Goal: Book appointment/travel/reservation

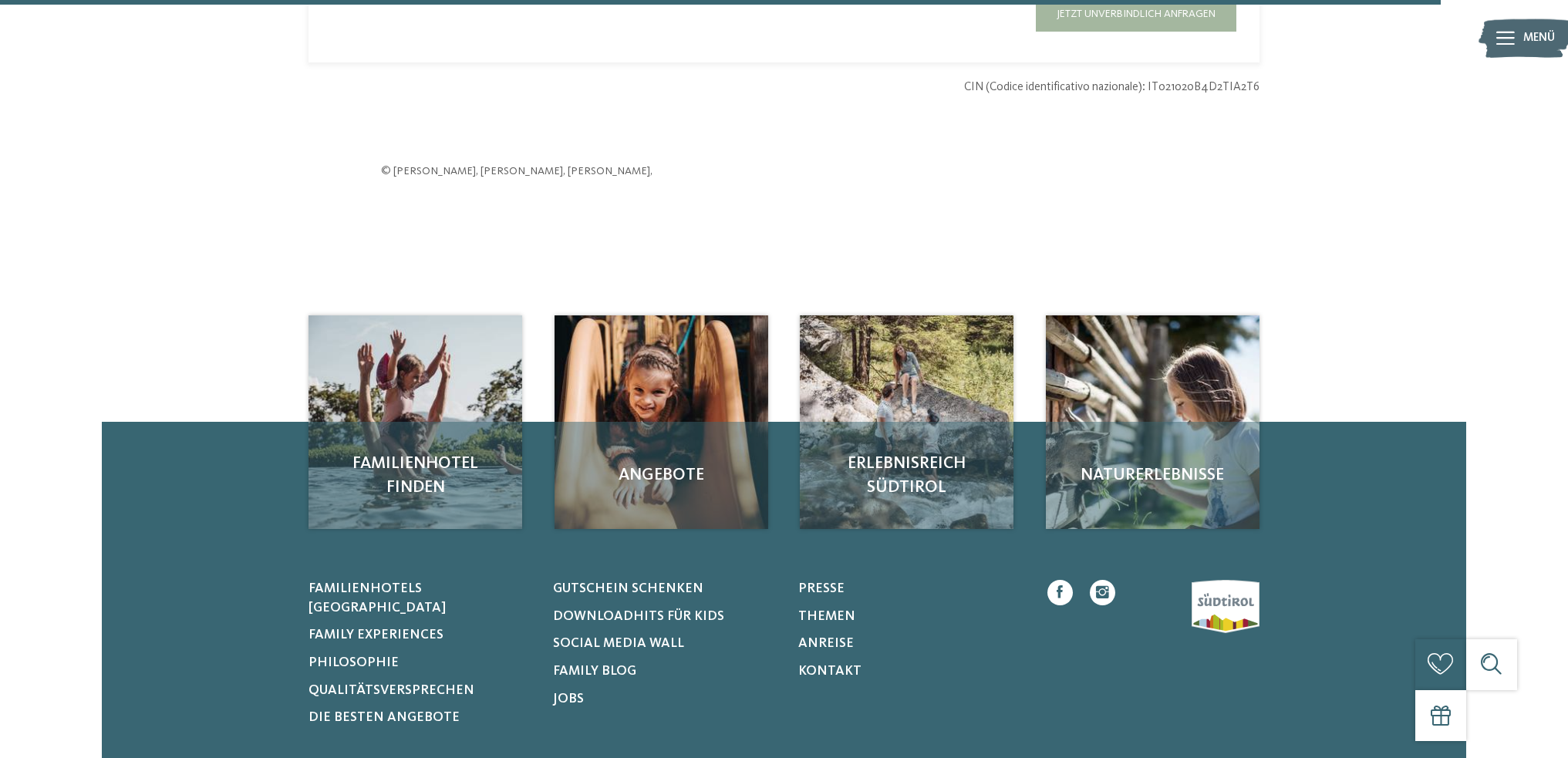
scroll to position [5168, 0]
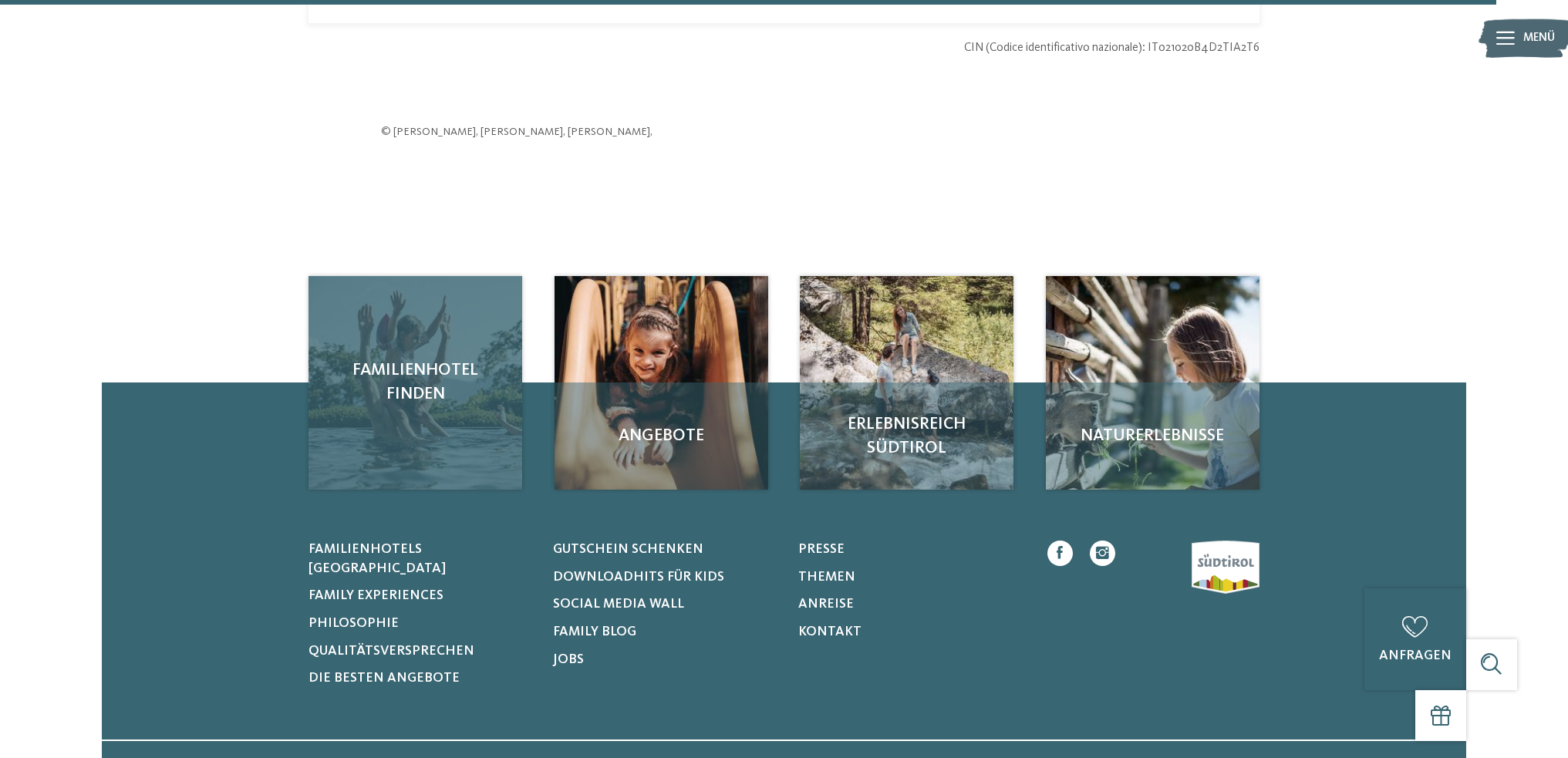
click at [442, 381] on span "Familienhotel finden" at bounding box center [415, 382] width 180 height 48
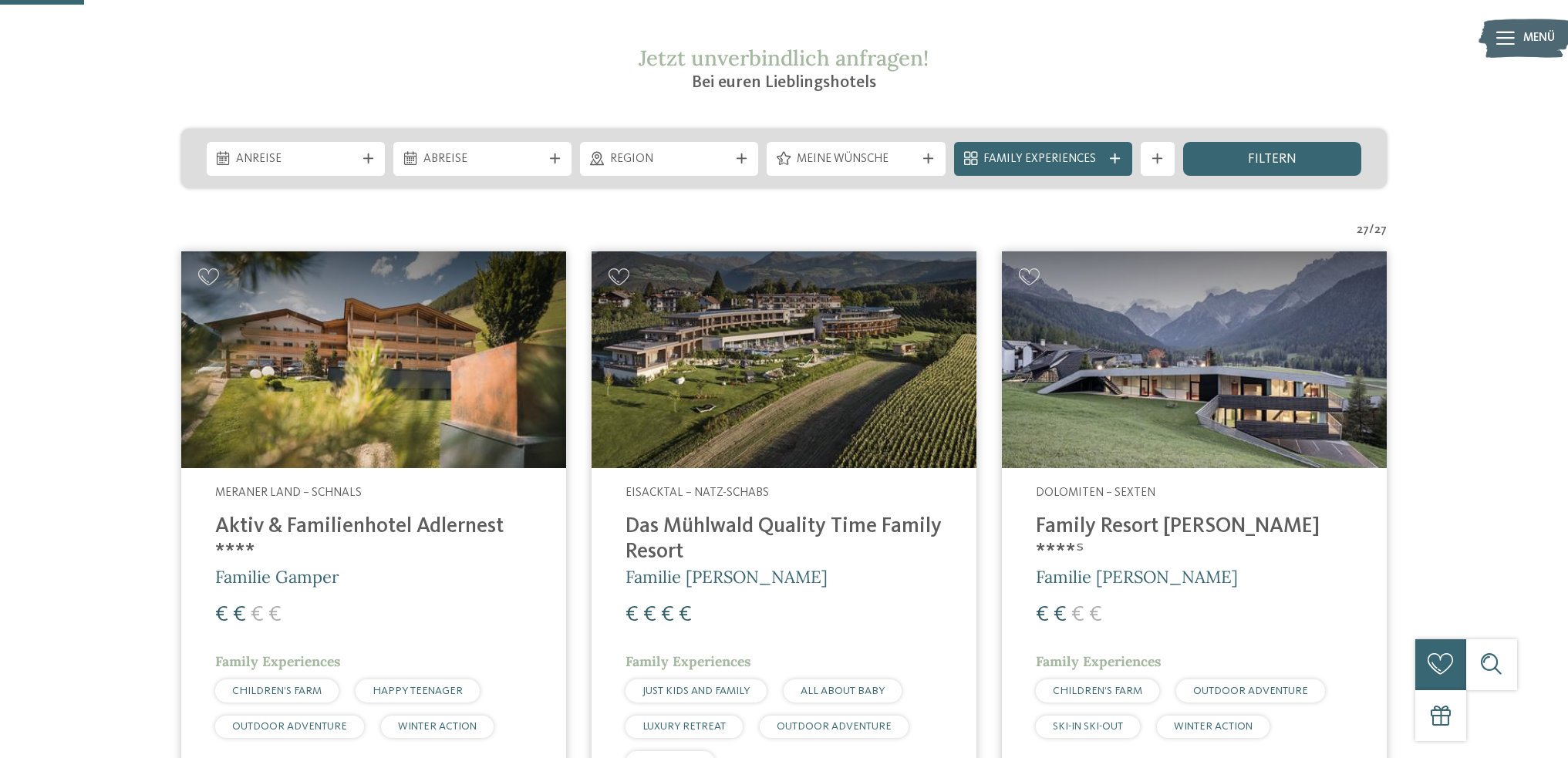
scroll to position [308, 0]
click at [309, 147] on div "Anreise" at bounding box center [295, 158] width 178 height 34
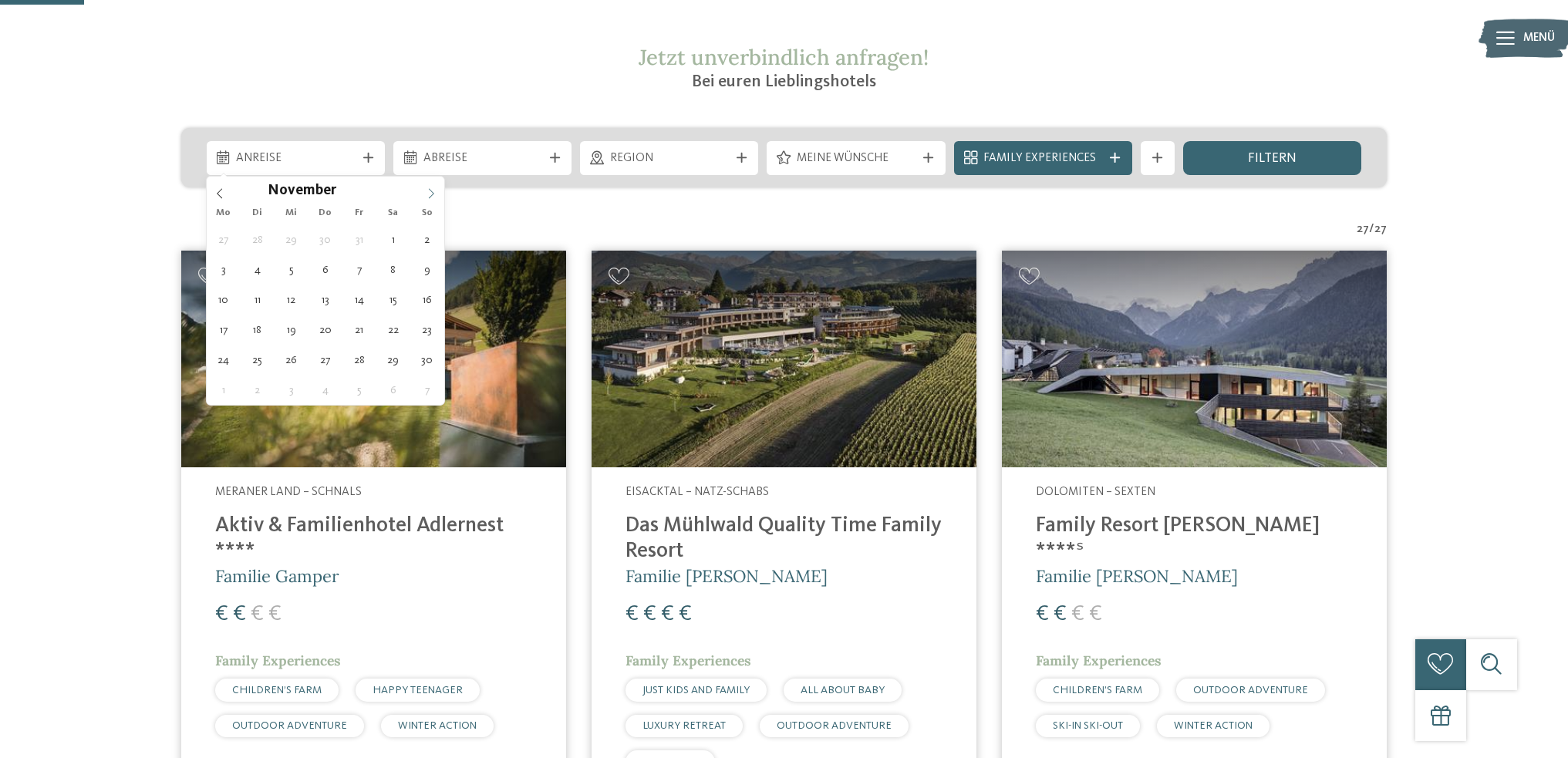
click at [434, 186] on span at bounding box center [431, 190] width 26 height 26
type input "****"
click at [434, 186] on span at bounding box center [431, 190] width 26 height 26
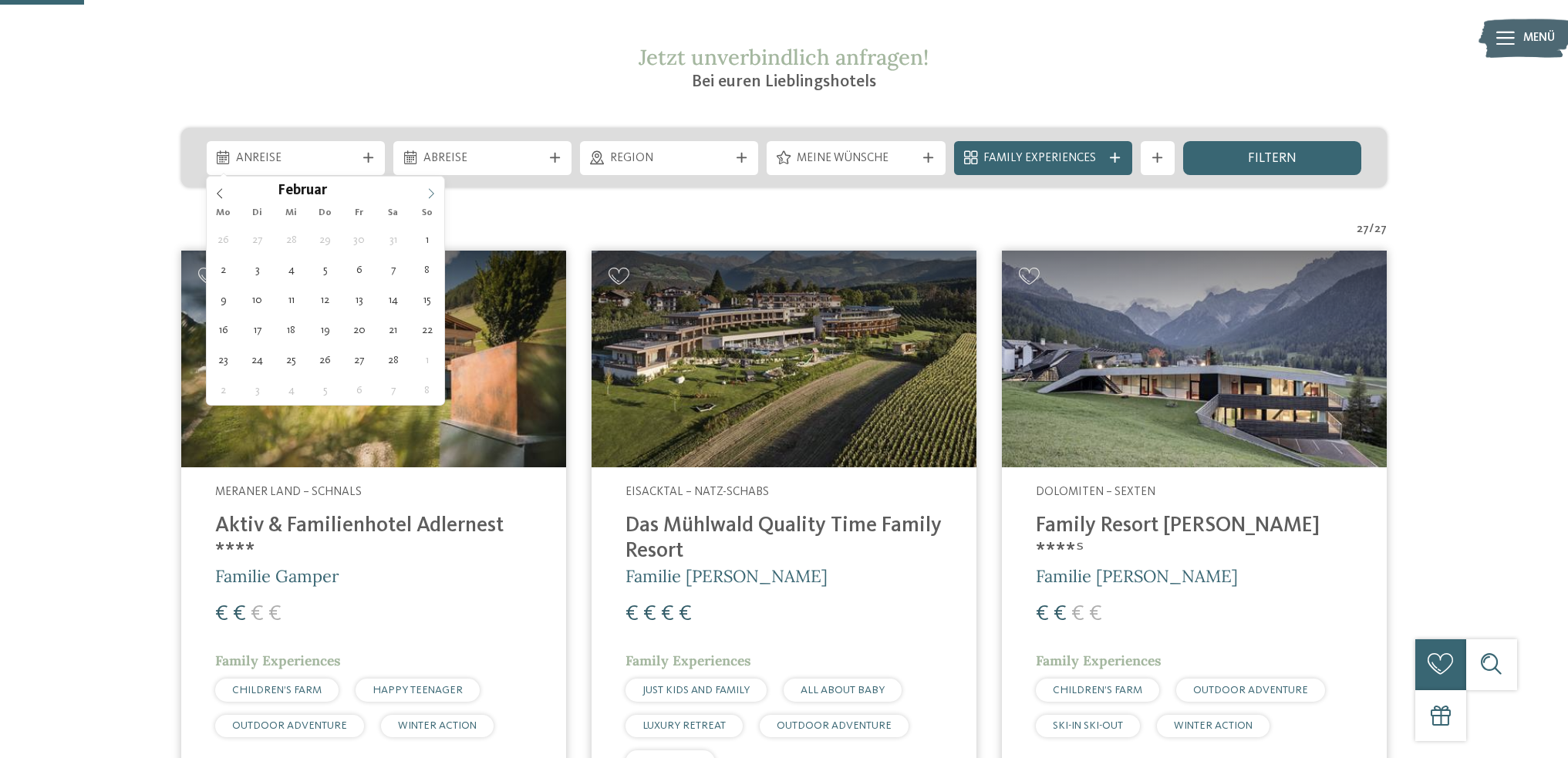
click at [434, 186] on span at bounding box center [431, 190] width 26 height 26
type div "25.04.2026"
type input "****"
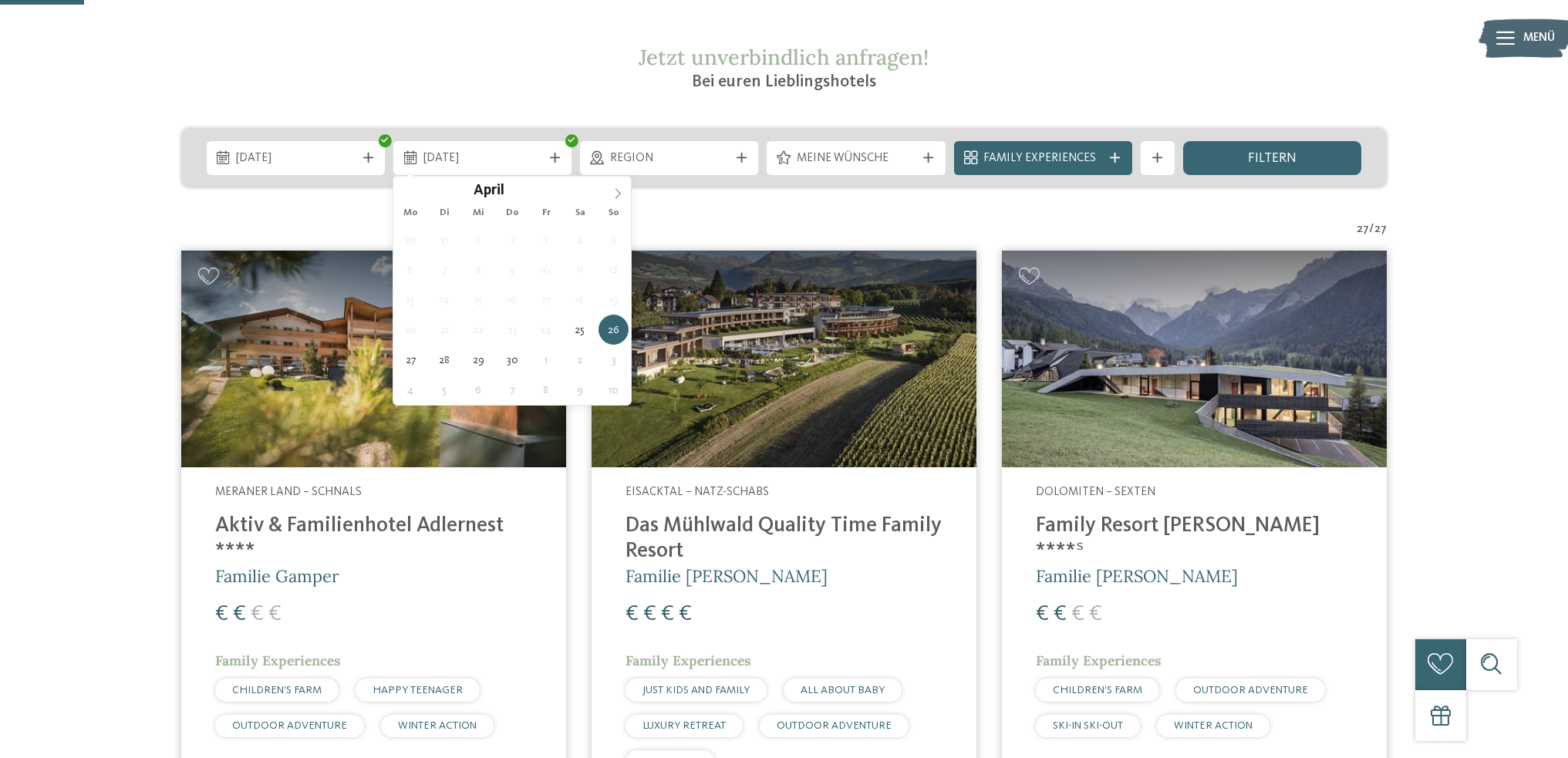
click at [616, 195] on icon at bounding box center [617, 193] width 10 height 10
type div "02.05.2026"
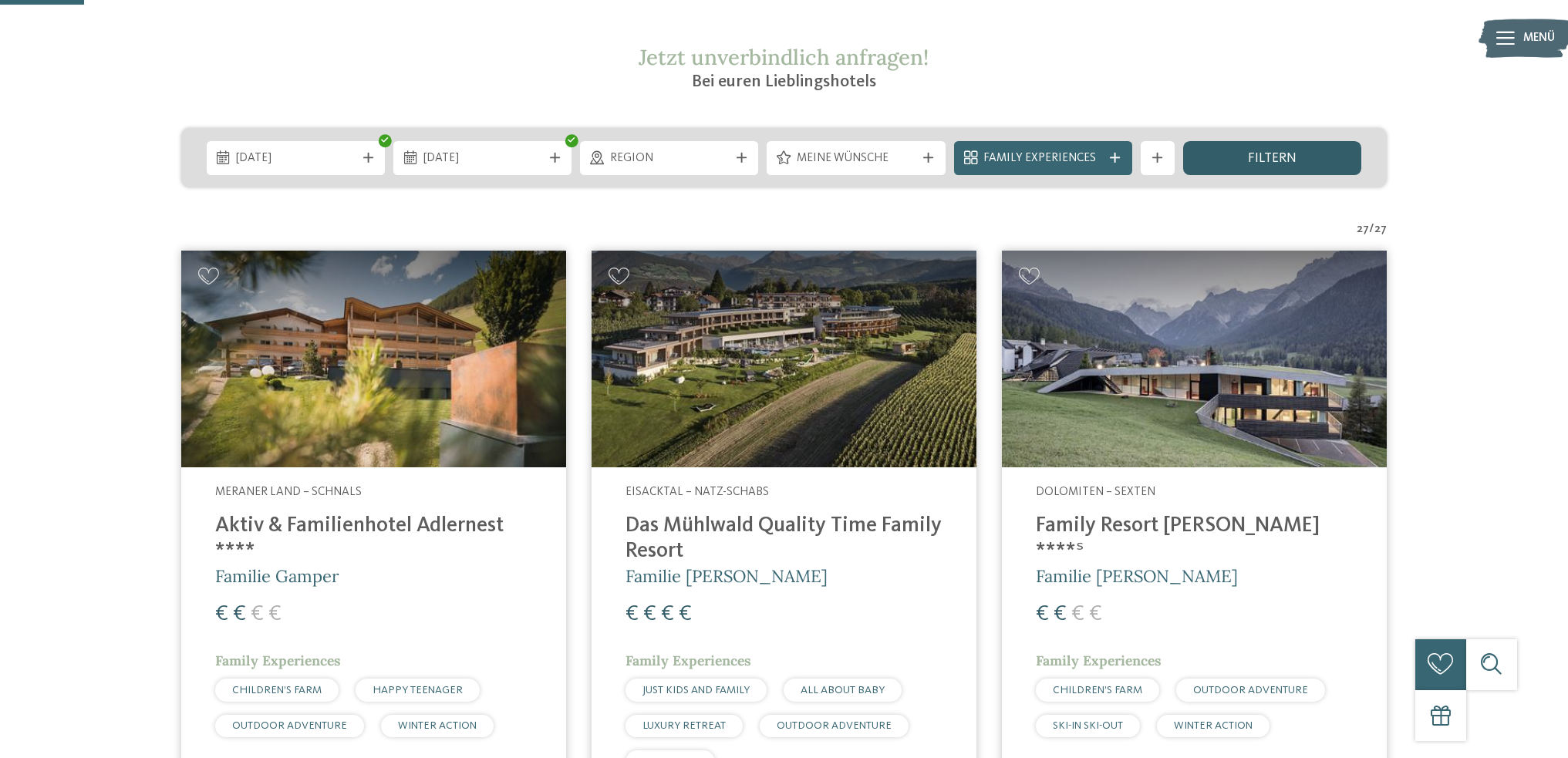
click at [1284, 159] on span "filtern" at bounding box center [1272, 158] width 48 height 14
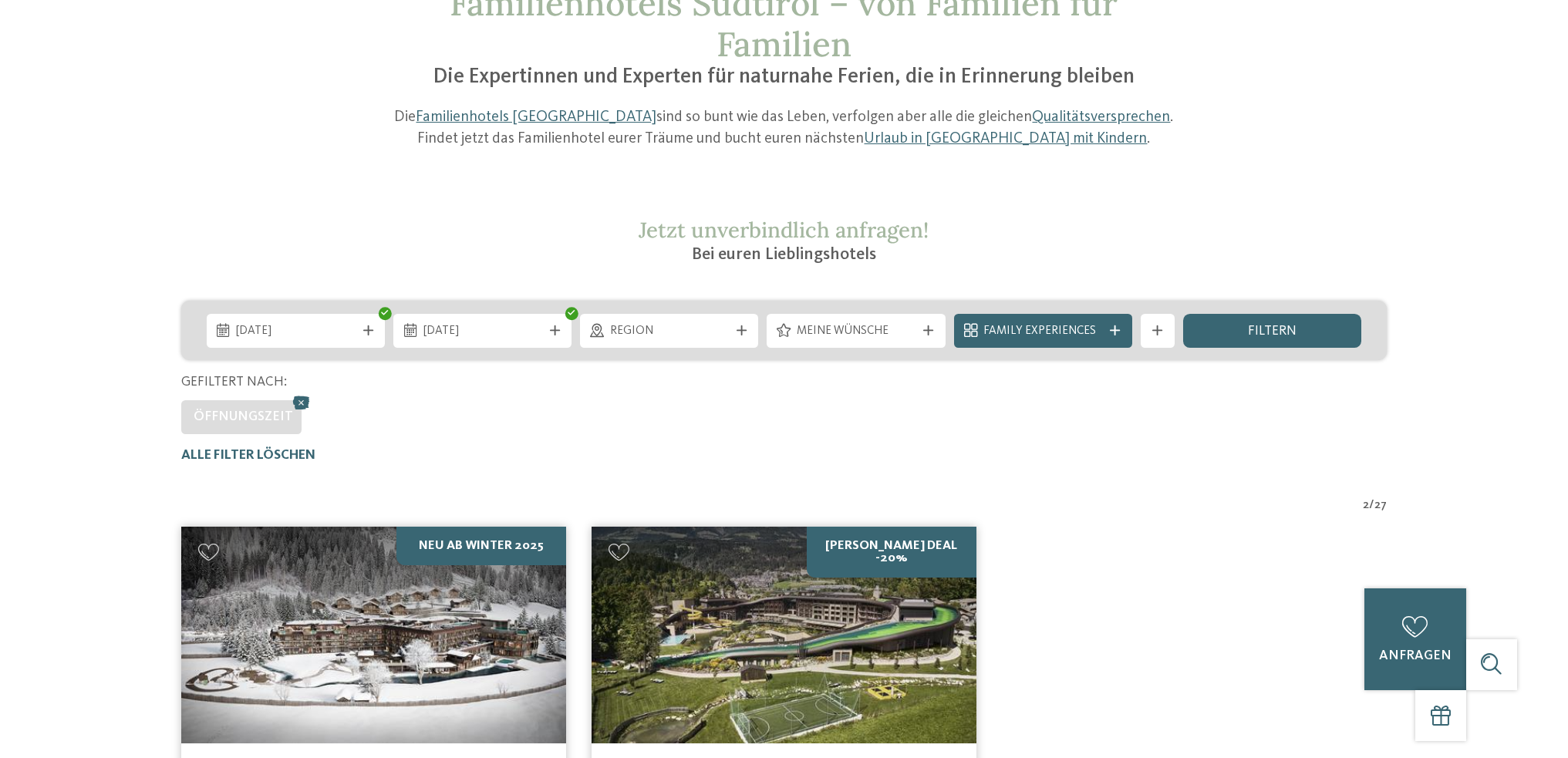
scroll to position [0, 0]
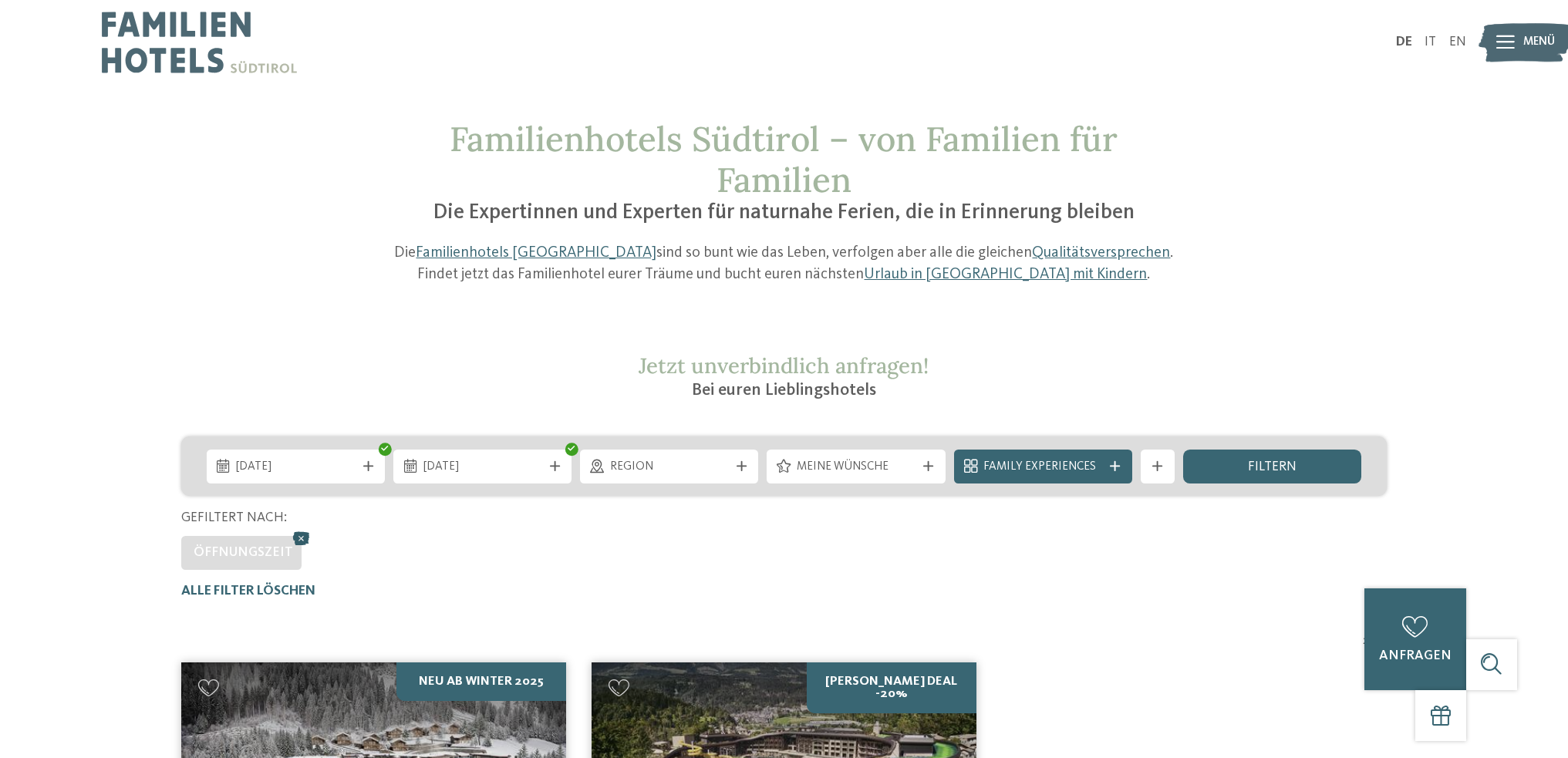
click at [296, 534] on icon at bounding box center [302, 539] width 26 height 23
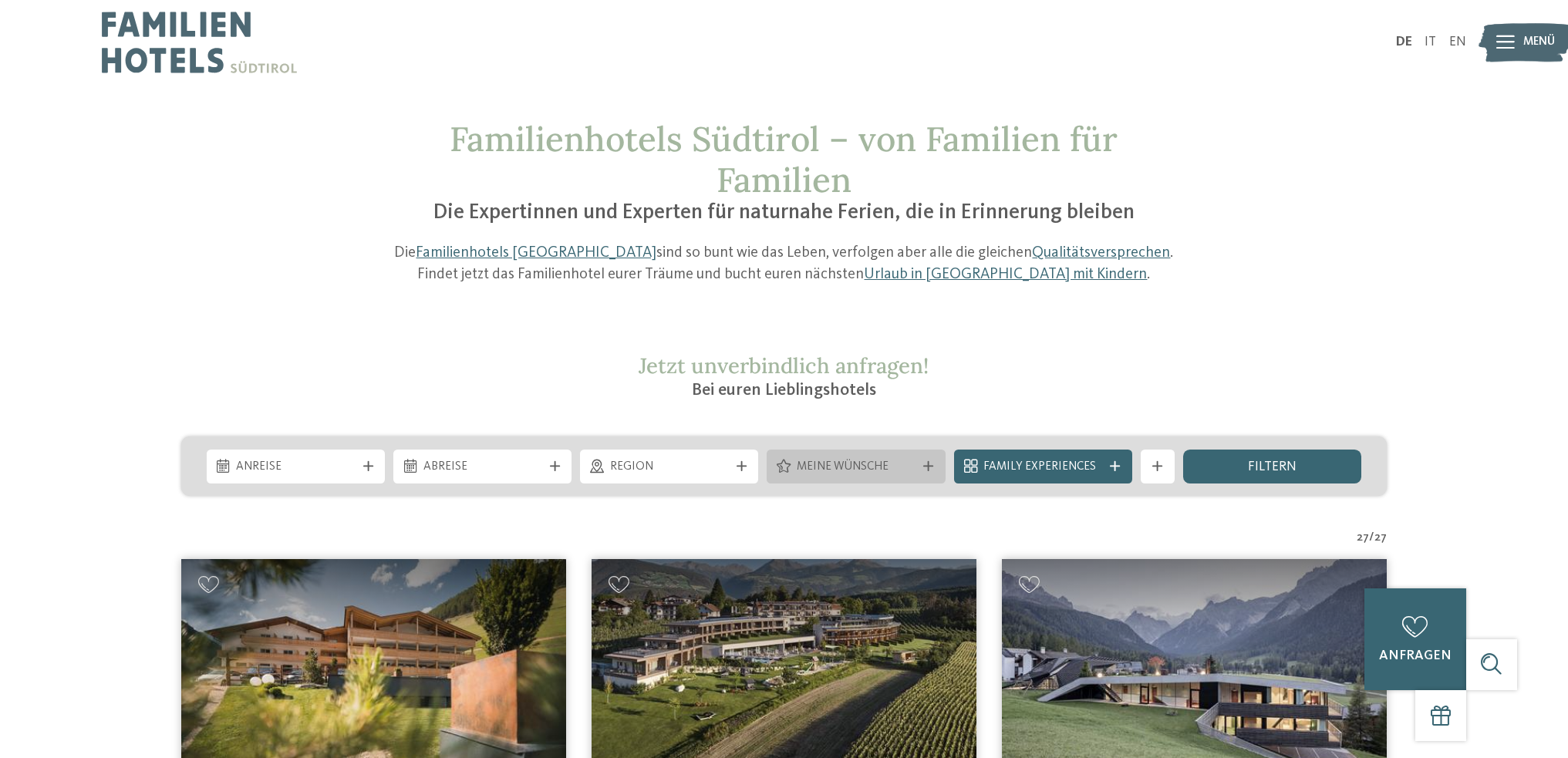
click at [932, 464] on icon at bounding box center [928, 466] width 10 height 10
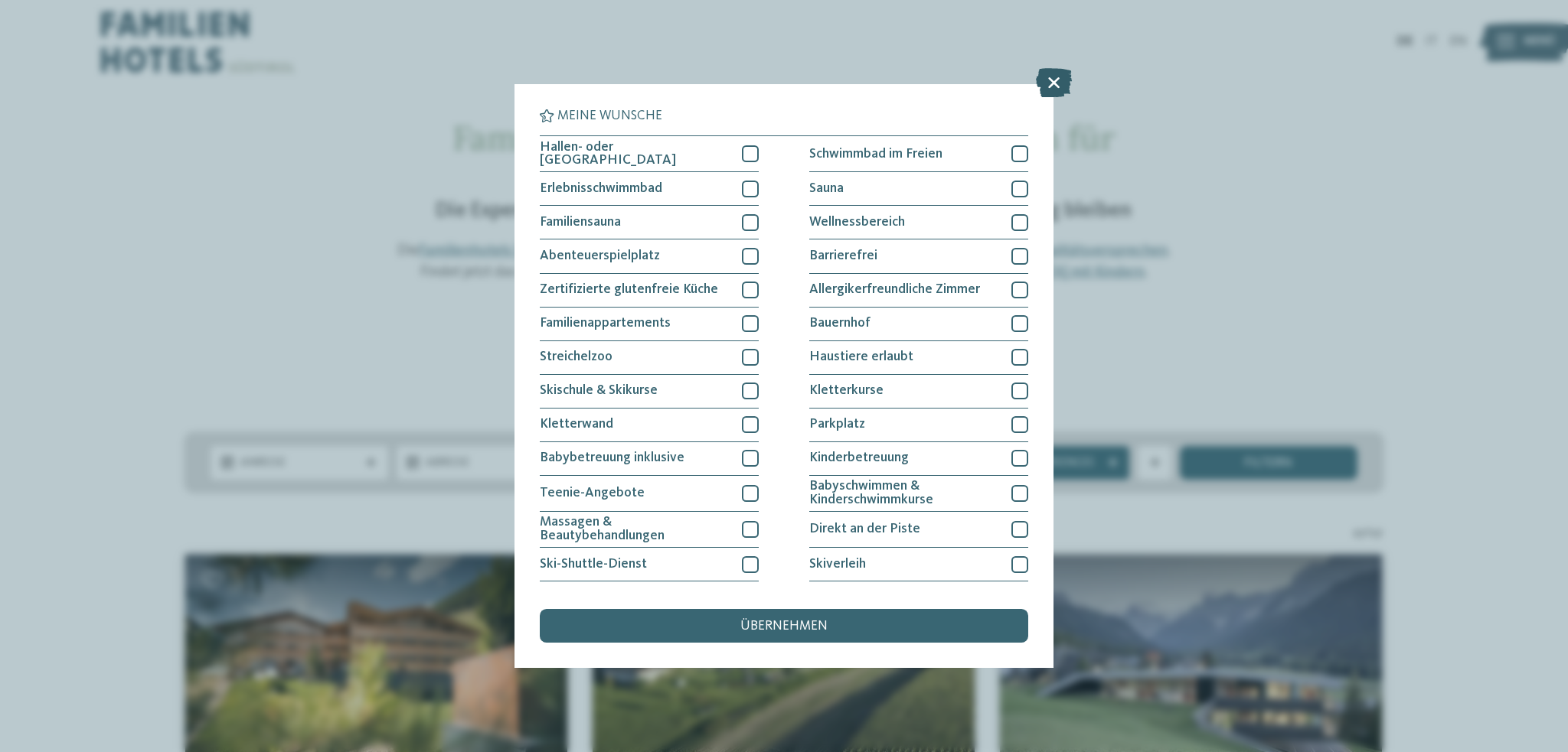
click at [1060, 78] on icon at bounding box center [1054, 82] width 36 height 29
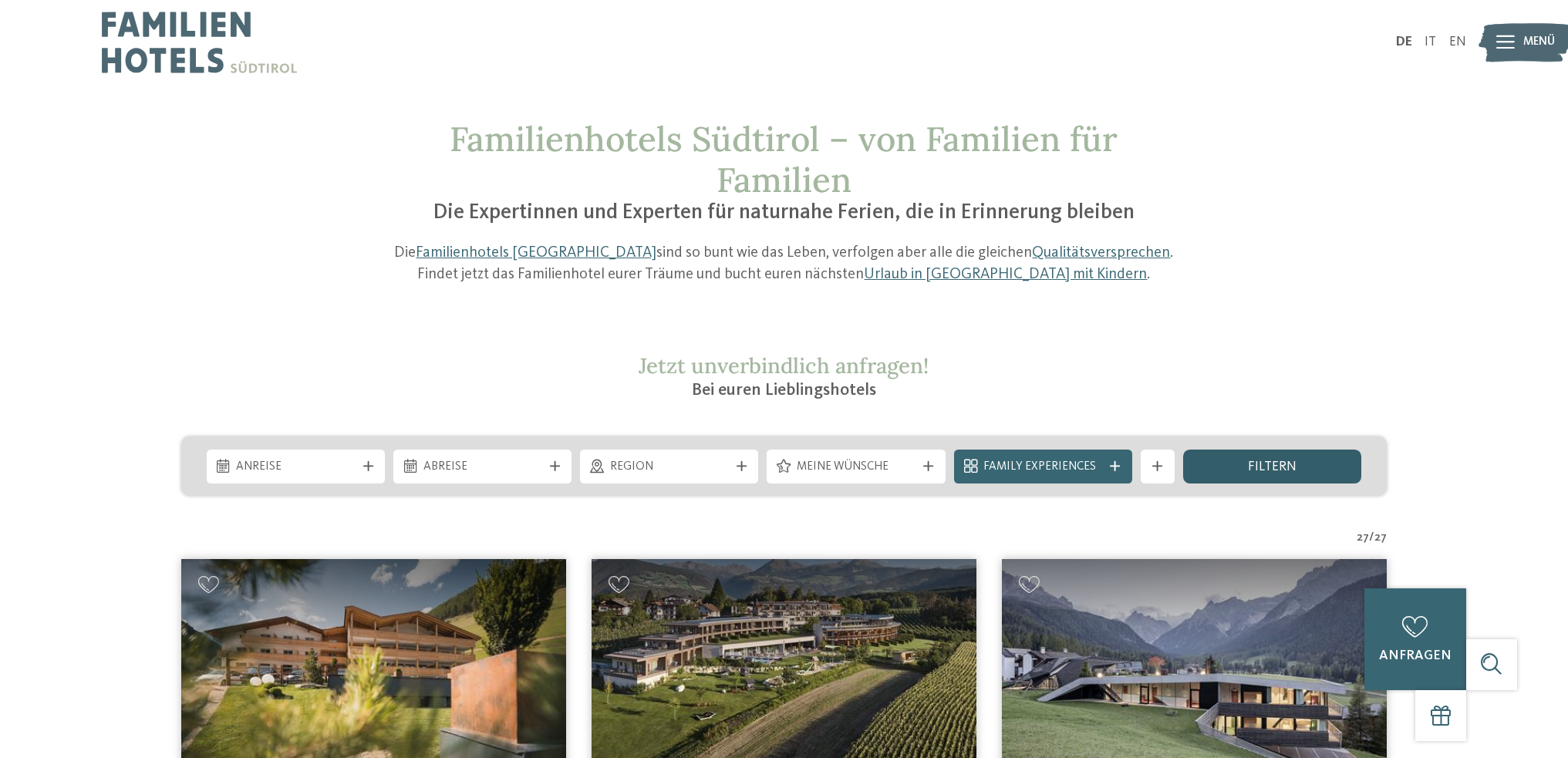
click at [1294, 467] on span "filtern" at bounding box center [1272, 467] width 48 height 14
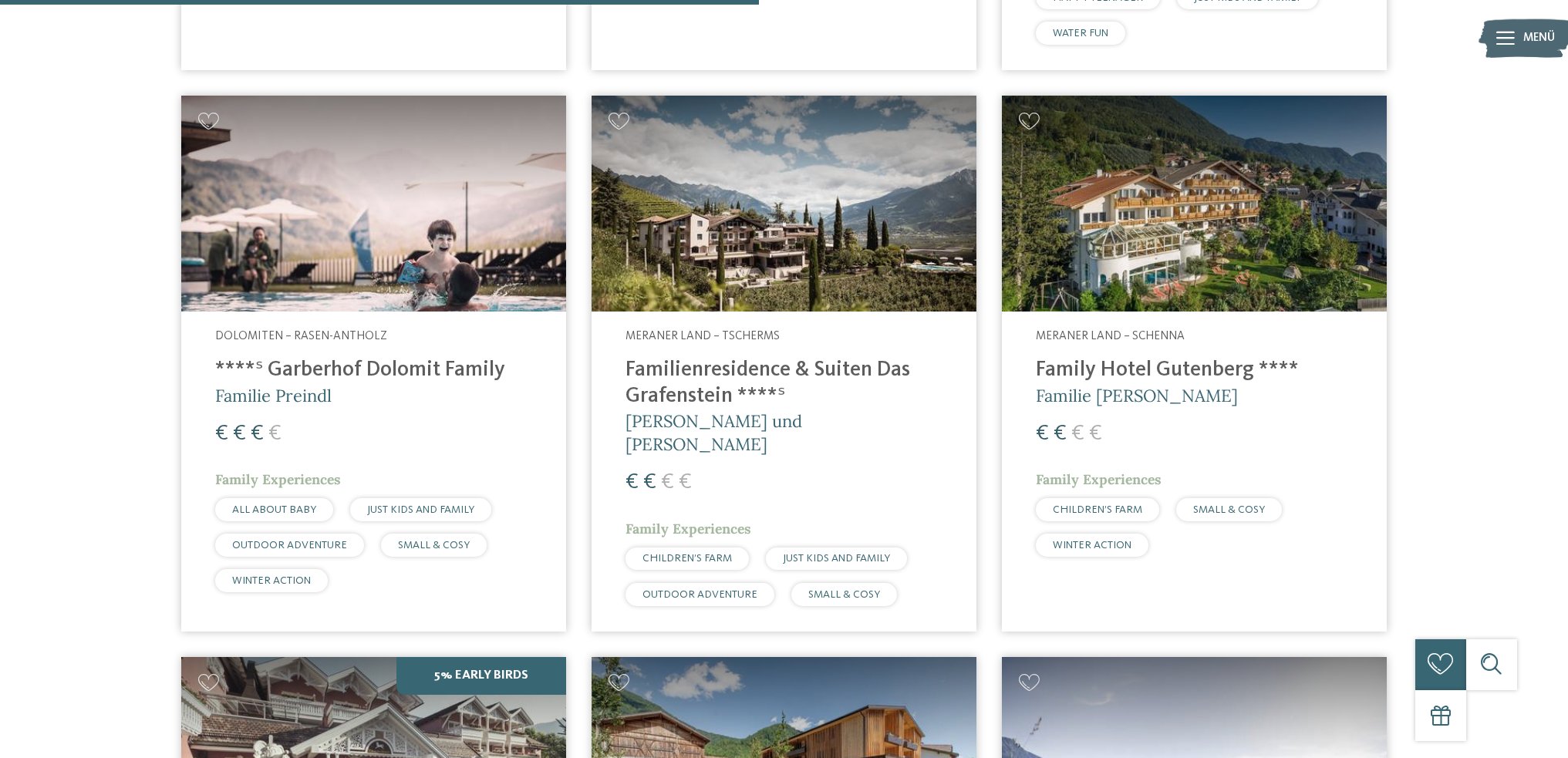
scroll to position [2776, 0]
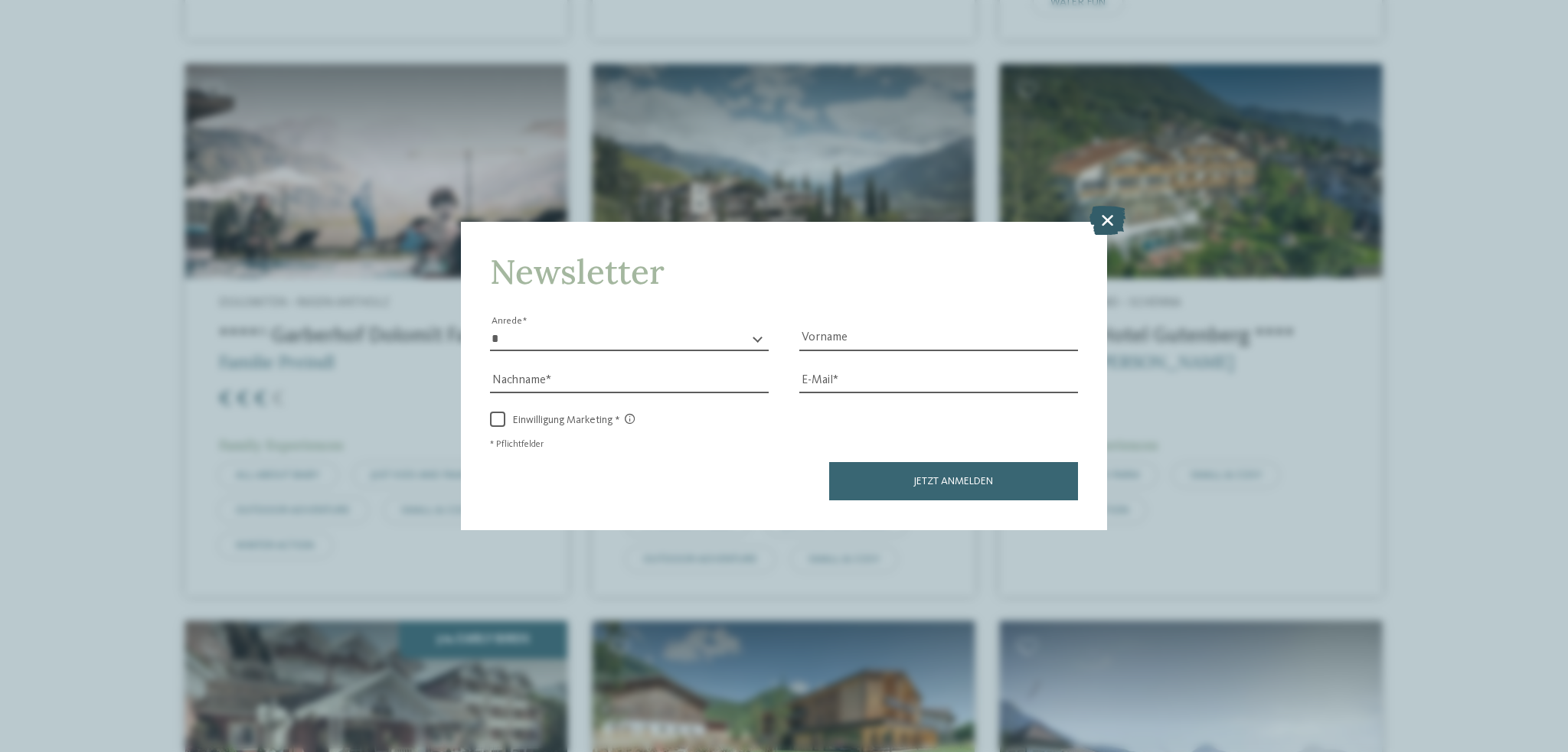
click at [1106, 211] on icon at bounding box center [1107, 220] width 36 height 29
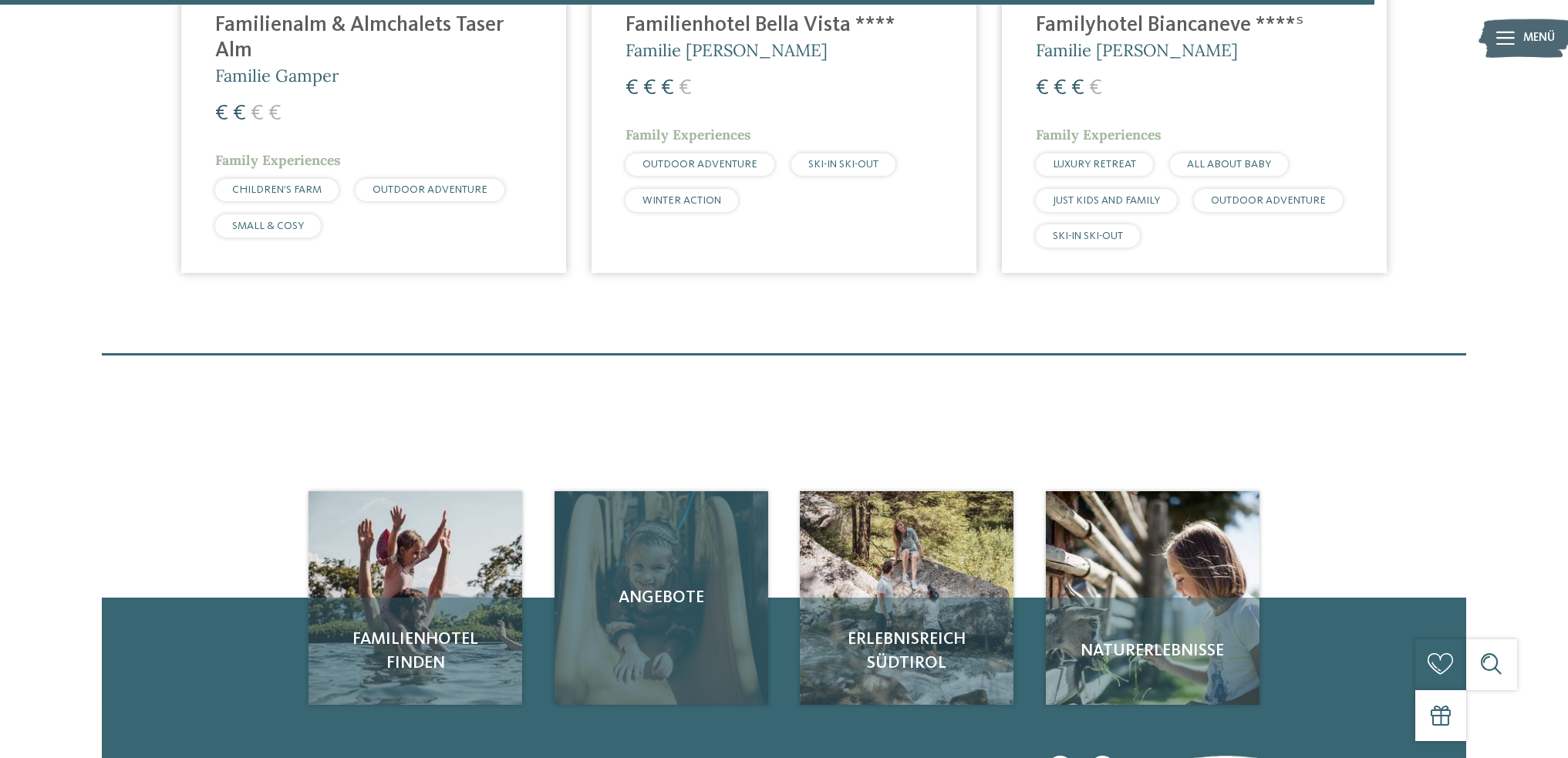
scroll to position [5013, 0]
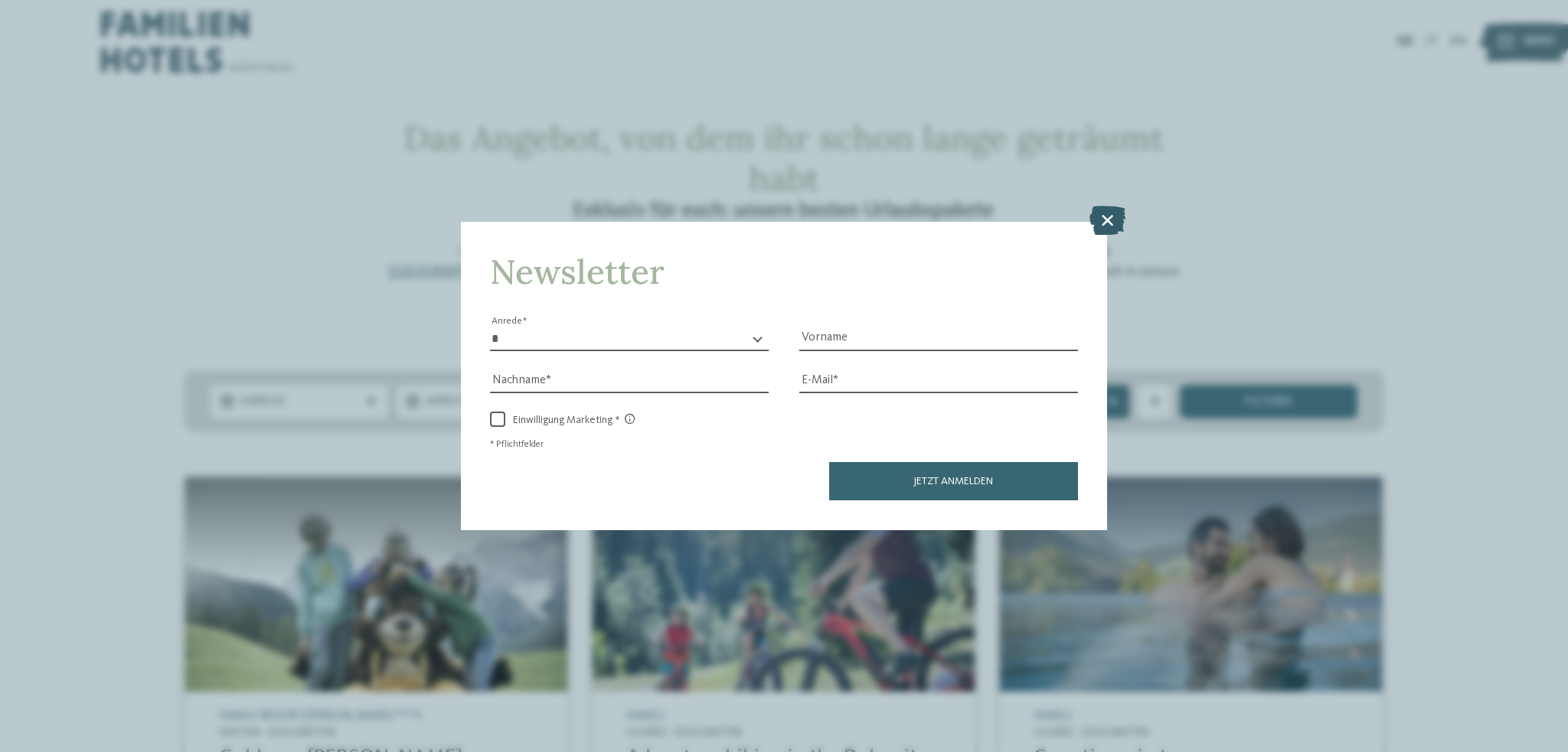
click at [1112, 222] on icon at bounding box center [1107, 220] width 36 height 29
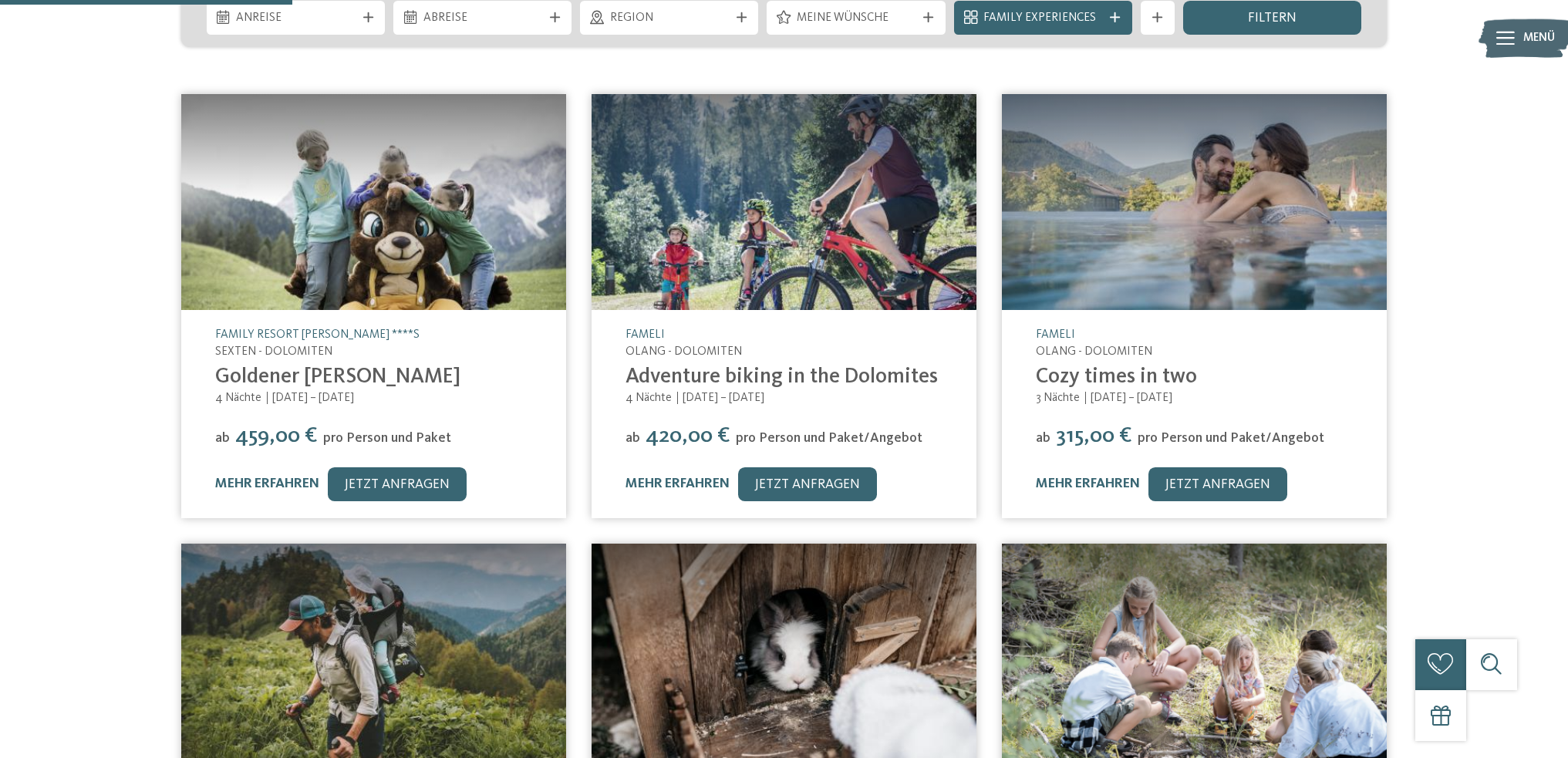
scroll to position [463, 0]
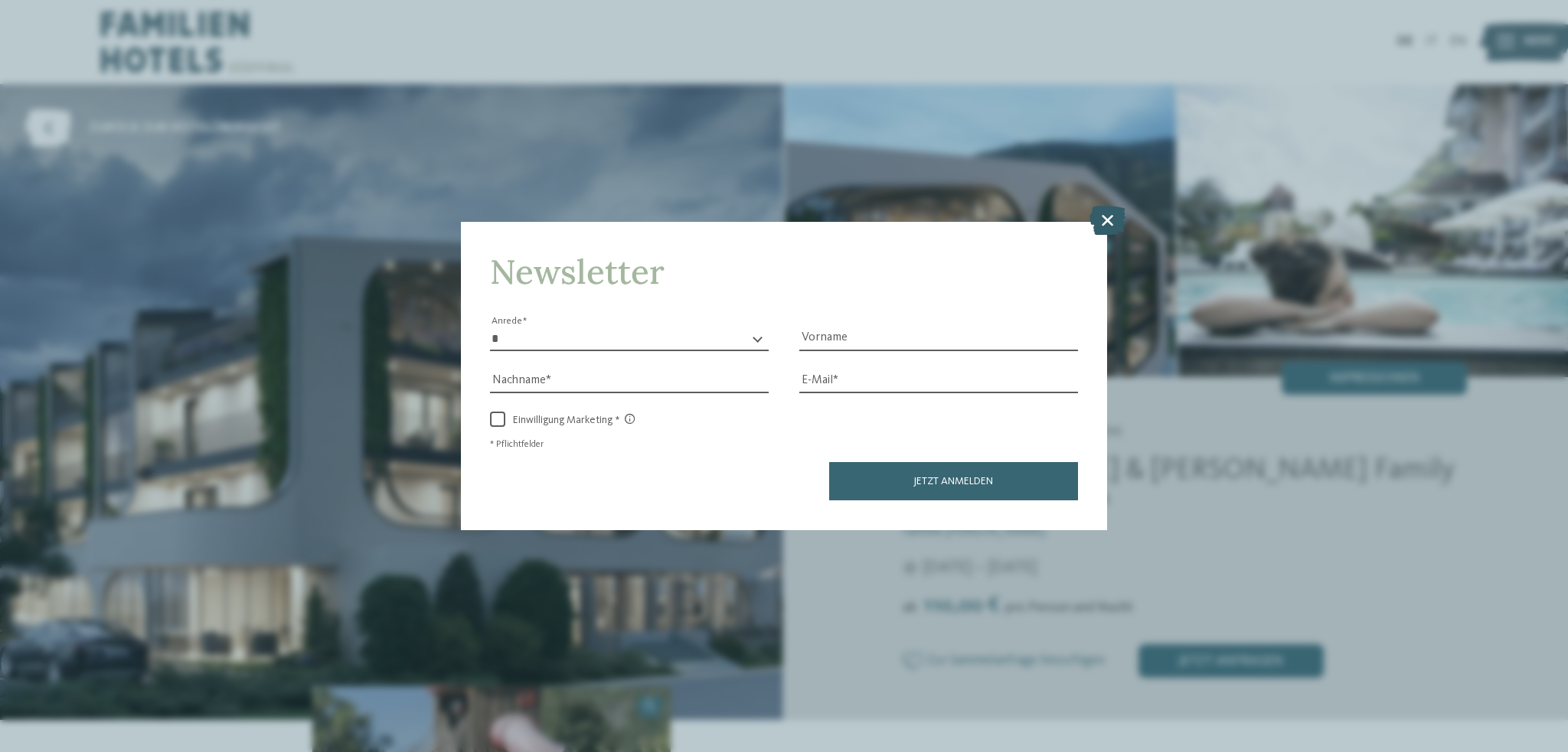
click at [1106, 220] on icon at bounding box center [1107, 220] width 36 height 29
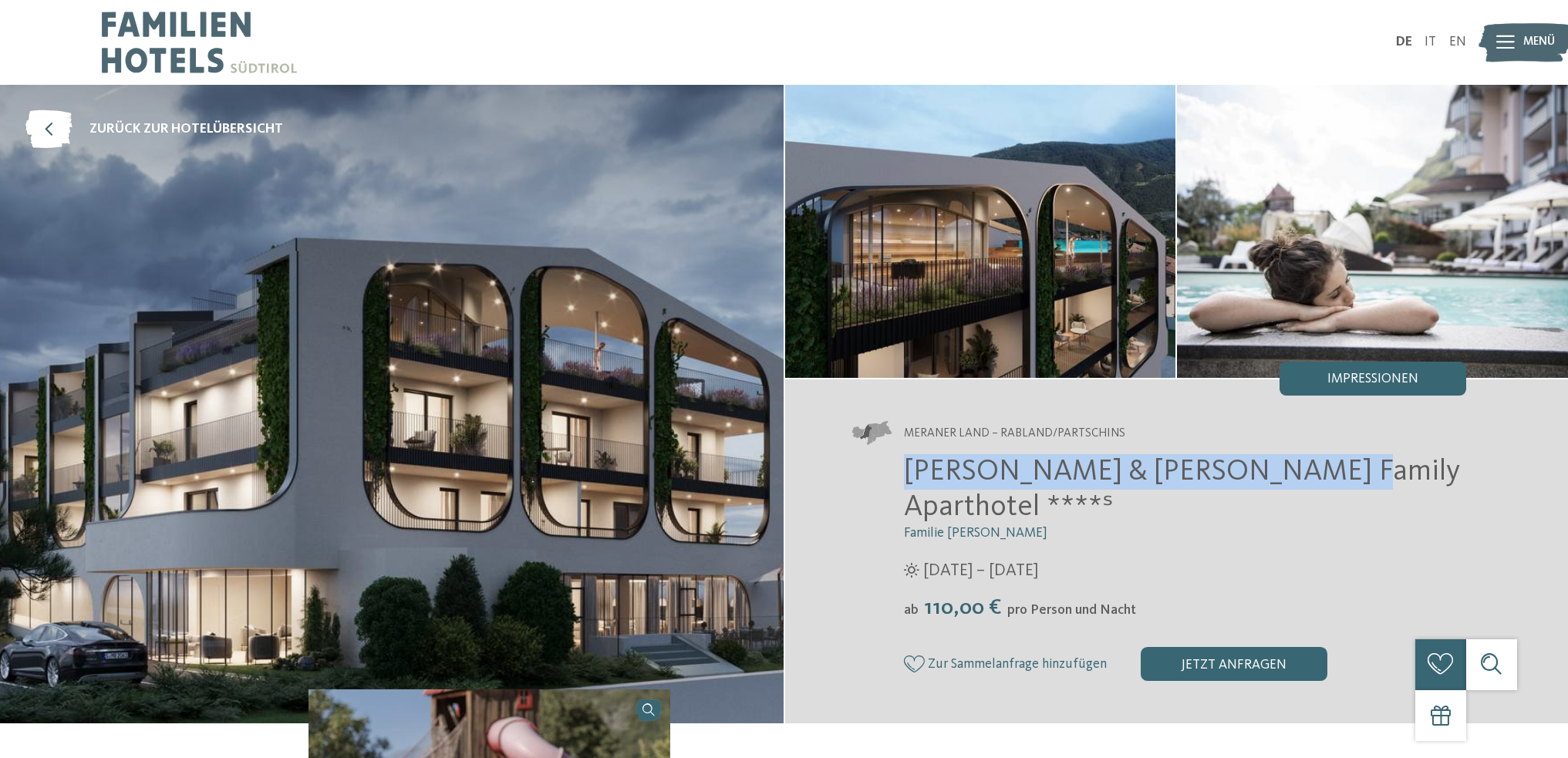
drag, startPoint x: 897, startPoint y: 468, endPoint x: 1294, endPoint y: 473, distance: 397.0
click at [1294, 473] on div "Heidi & Edith Family Aparthotel ****ˢ Familie Klotzner 12.04. – 09.11.2025 ab" at bounding box center [1160, 567] width 613 height 227
copy span "Heidi & Edith Family Aparthotel"
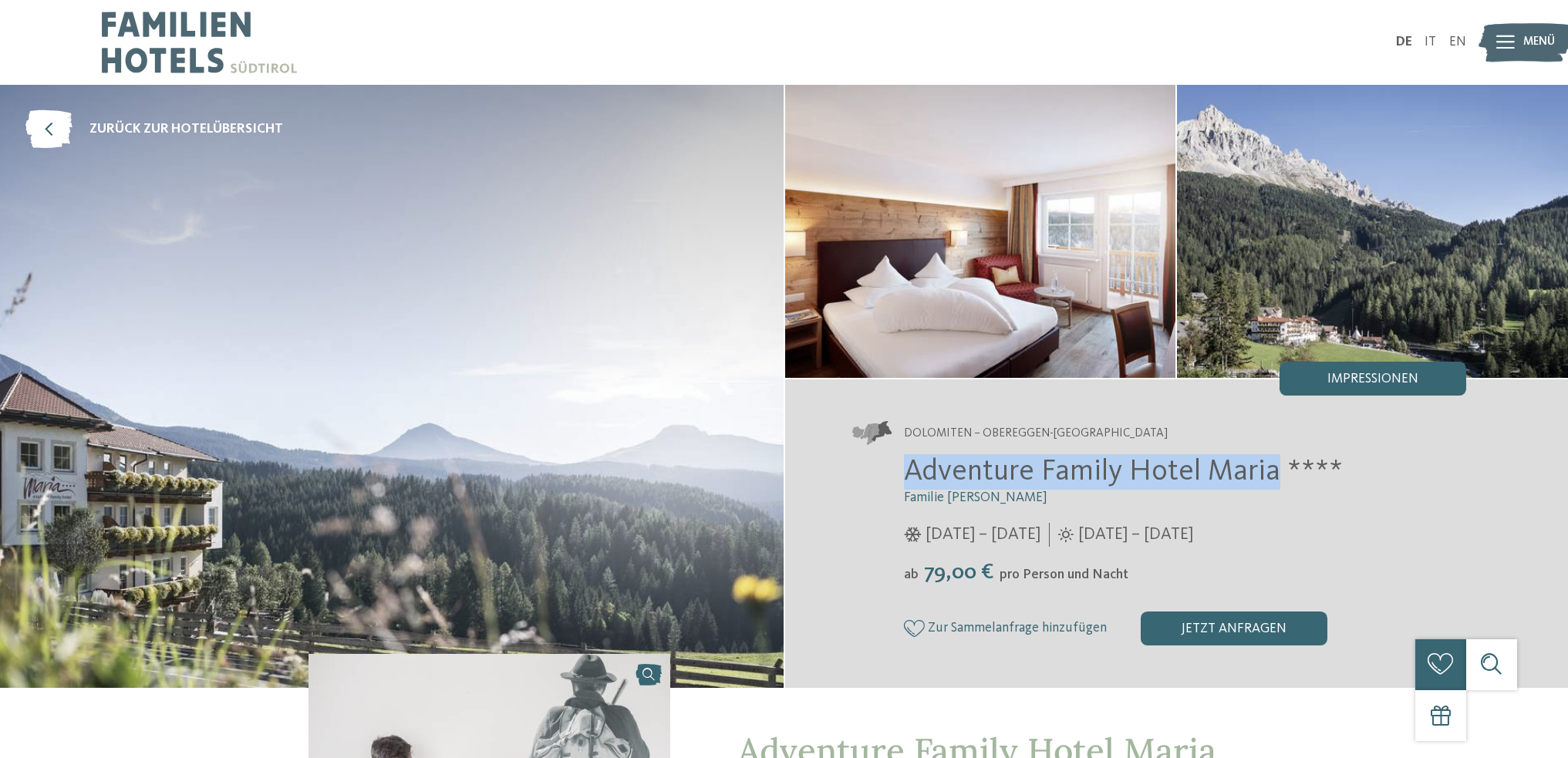
drag, startPoint x: 922, startPoint y: 462, endPoint x: 1267, endPoint y: 460, distance: 345.0
click at [1267, 460] on div "Adventure Family Hotel Maria **** Familie Kofler 29.11.2024 – 21.04.2025 ab" at bounding box center [1160, 550] width 613 height 191
copy span "Adventure Family Hotel Maria"
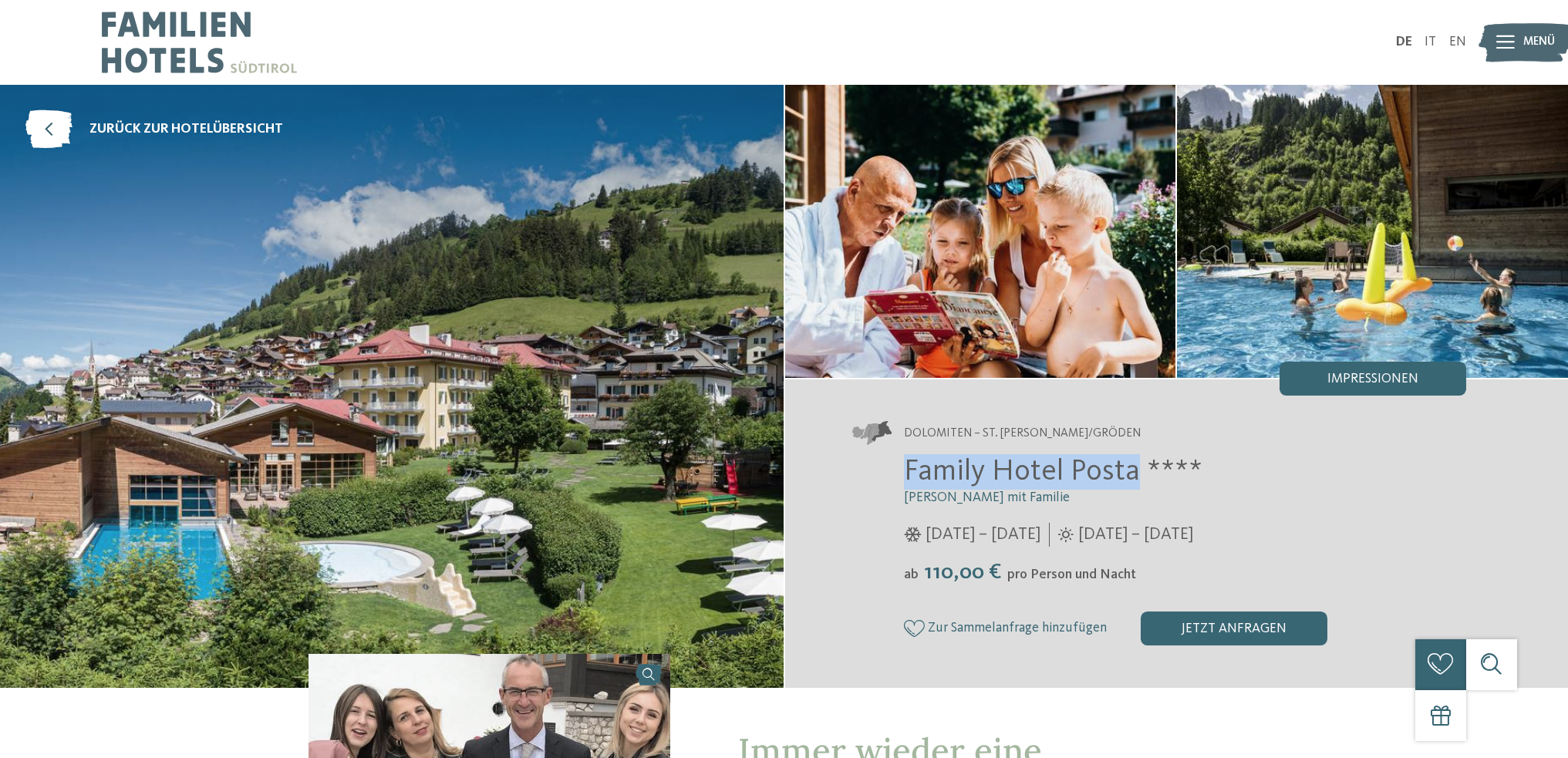
drag, startPoint x: 894, startPoint y: 473, endPoint x: 1133, endPoint y: 478, distance: 239.1
click at [1133, 478] on div "Family Hotel Posta **** Elisabeth Ploner mit Familie 05.12.2025 – 29.03.2026 ab" at bounding box center [1160, 550] width 613 height 191
copy span "Family Hotel Posta"
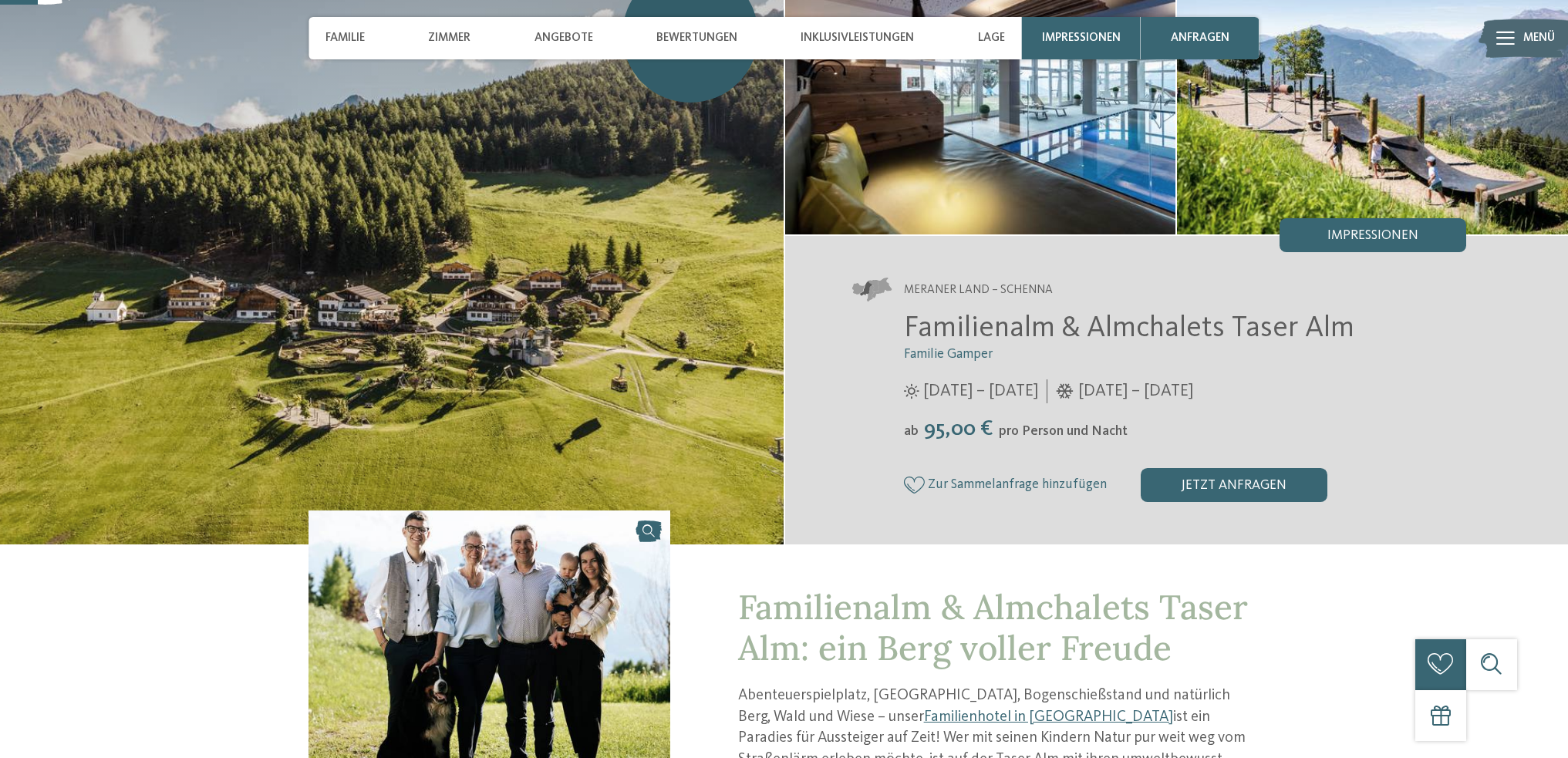
scroll to position [154, 0]
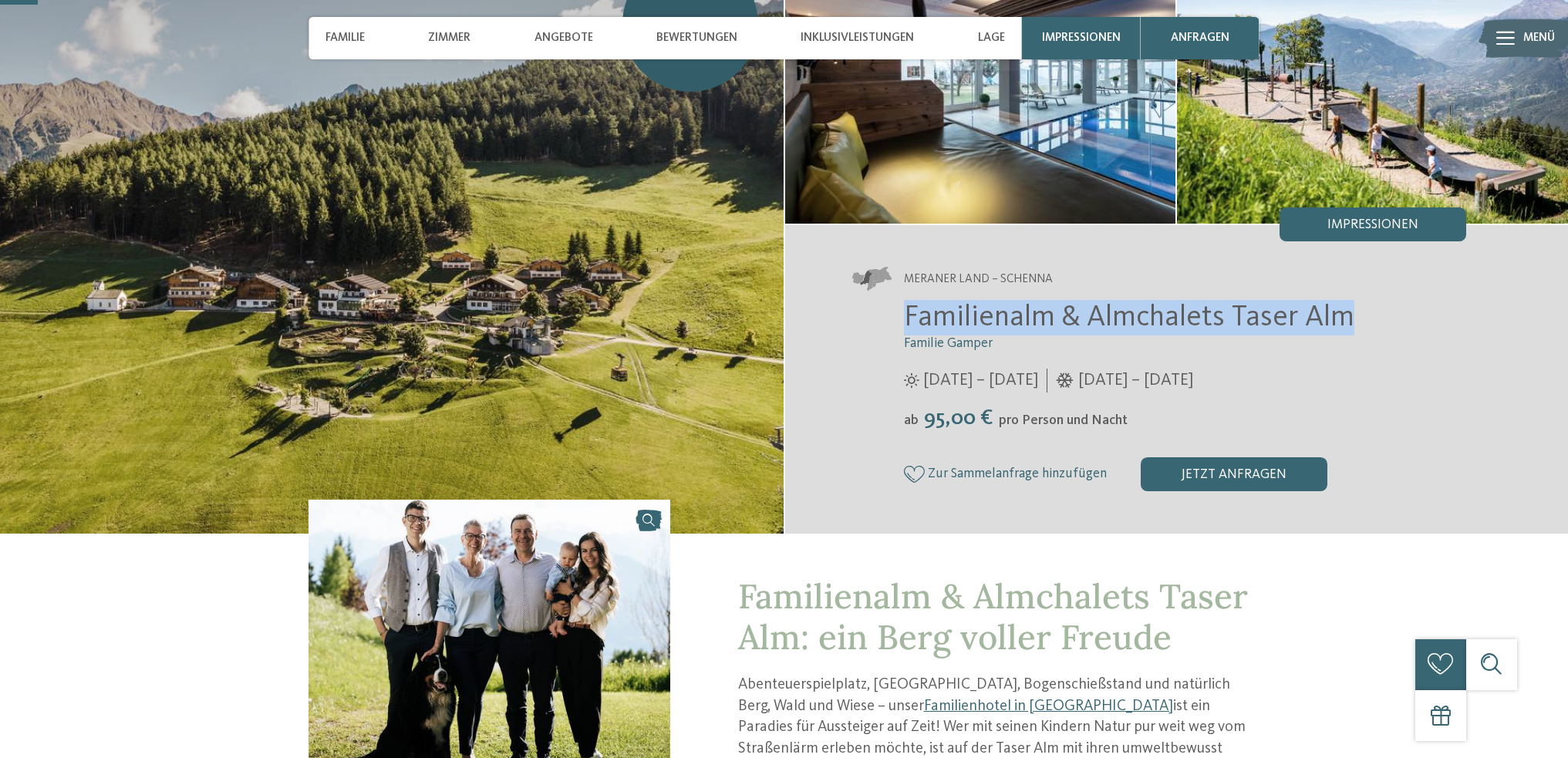
drag, startPoint x: 903, startPoint y: 320, endPoint x: 1360, endPoint y: 327, distance: 457.1
click at [1360, 327] on h2 "Familienalm & Almchalets Taser Alm" at bounding box center [1185, 318] width 562 height 36
copy span "Familienalm & Almchalets Taser Alm"
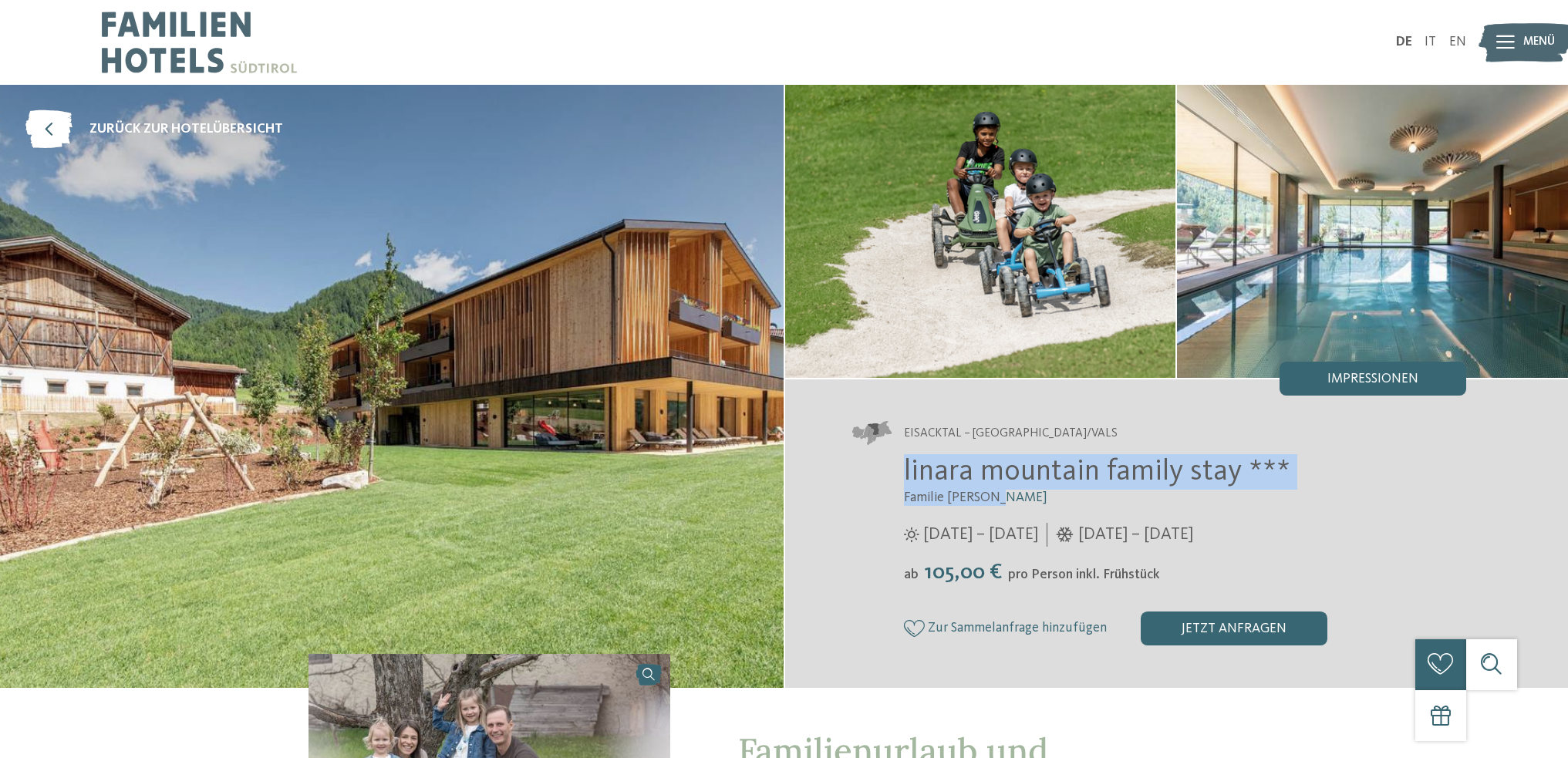
drag, startPoint x: 893, startPoint y: 469, endPoint x: 1393, endPoint y: 503, distance: 501.2
click at [1393, 503] on div "linara mountain family stay *** Familie Gatterer 12.07. – 09.11.2025 ab" at bounding box center [1160, 550] width 613 height 191
copy div "linara mountain family stay *** Familie Gatterer"
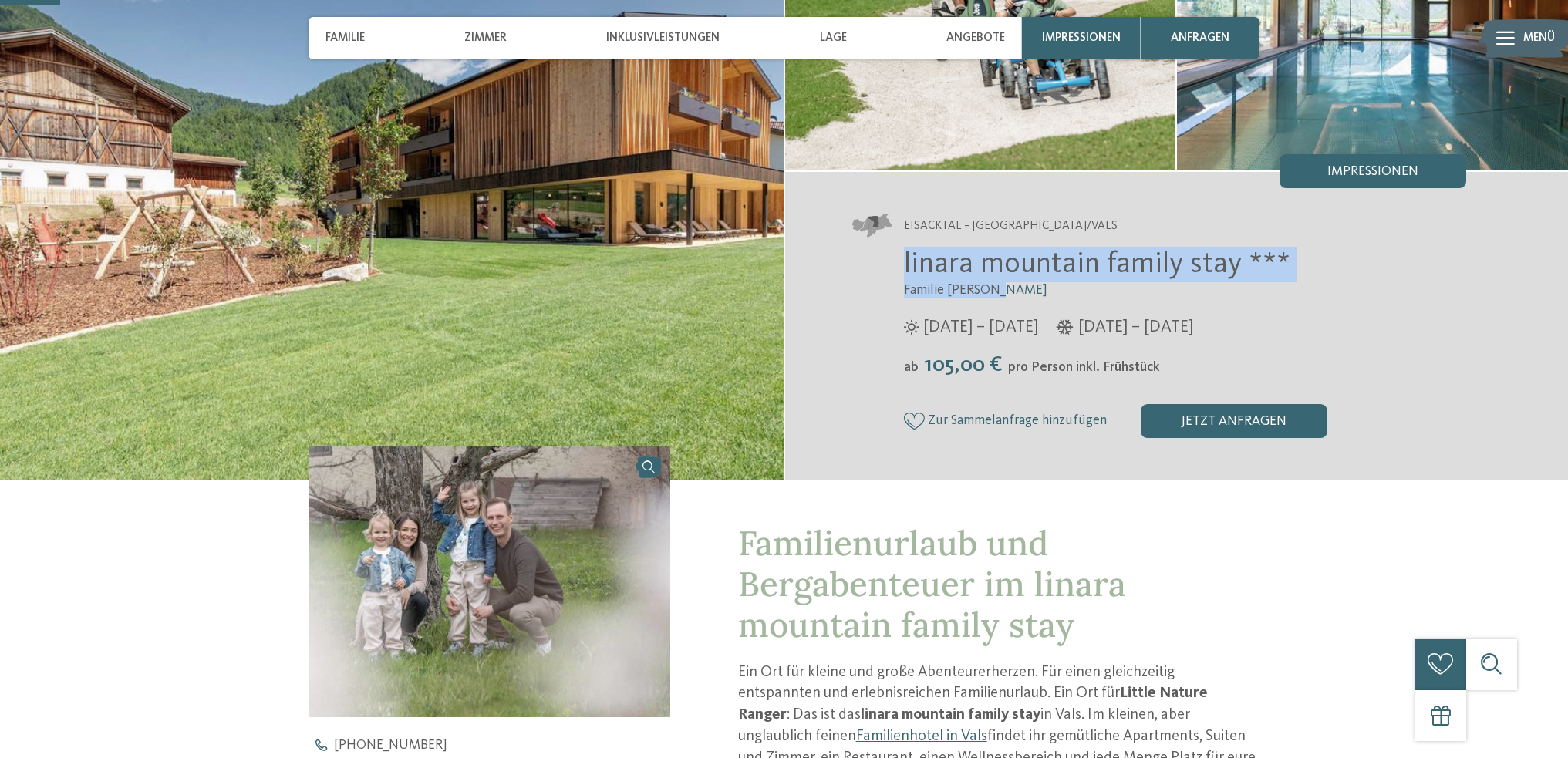
scroll to position [154, 0]
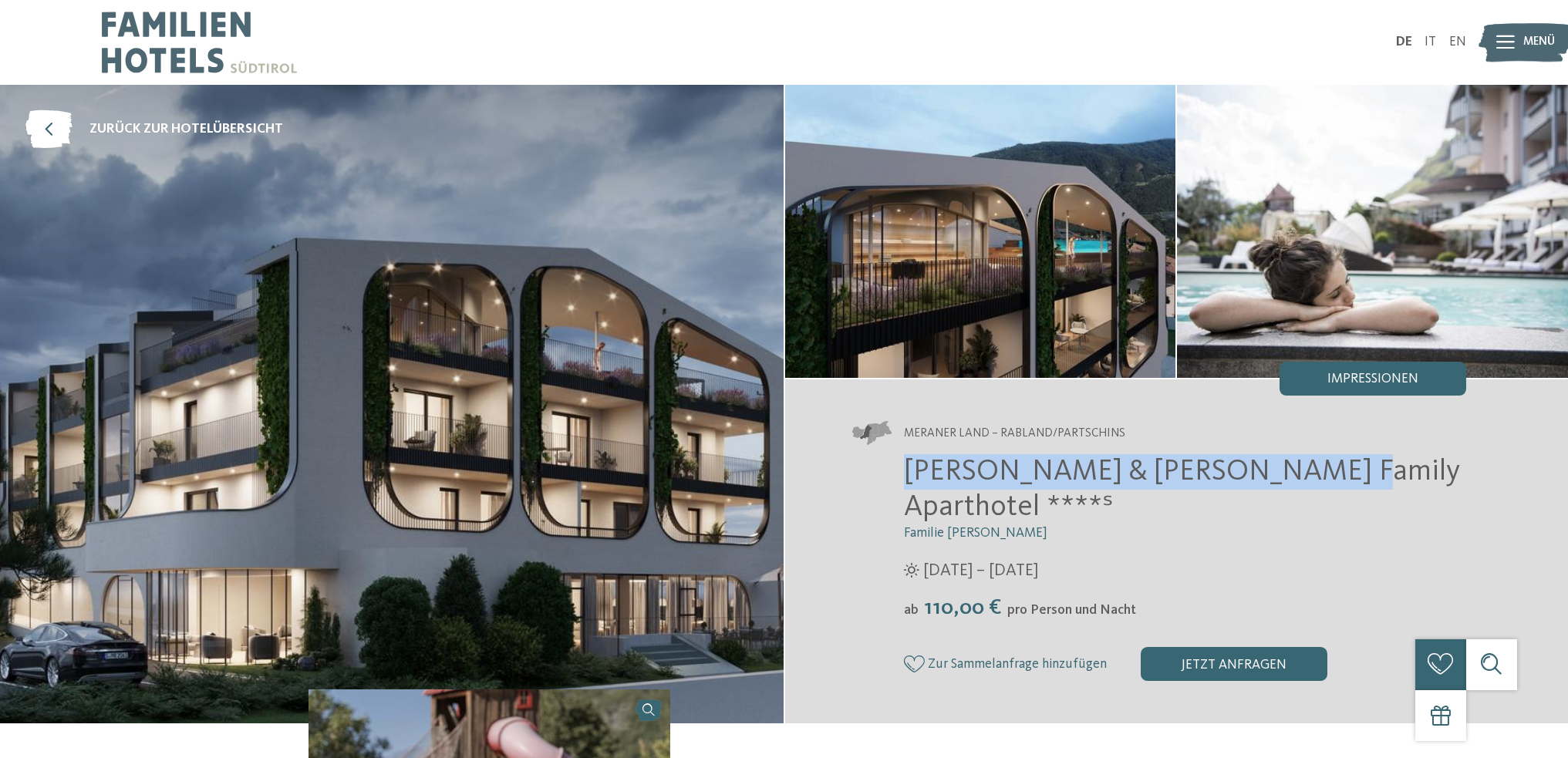
click at [205, 43] on img at bounding box center [199, 42] width 195 height 85
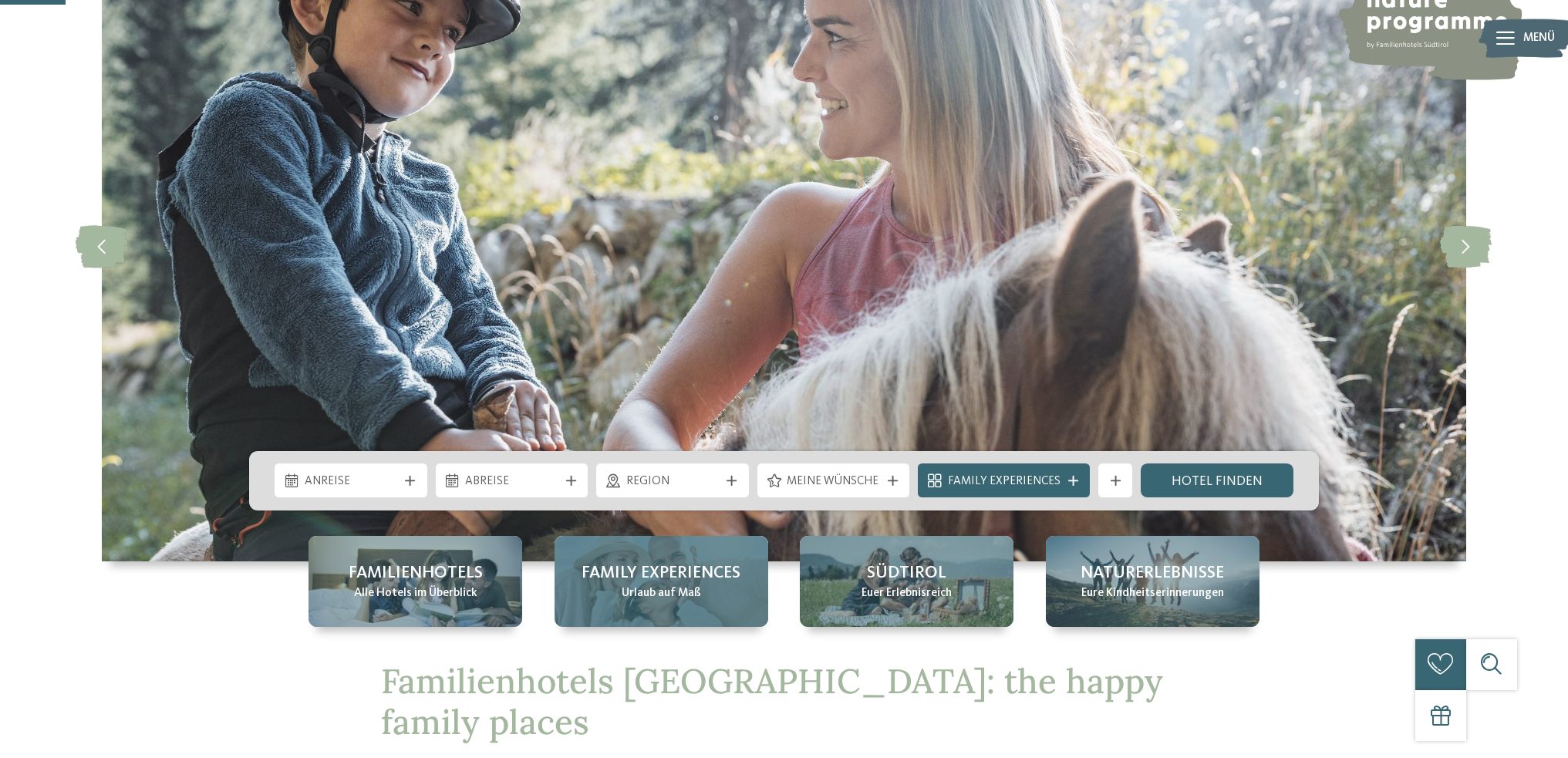
scroll to position [308, 0]
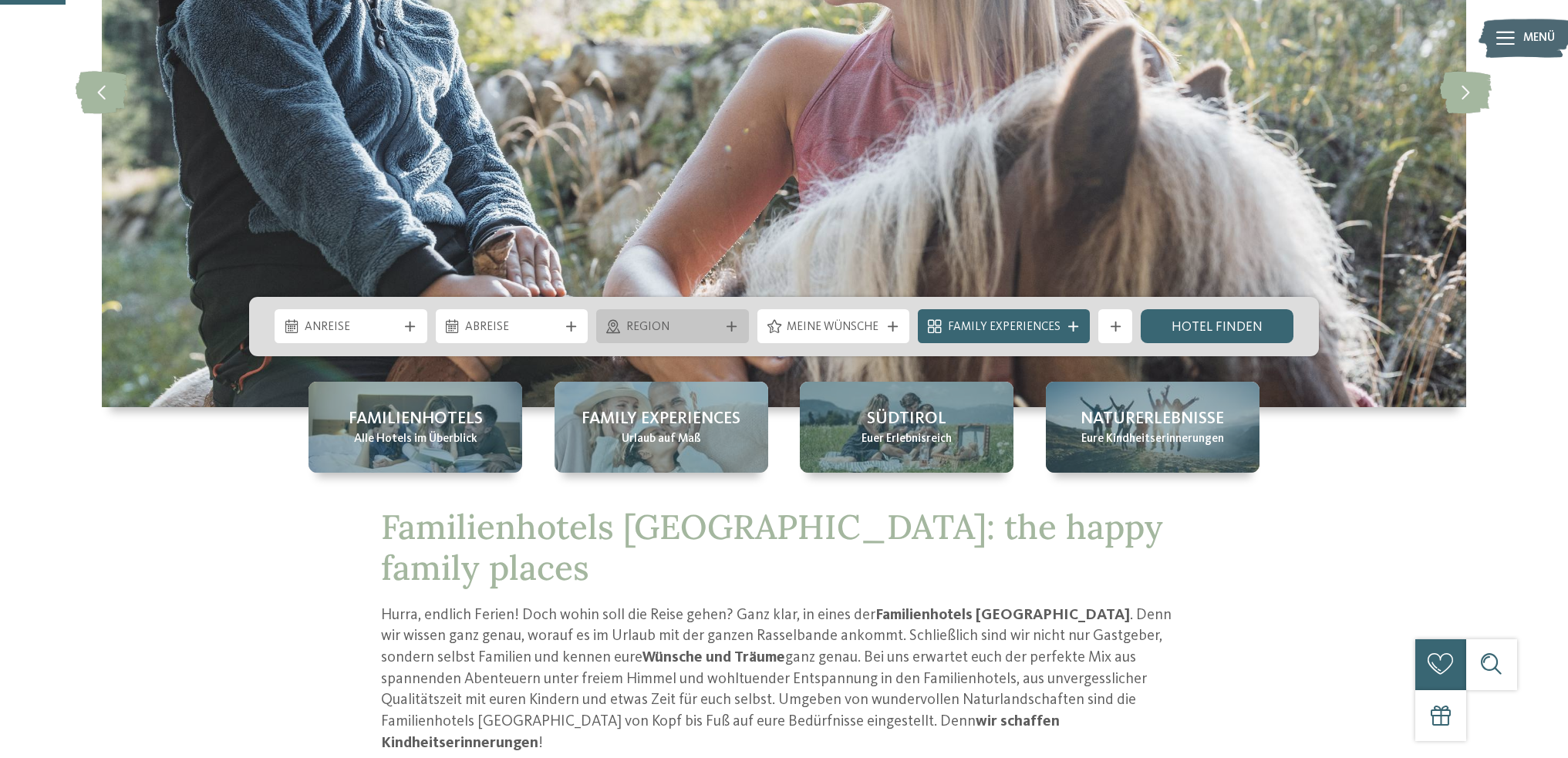
click at [707, 325] on span "Region" at bounding box center [673, 328] width 94 height 17
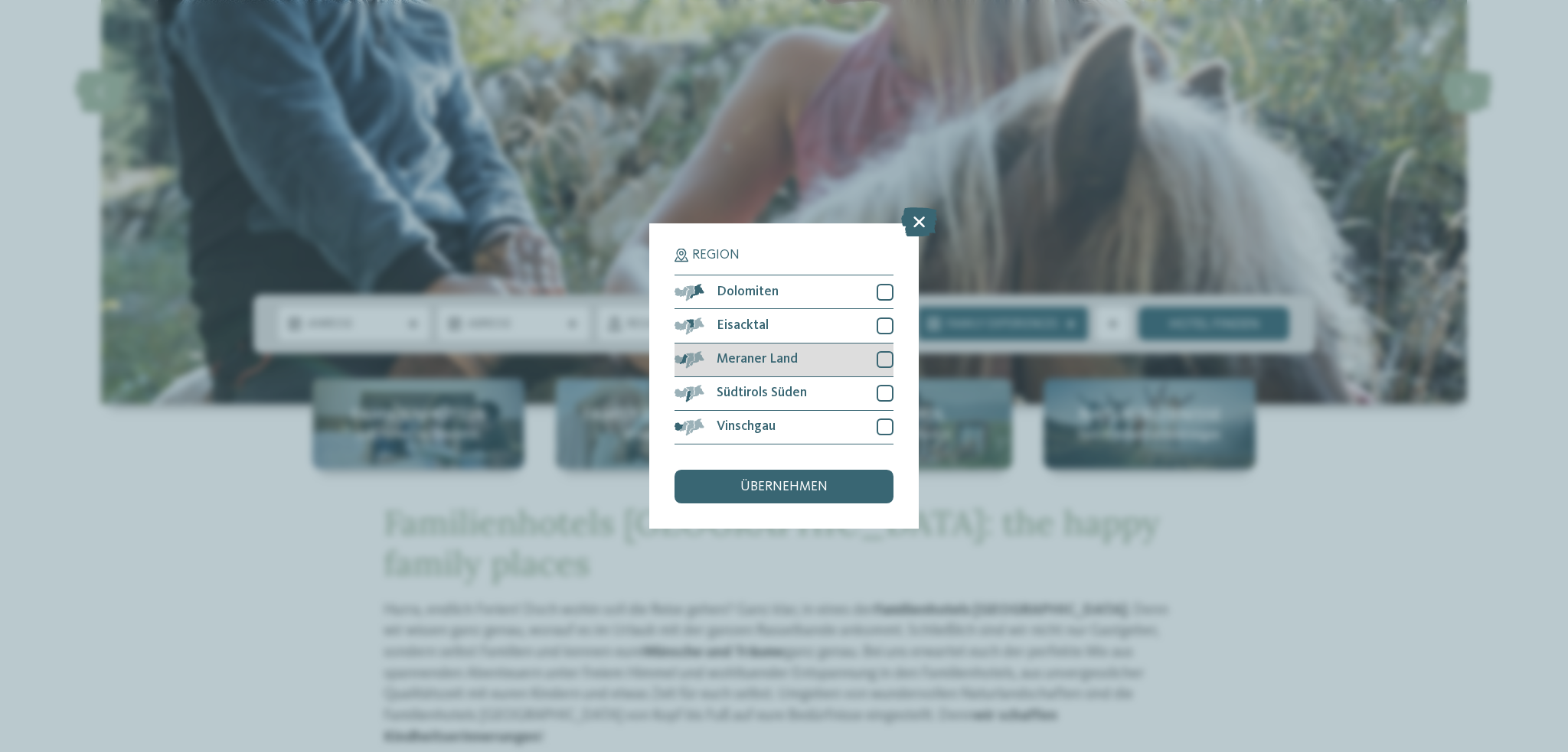
click at [887, 362] on div at bounding box center [885, 360] width 17 height 17
click at [881, 425] on div at bounding box center [885, 427] width 17 height 17
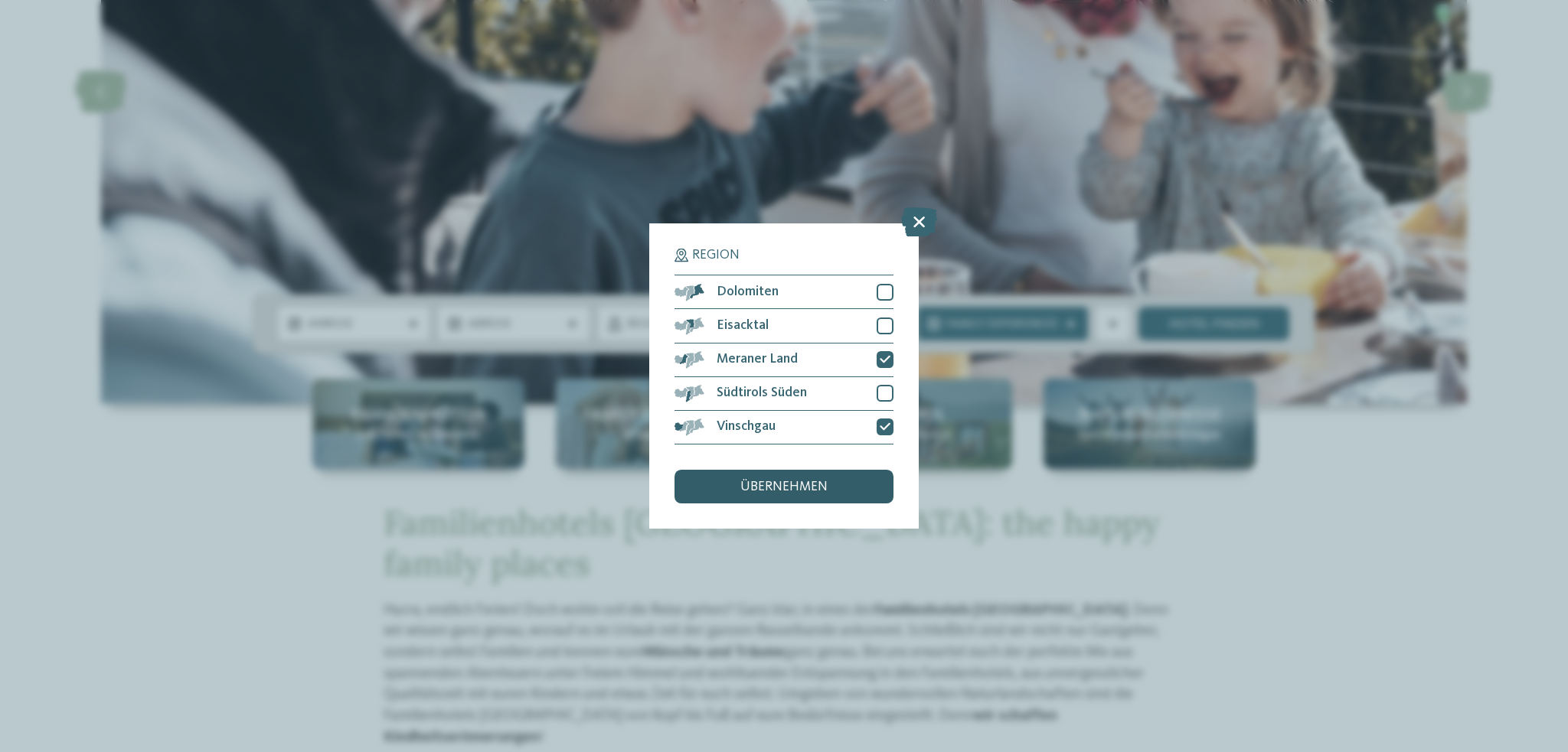
click at [855, 474] on div "übernehmen" at bounding box center [784, 487] width 219 height 34
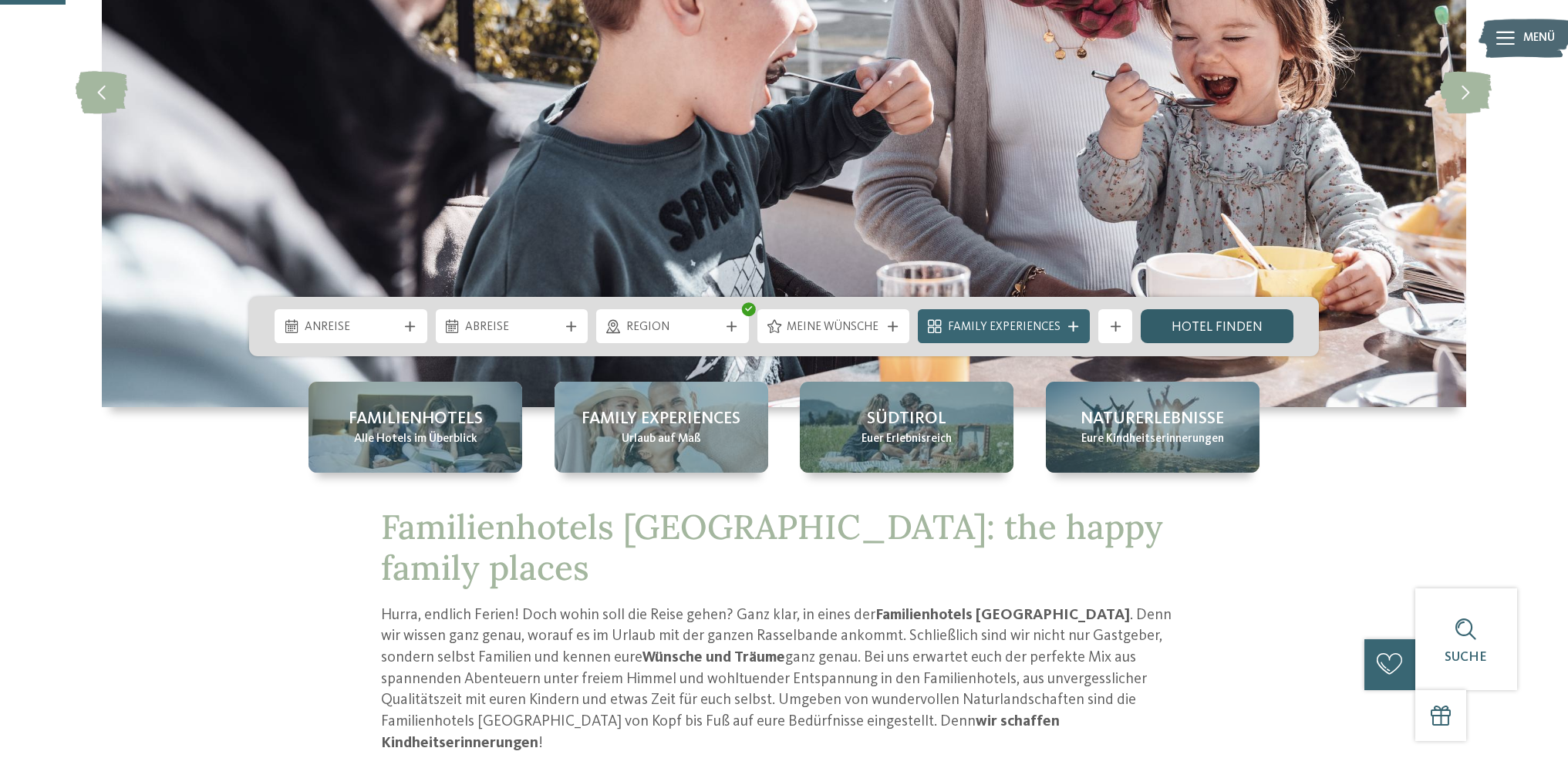
click at [1224, 323] on link "Hotel finden" at bounding box center [1216, 326] width 153 height 34
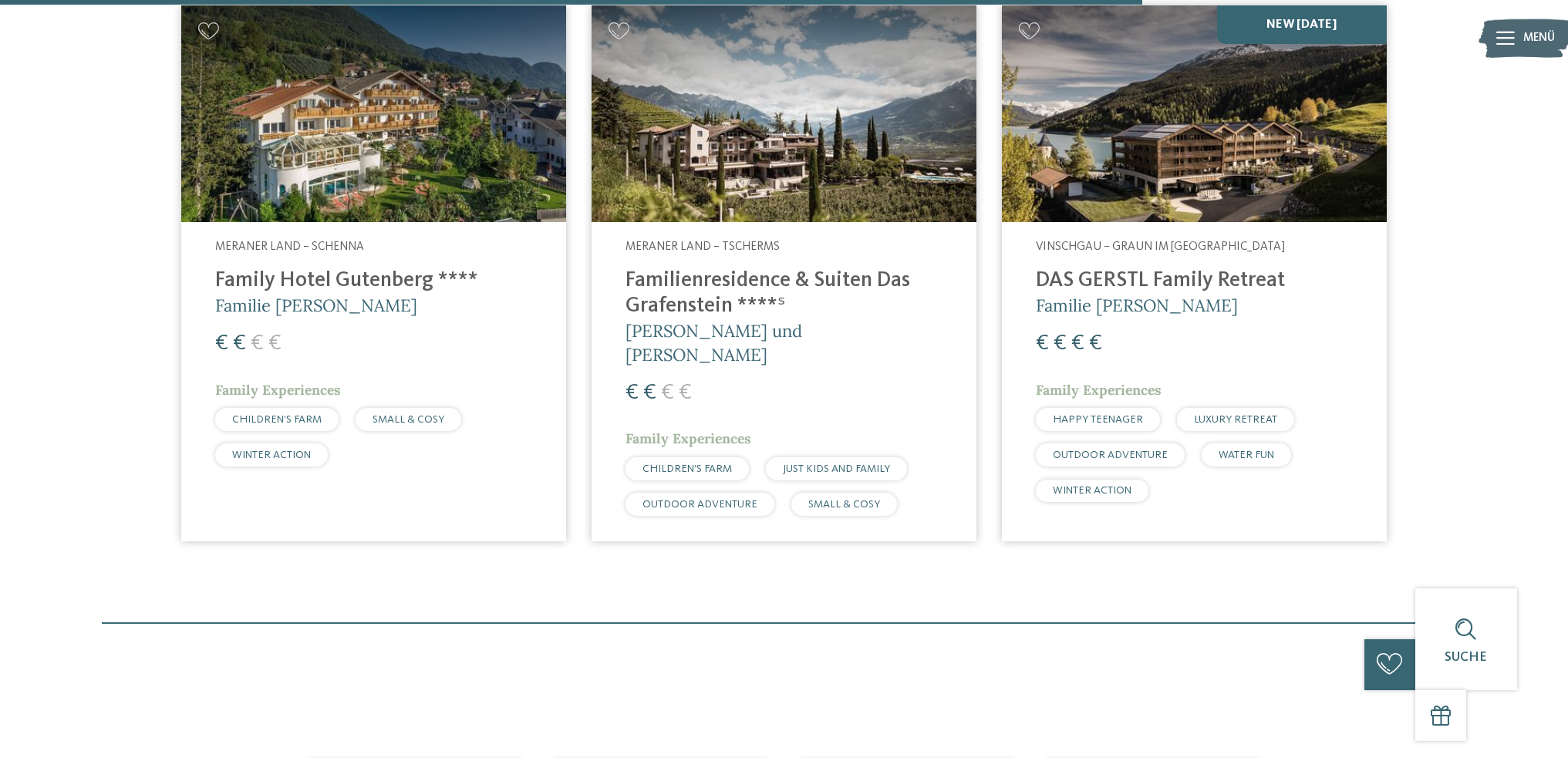
scroll to position [1799, 0]
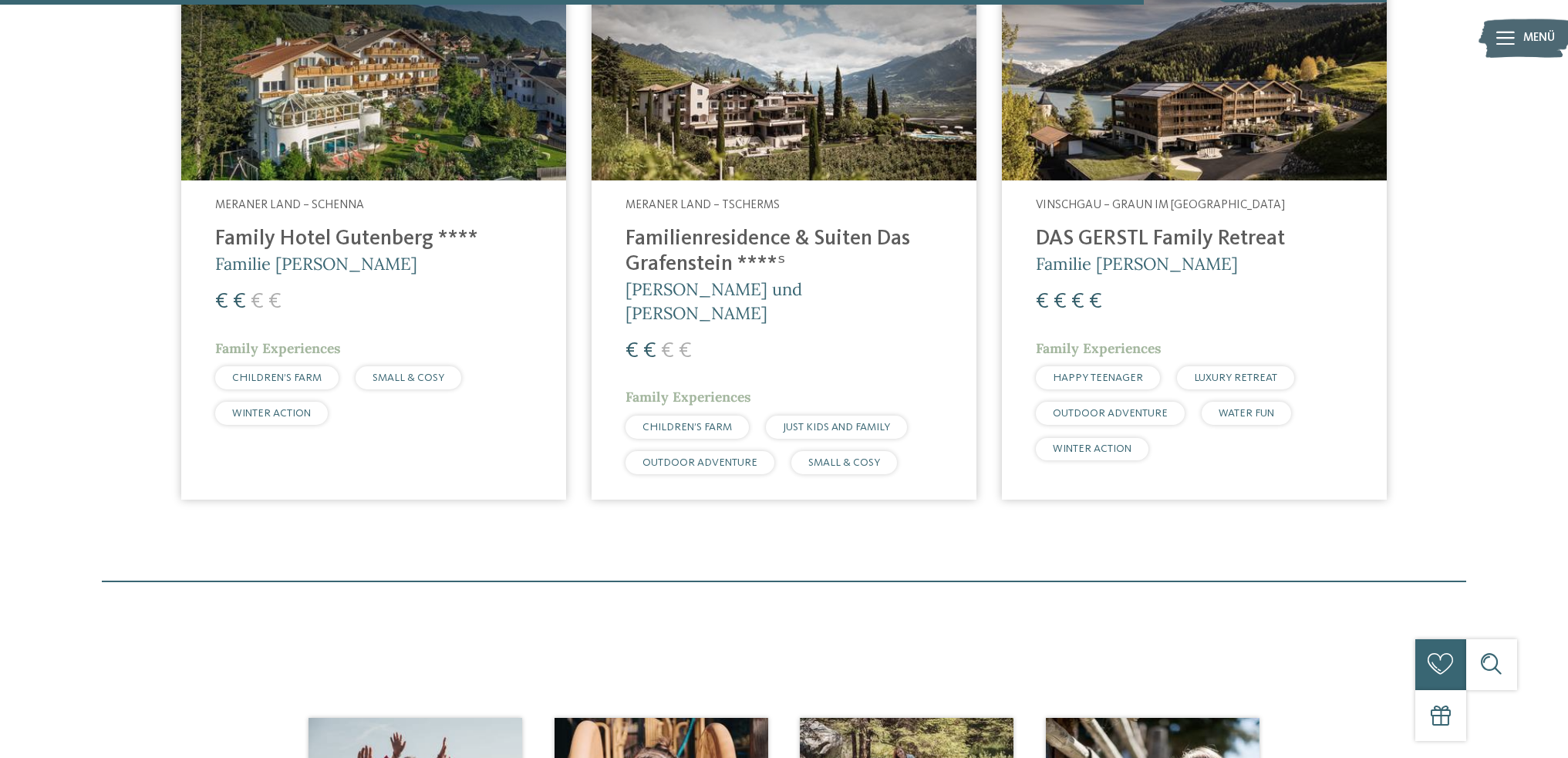
click at [790, 227] on h4 "Familienresidence & Suiten Das Grafenstein ****ˢ" at bounding box center [784, 252] width 317 height 51
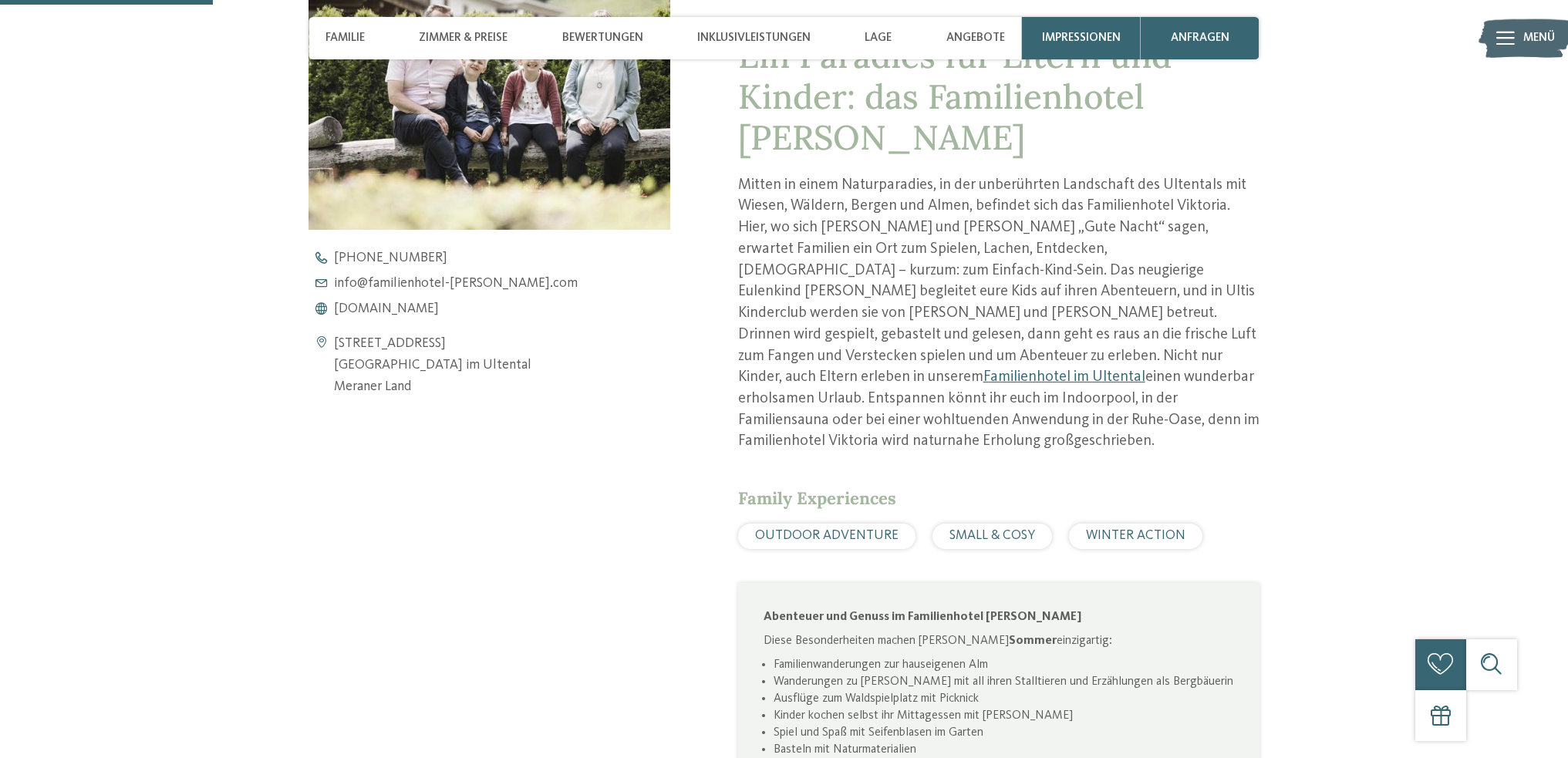
scroll to position [694, 0]
click at [439, 308] on span "www.familienhotel-viktoria.com" at bounding box center [387, 310] width 105 height 14
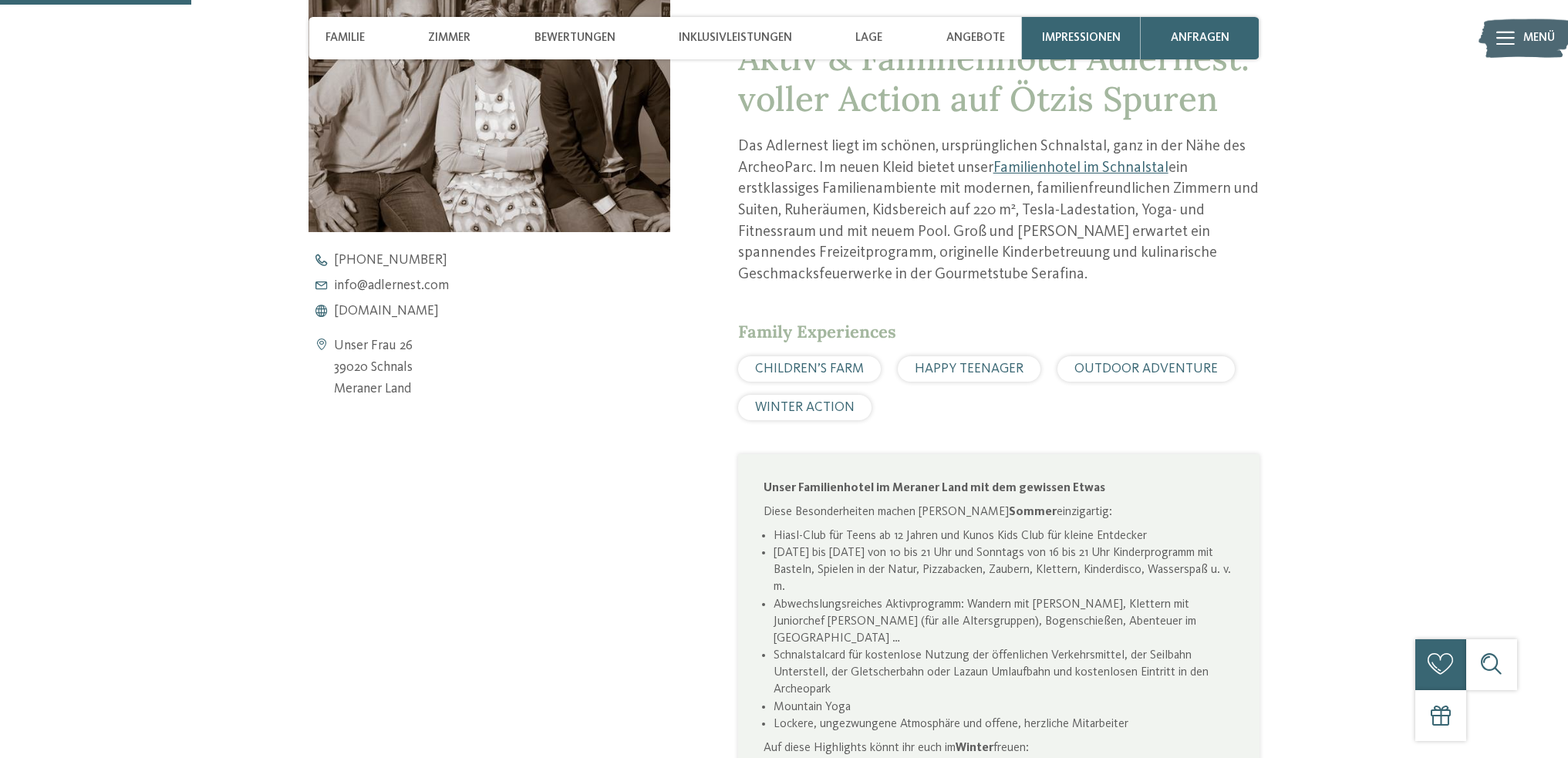
scroll to position [694, 0]
click at [420, 311] on span "[DOMAIN_NAME]" at bounding box center [387, 310] width 105 height 14
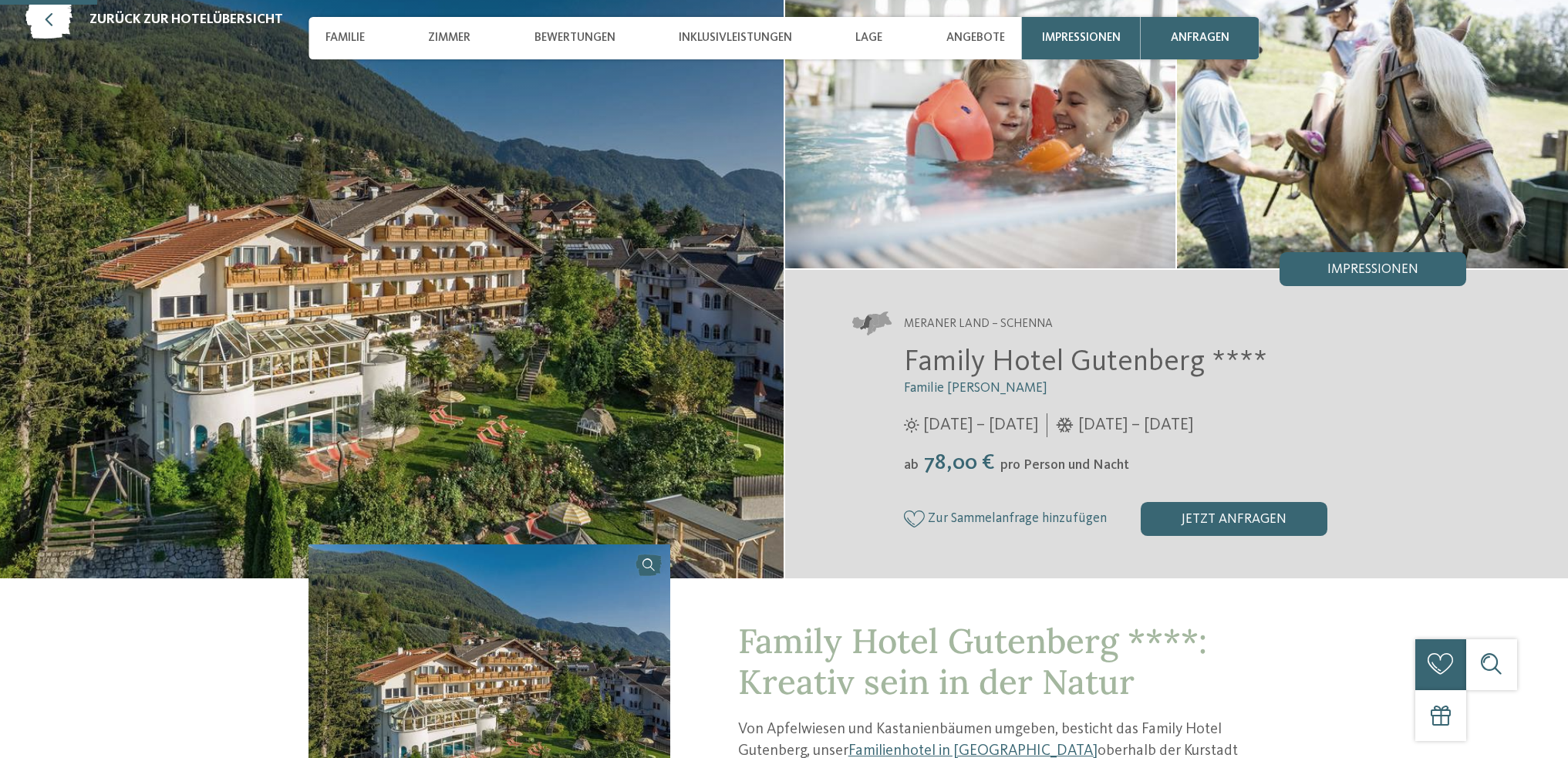
scroll to position [386, 0]
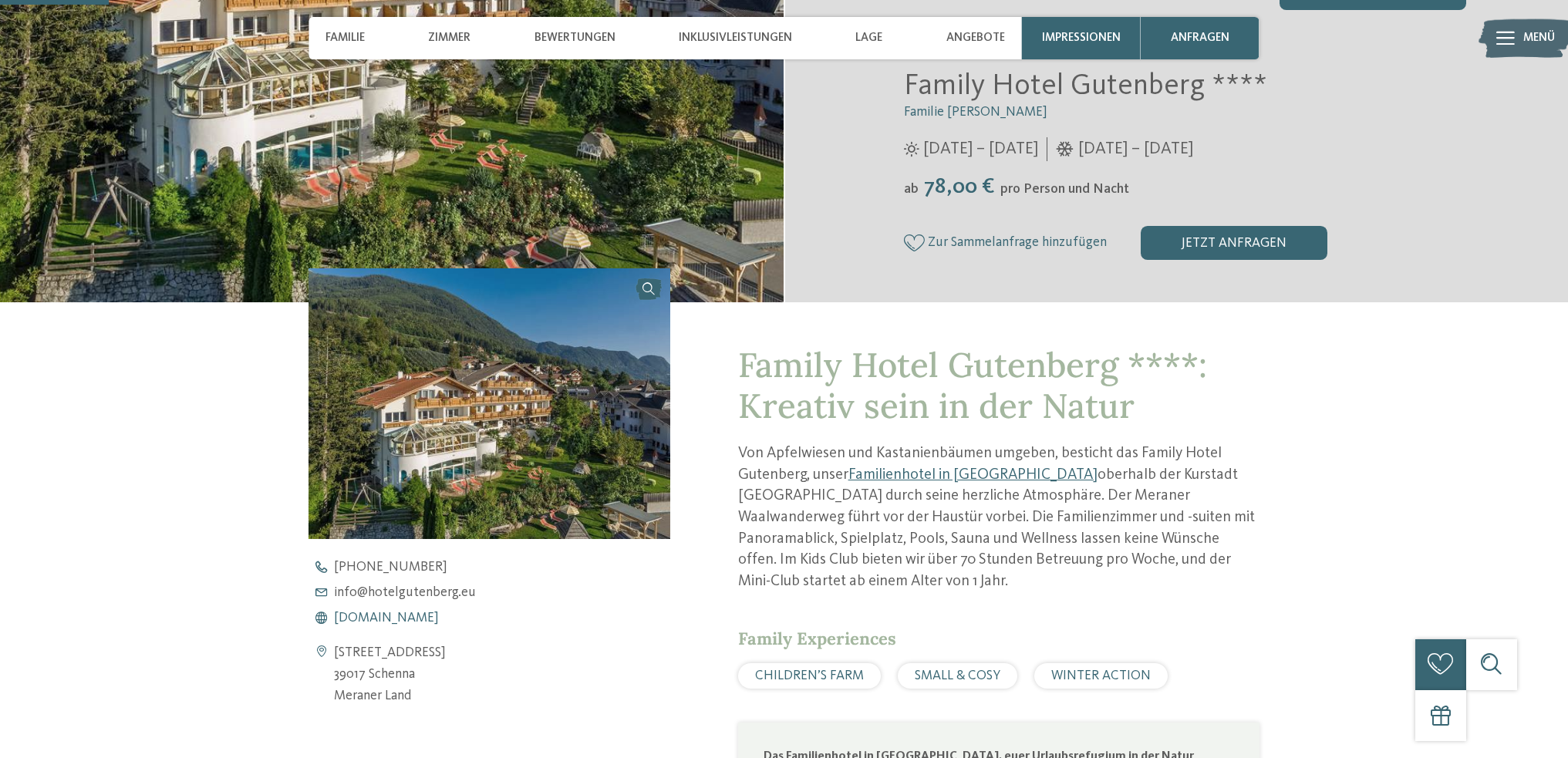
click at [436, 618] on span "www.hotelgutenberg.eu" at bounding box center [387, 618] width 105 height 14
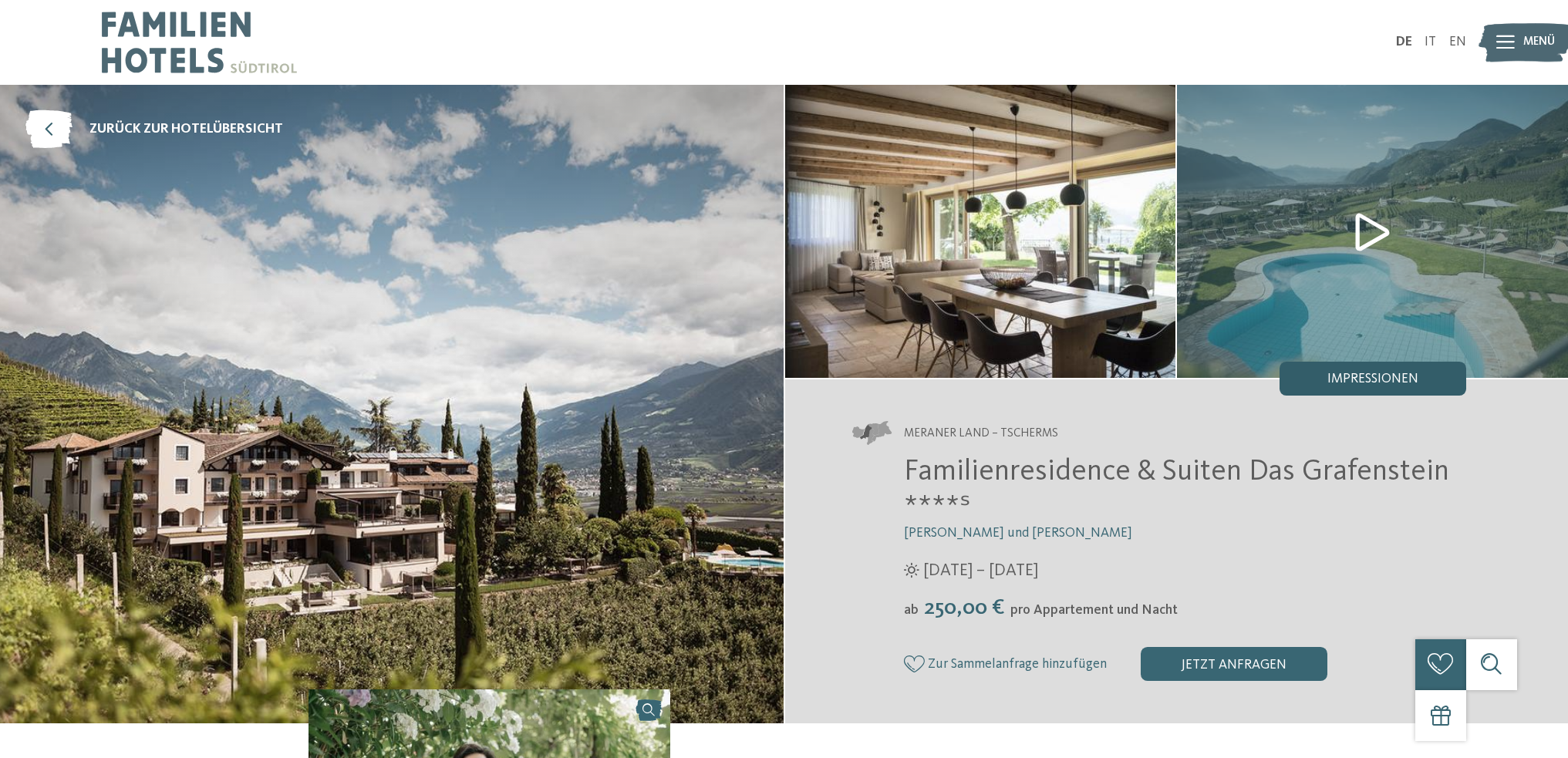
click at [1344, 372] on div "Impressionen" at bounding box center [1372, 379] width 186 height 34
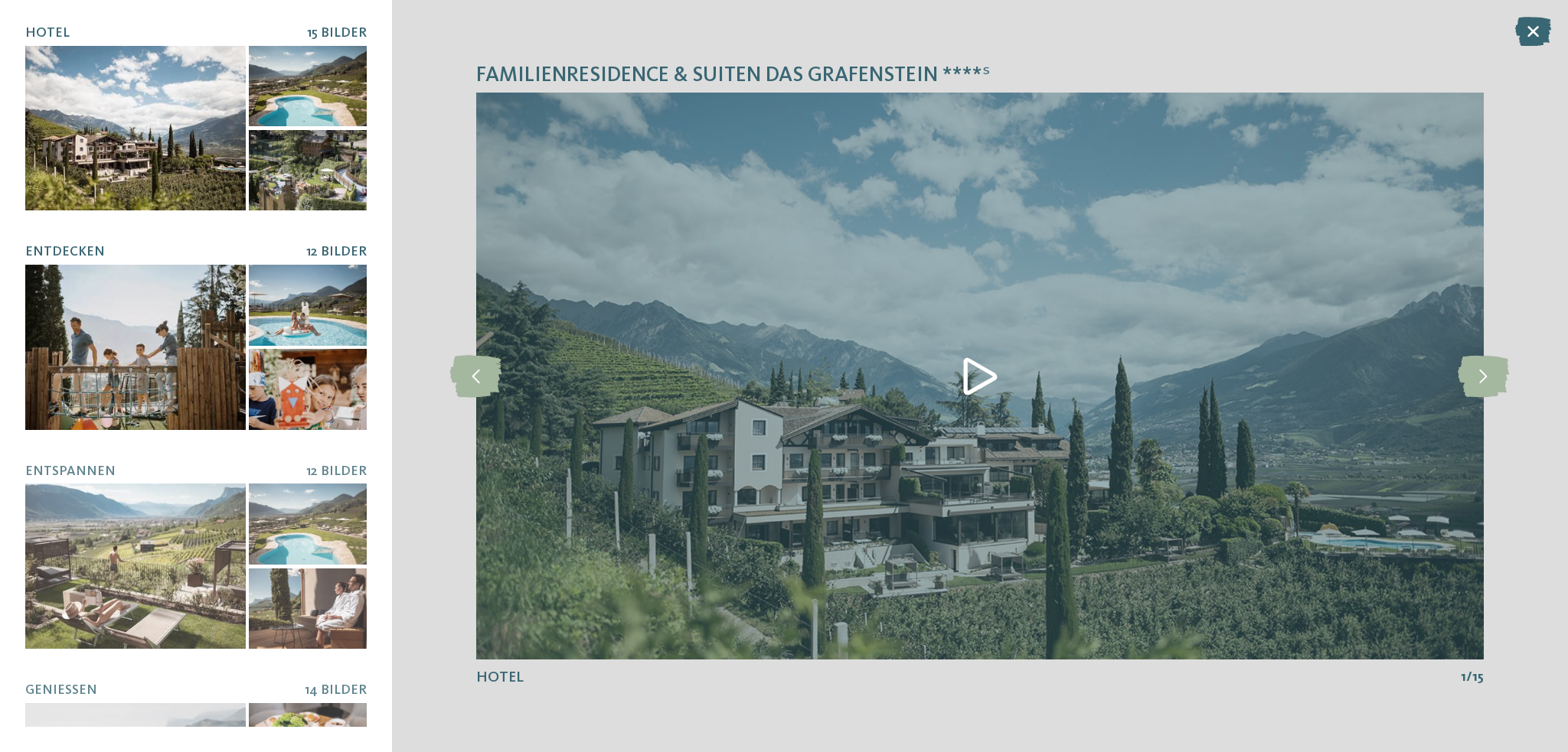
click at [143, 352] on div at bounding box center [135, 348] width 220 height 165
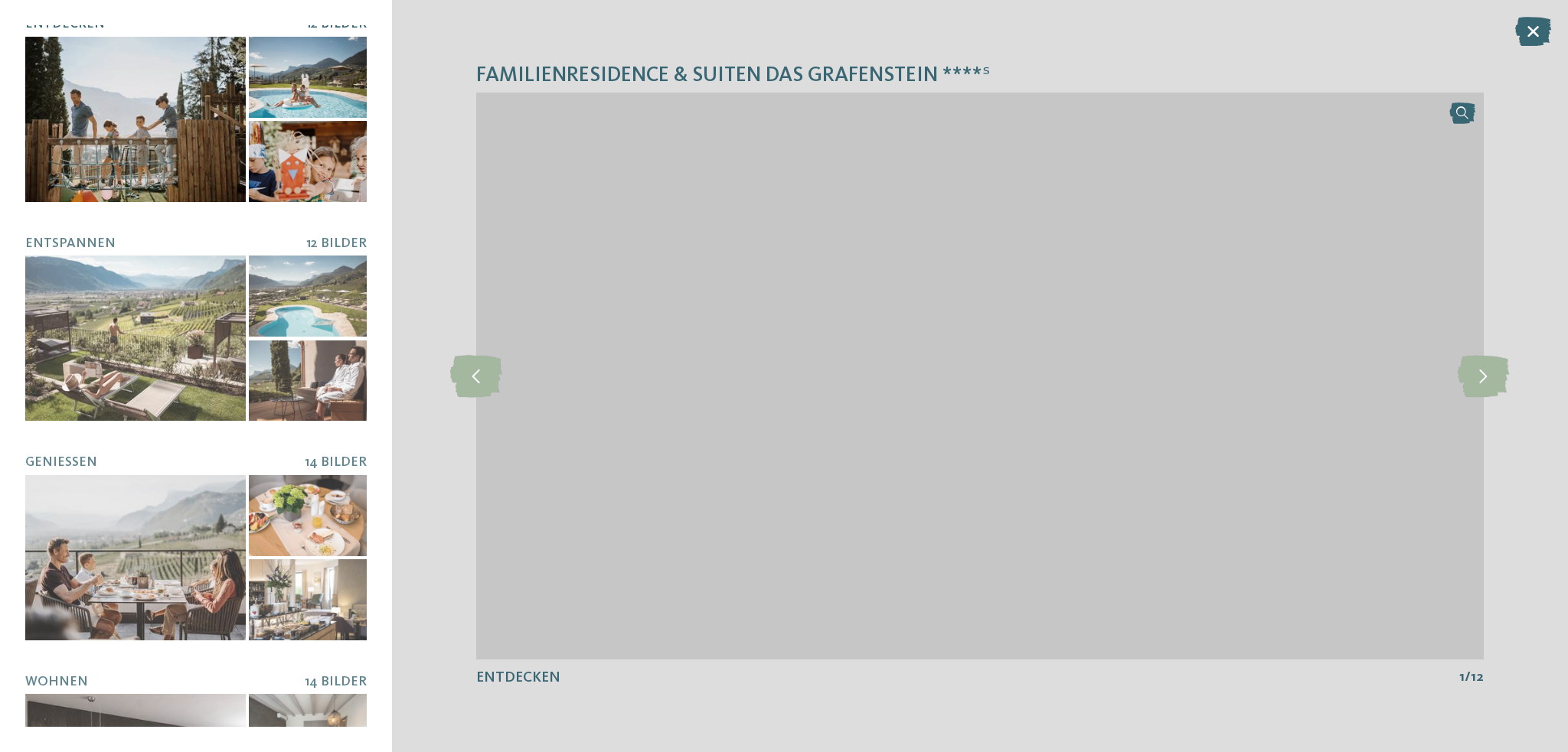
scroll to position [230, 0]
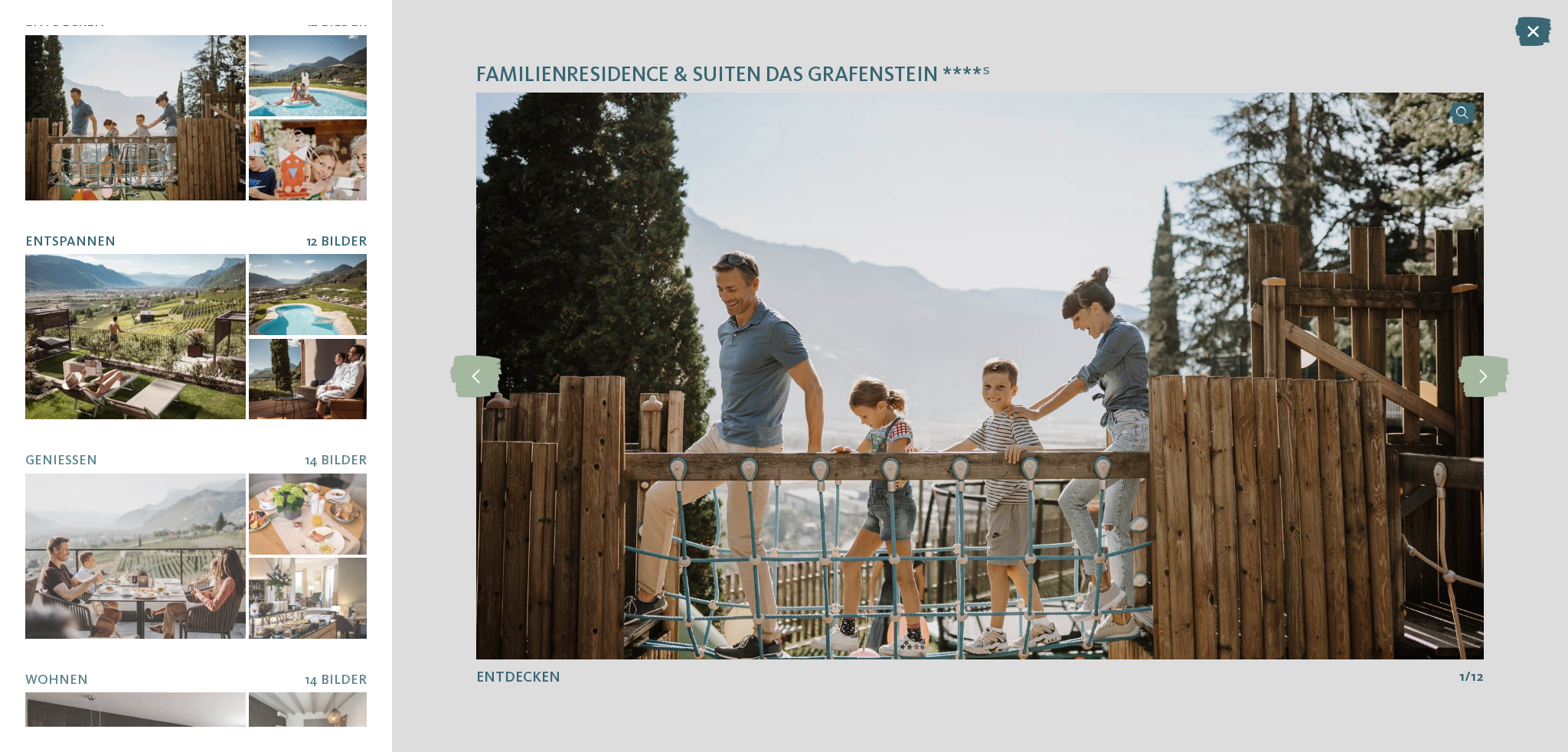
click at [144, 349] on div at bounding box center [135, 336] width 220 height 165
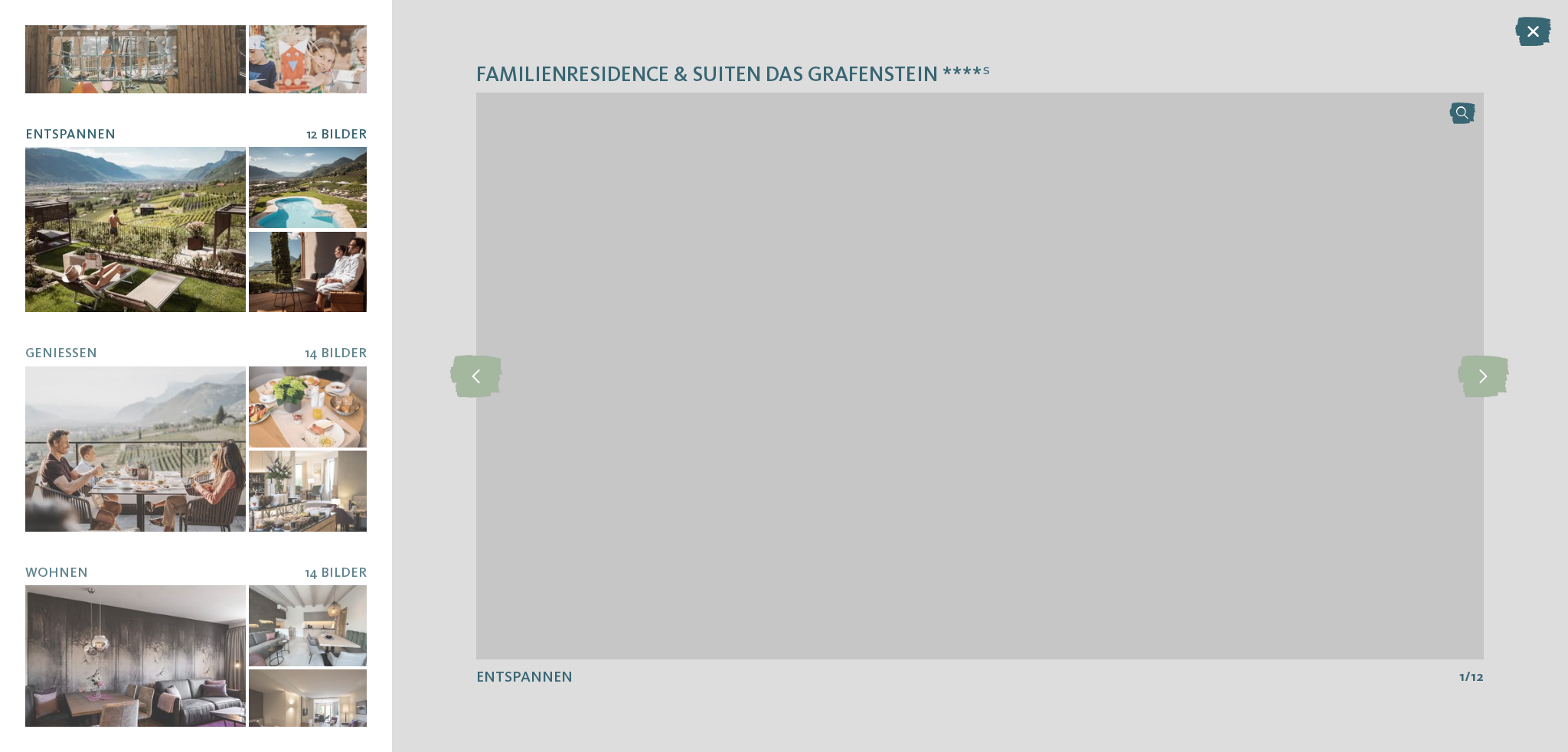
scroll to position [342, 0]
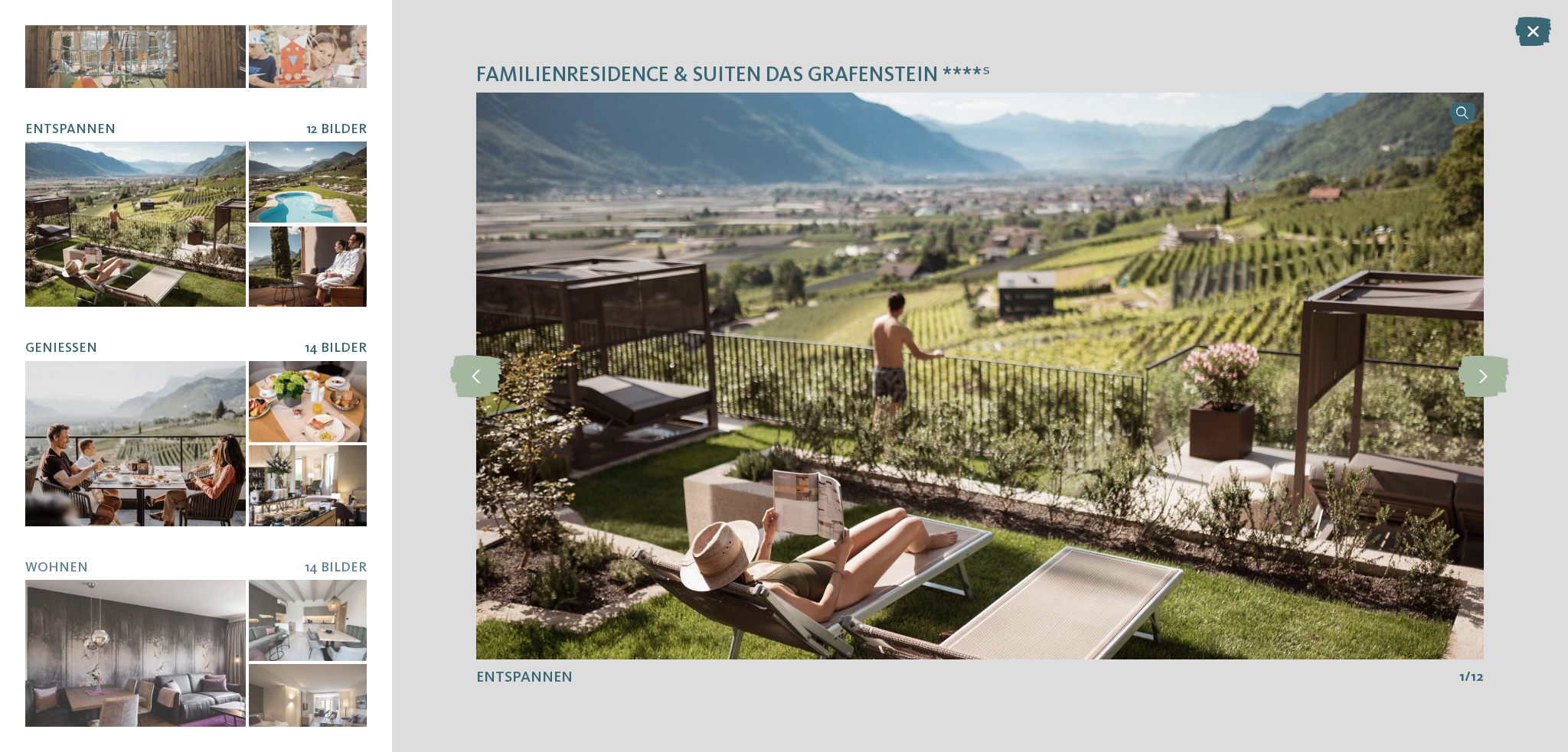
click at [144, 368] on div at bounding box center [135, 444] width 220 height 165
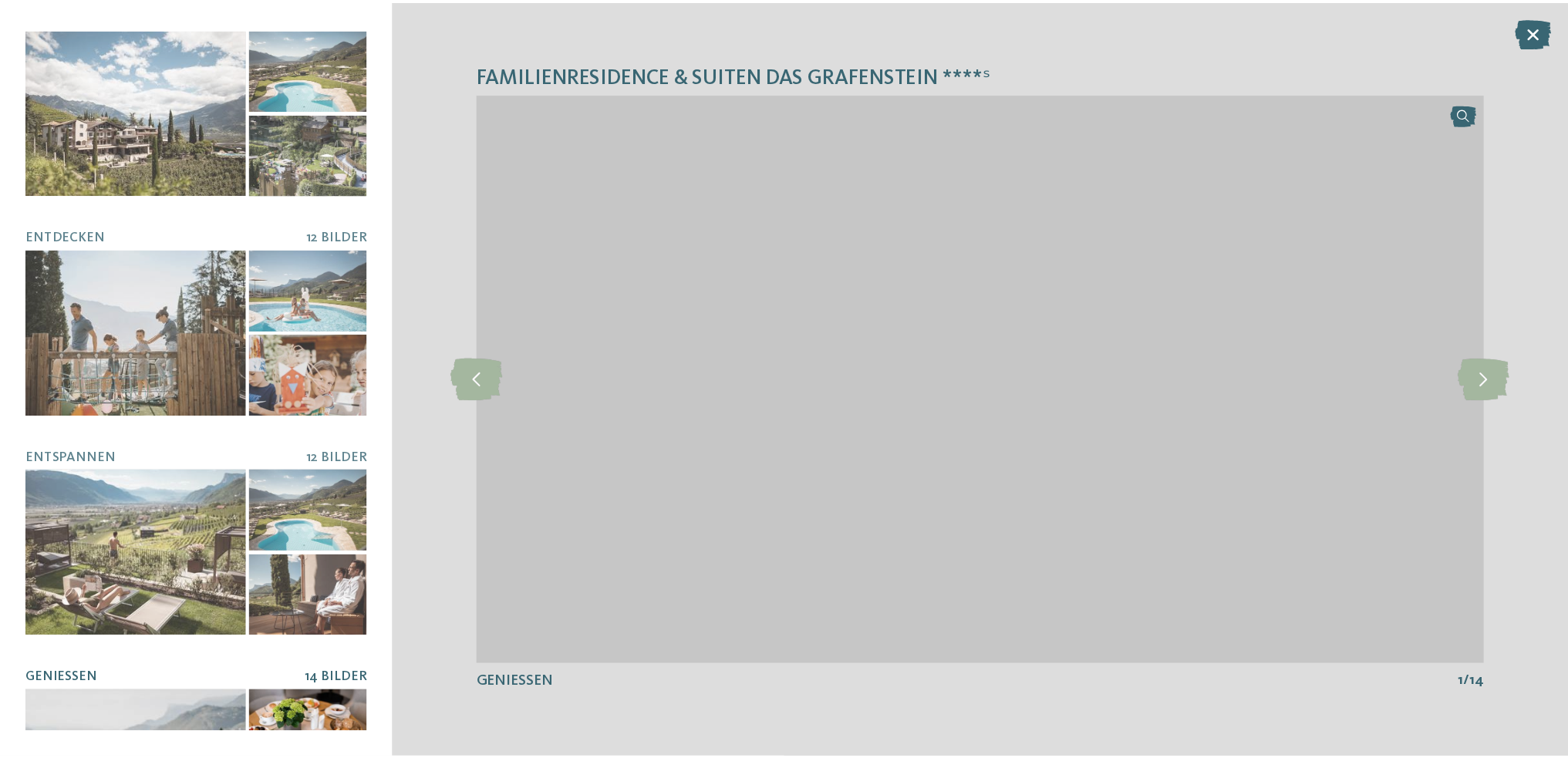
scroll to position [0, 0]
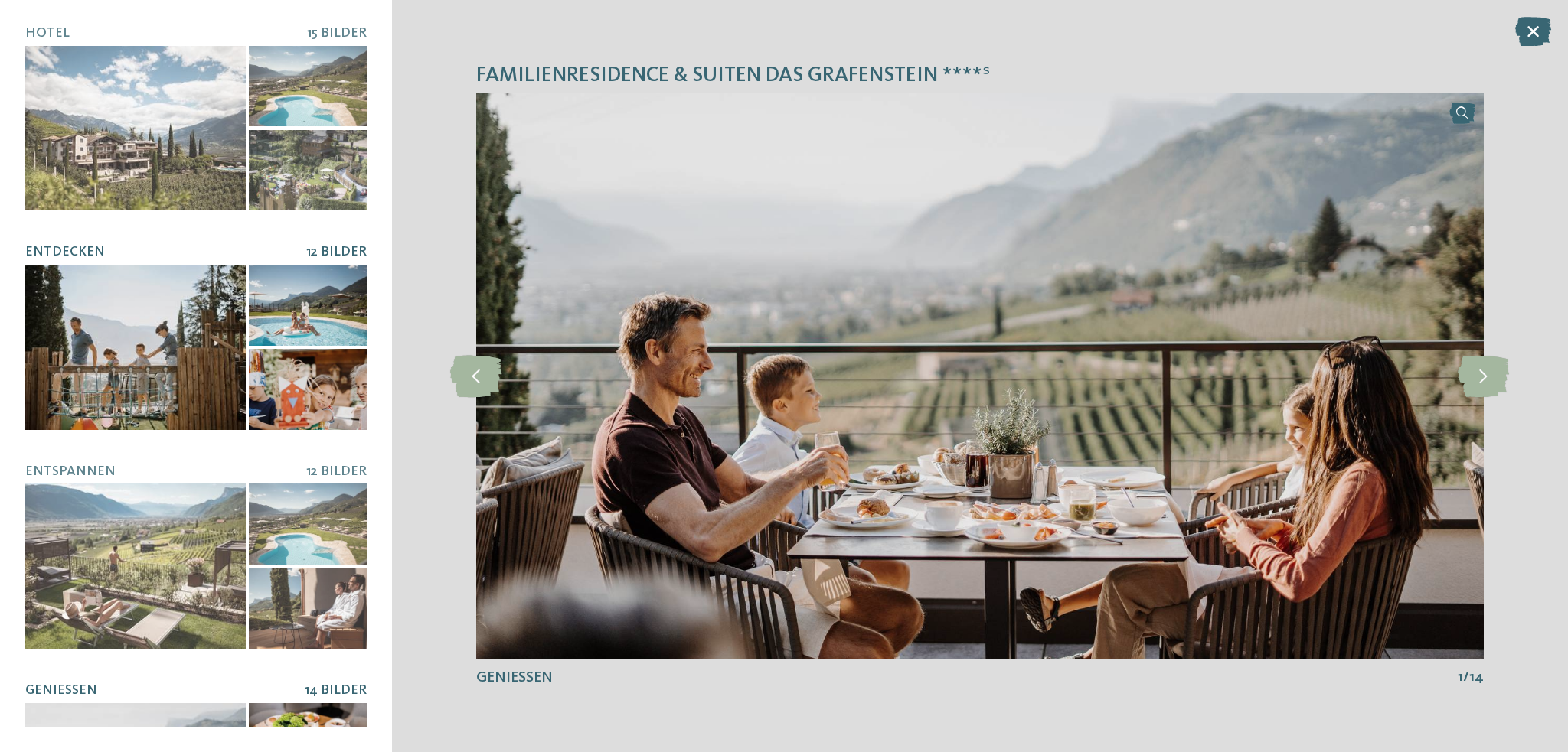
click at [167, 320] on div at bounding box center [135, 348] width 220 height 165
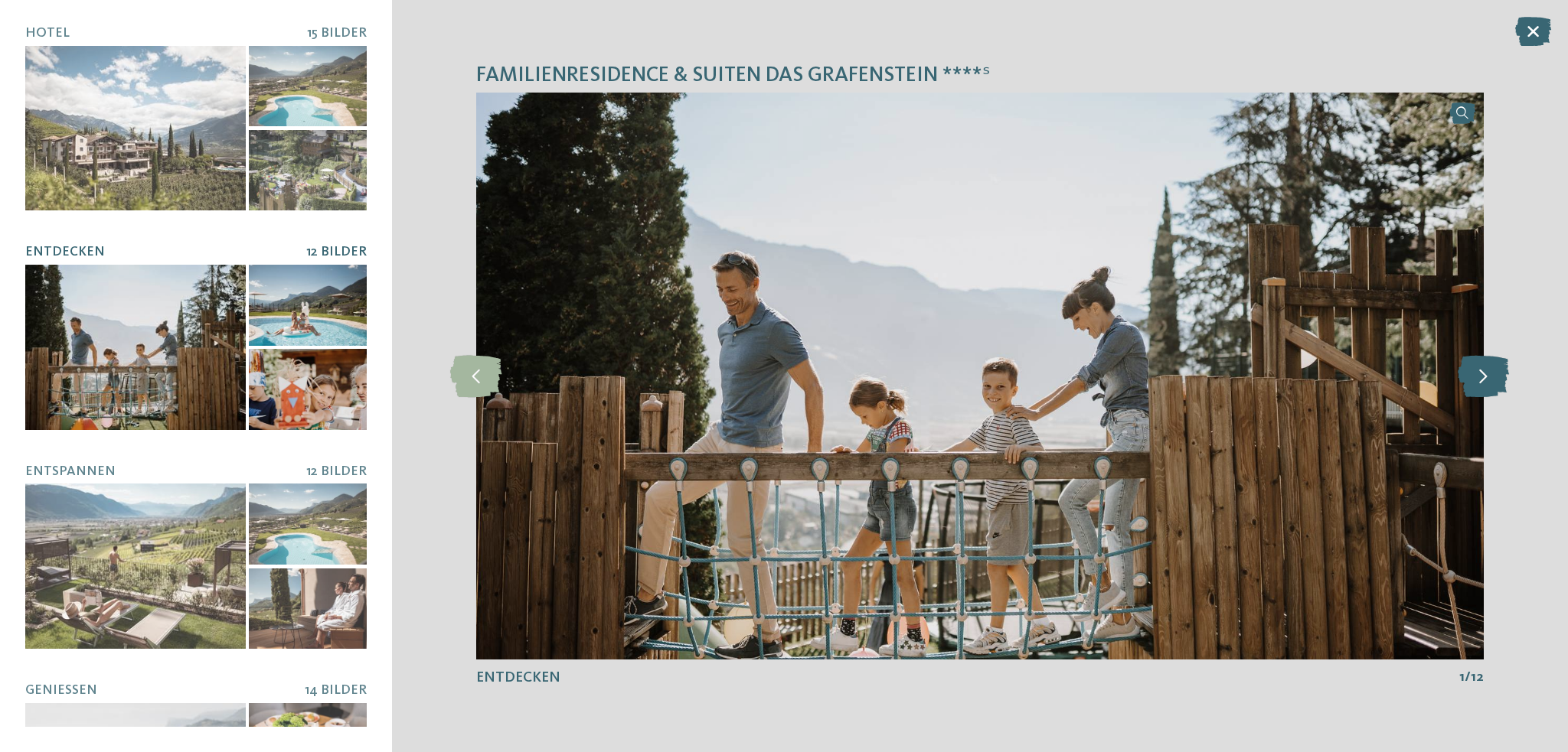
click at [1486, 377] on icon at bounding box center [1483, 376] width 51 height 42
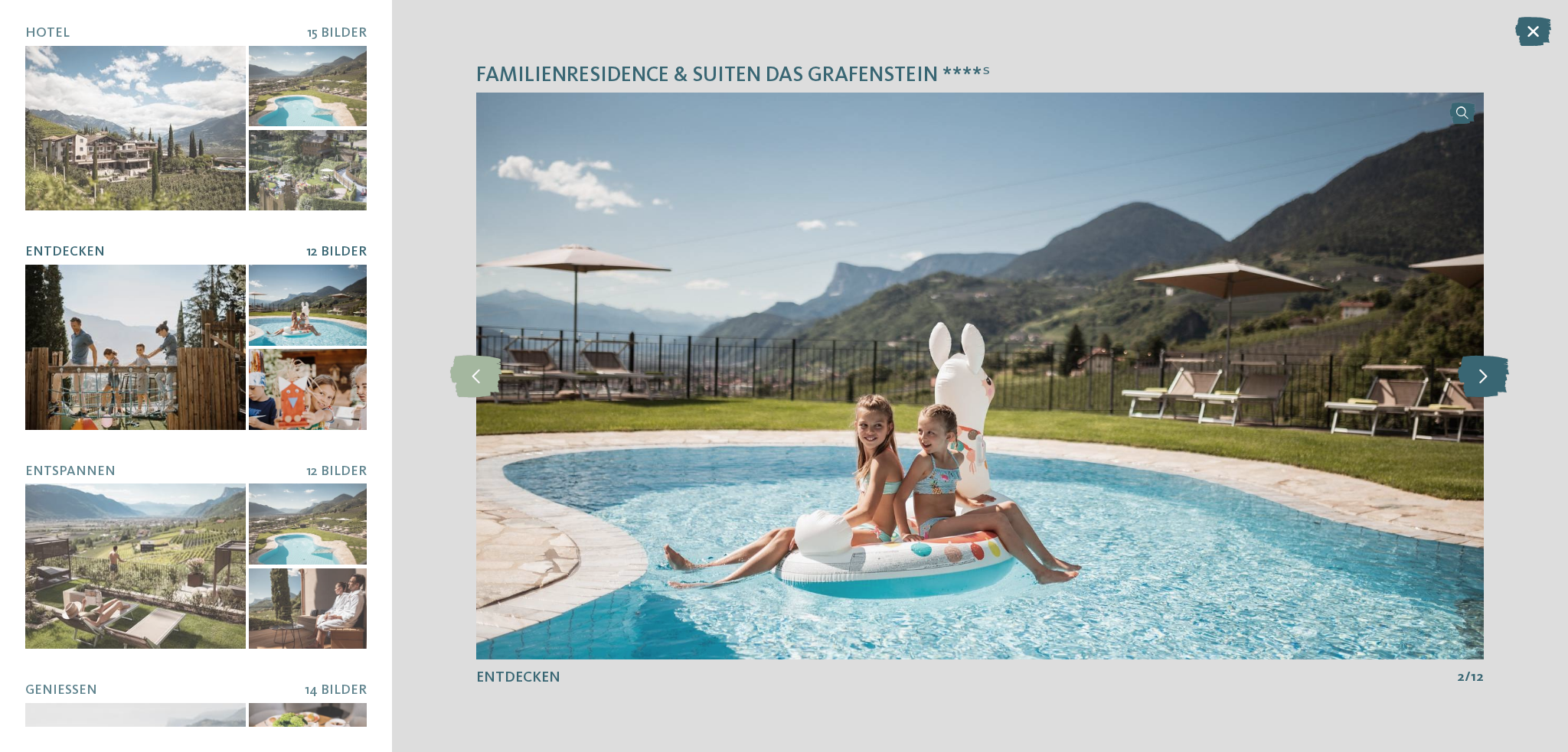
click at [1486, 377] on icon at bounding box center [1483, 376] width 51 height 42
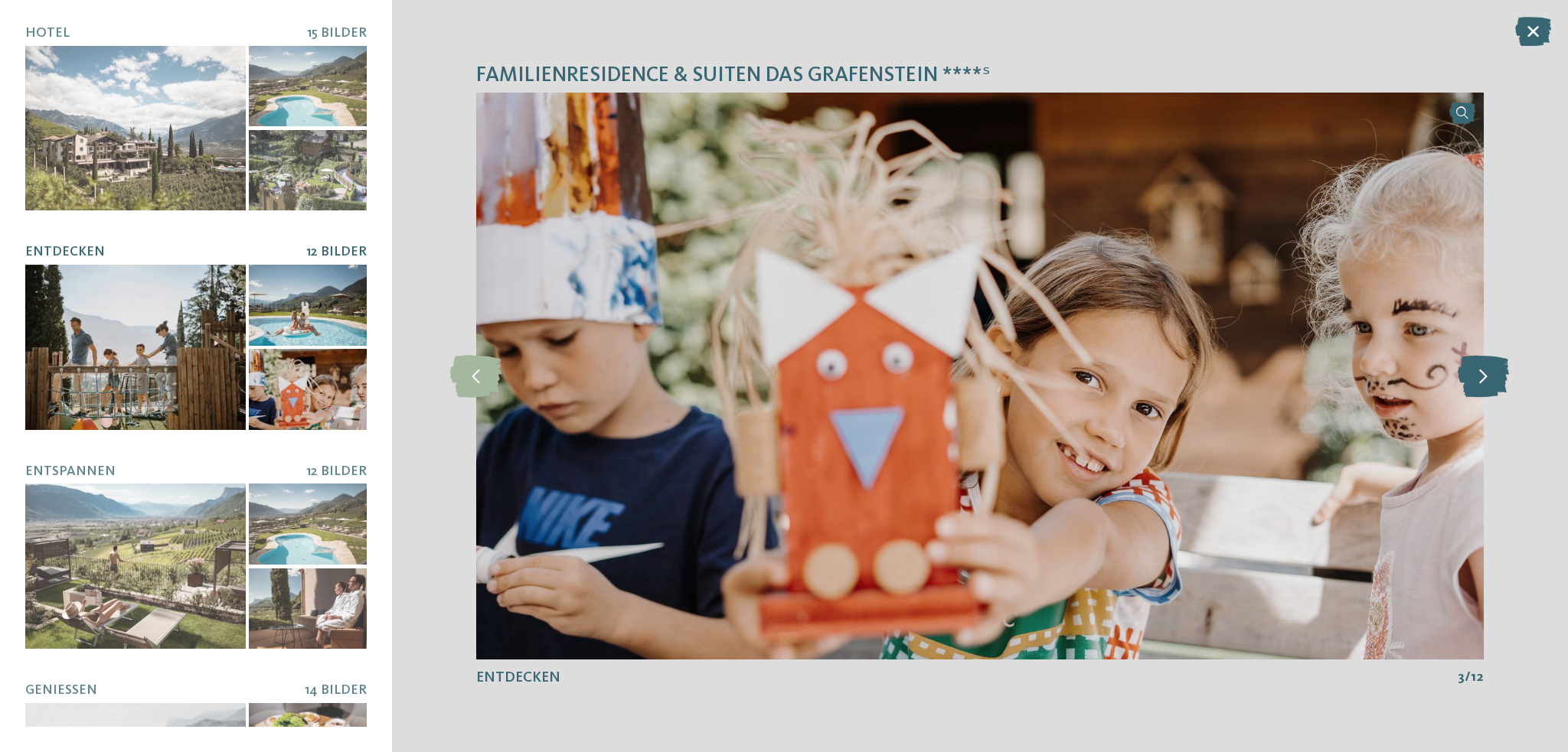
click at [1486, 377] on icon at bounding box center [1483, 376] width 51 height 42
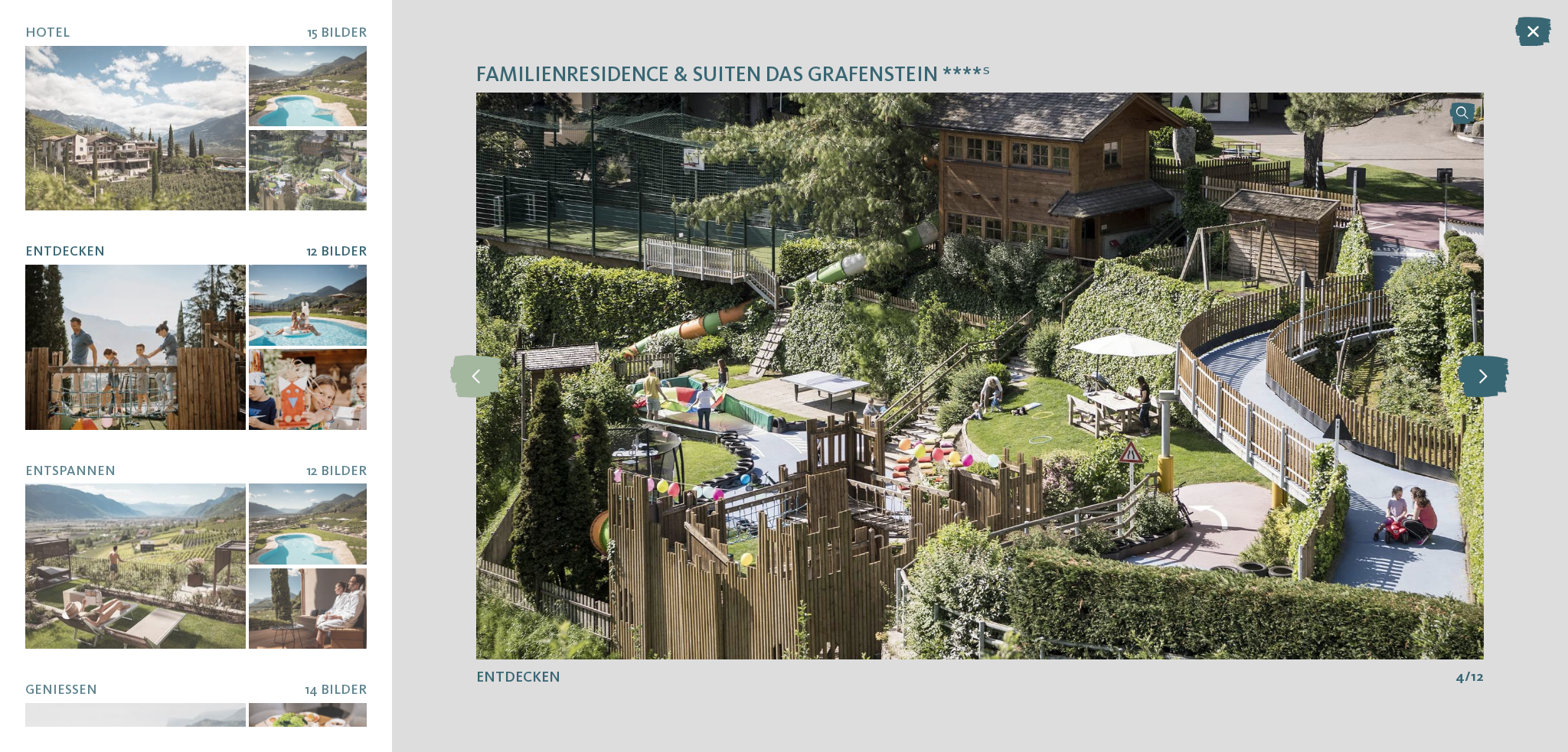
click at [1486, 377] on icon at bounding box center [1483, 376] width 51 height 42
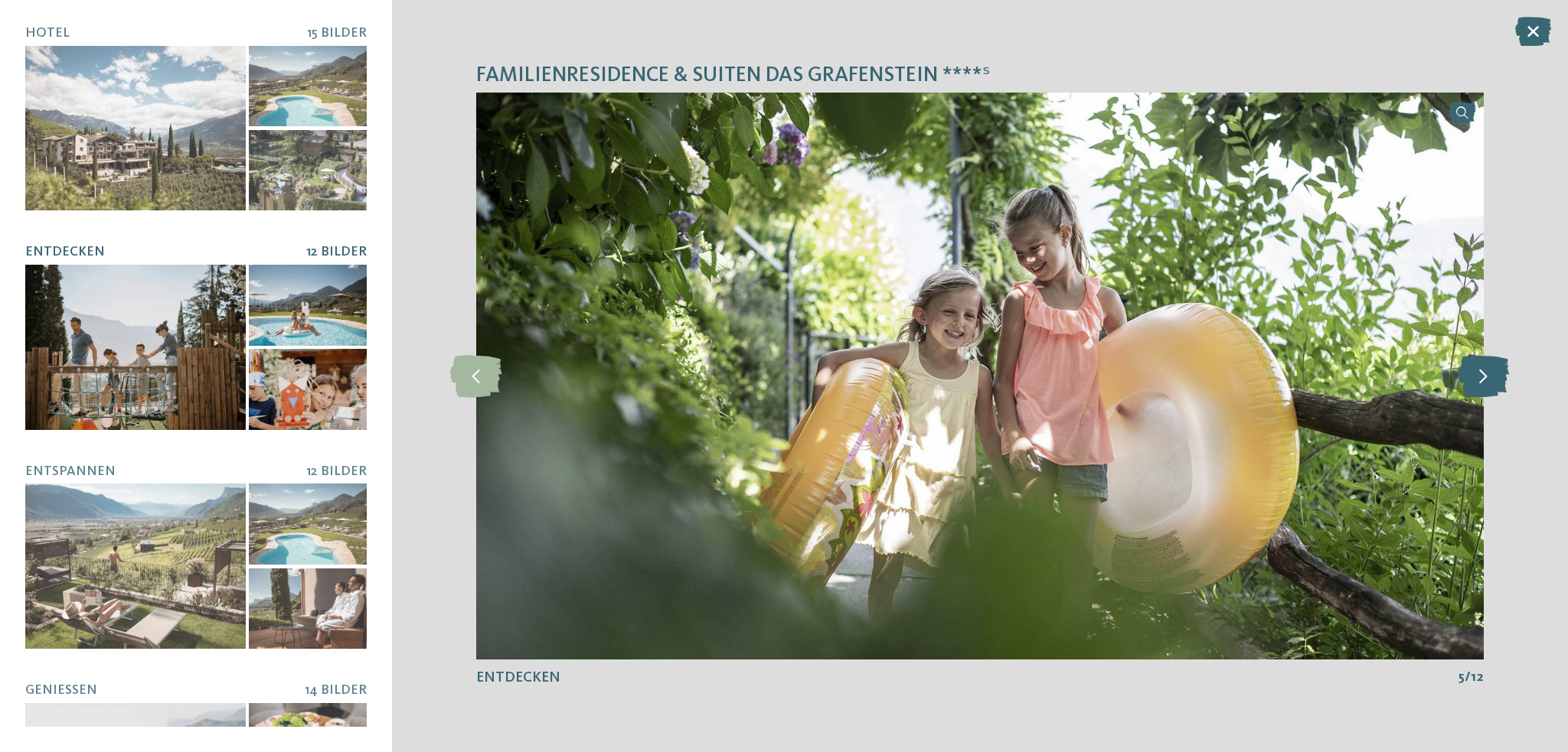
click at [1486, 377] on icon at bounding box center [1483, 376] width 51 height 42
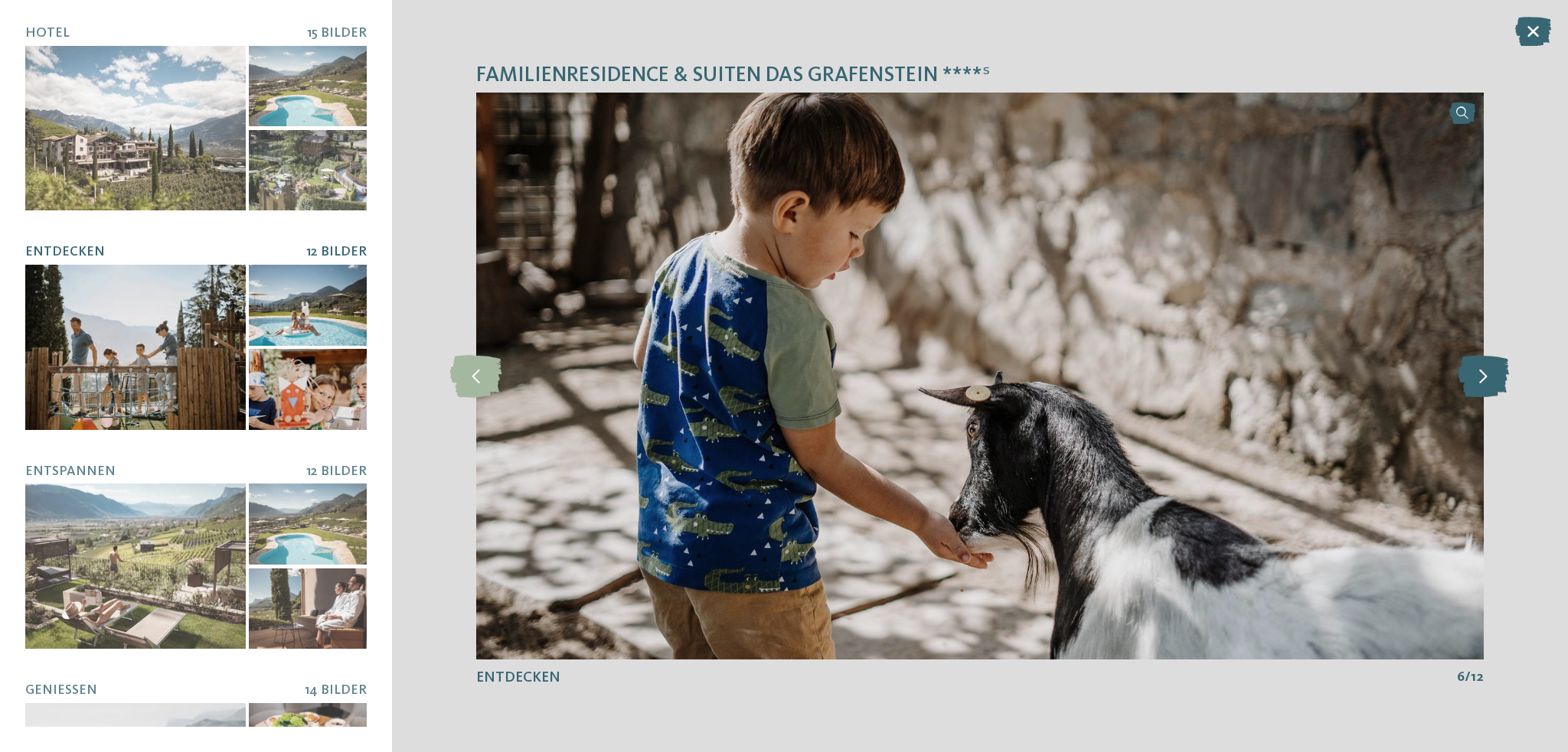
click at [1486, 377] on icon at bounding box center [1483, 376] width 51 height 42
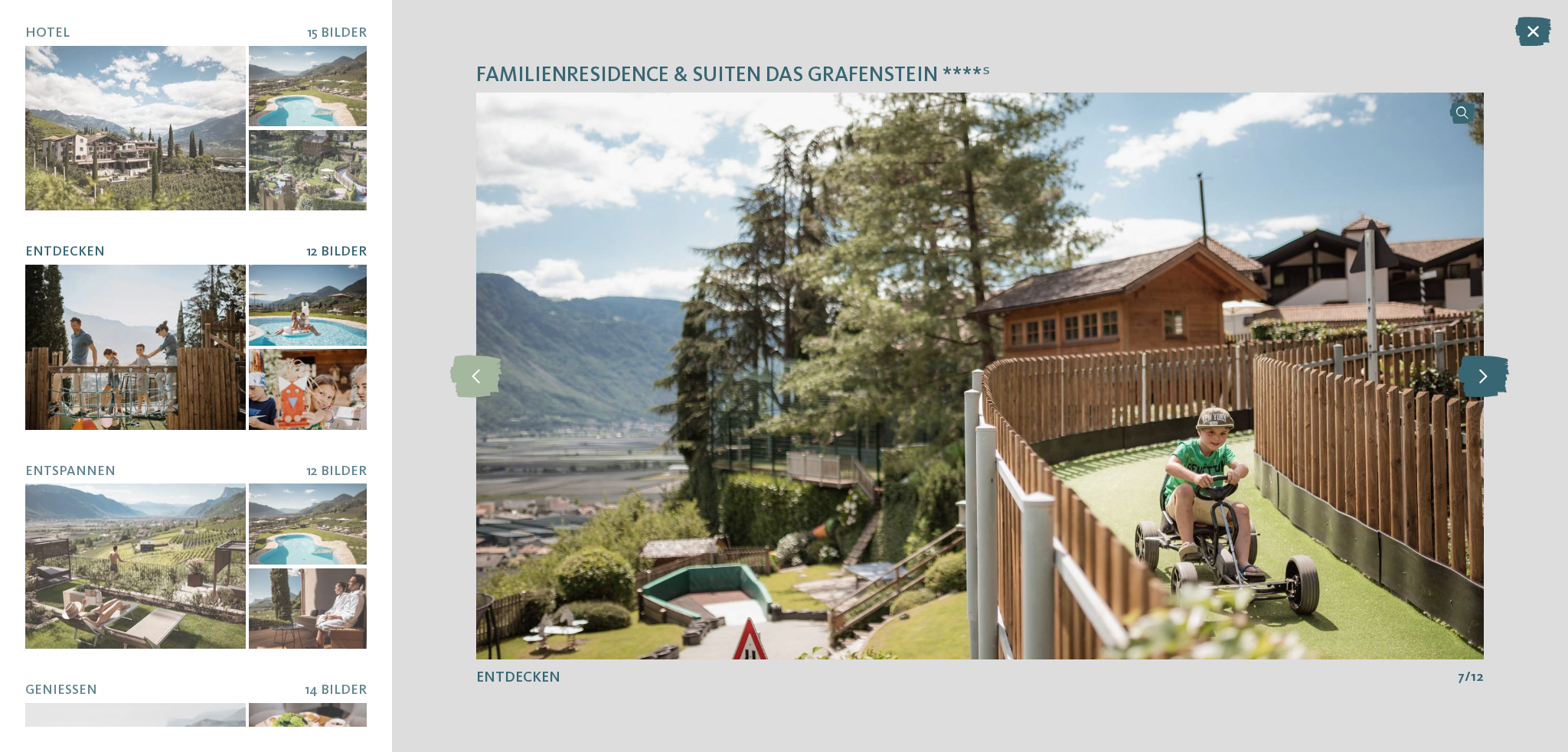
click at [1486, 377] on icon at bounding box center [1483, 376] width 51 height 42
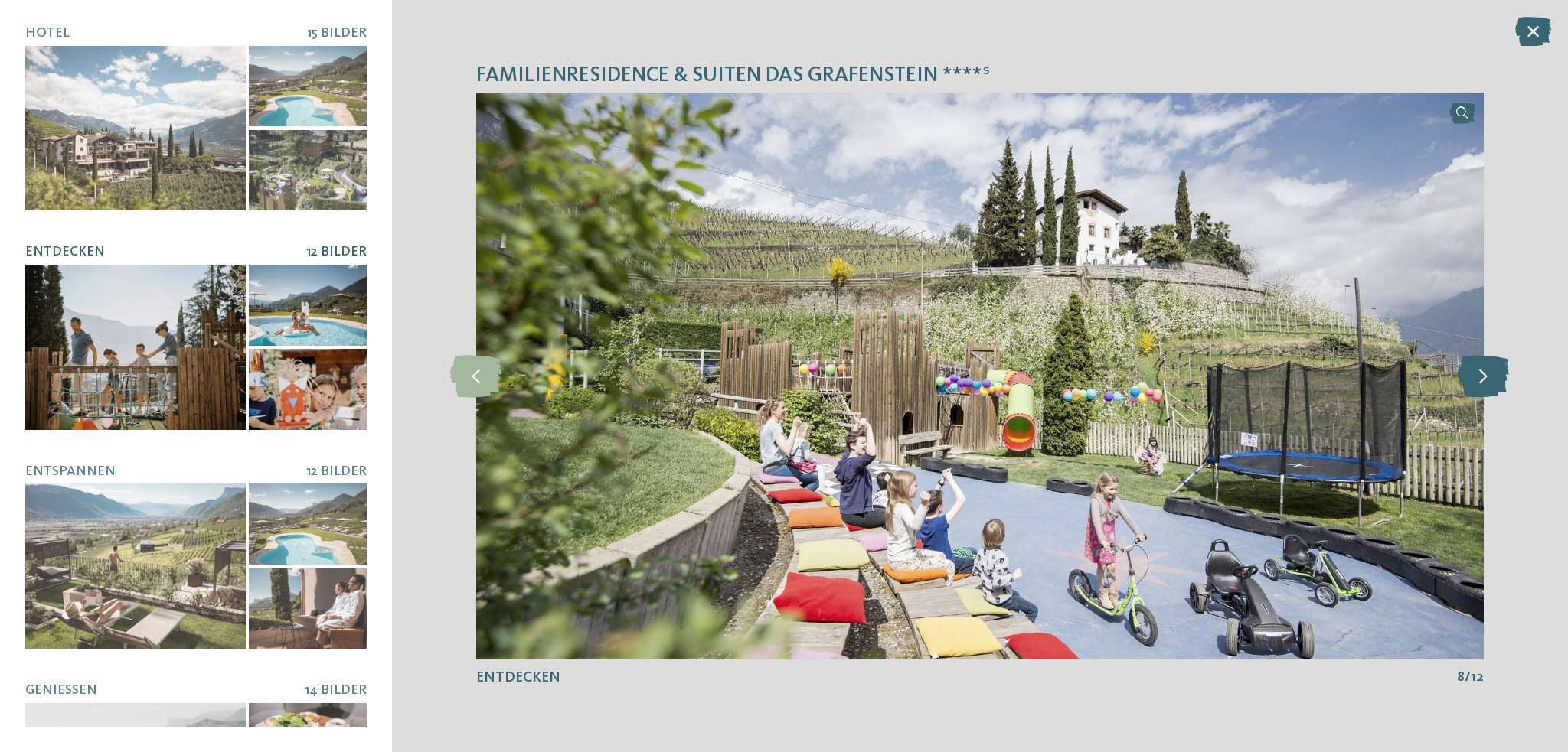
click at [1486, 377] on icon at bounding box center [1483, 376] width 51 height 42
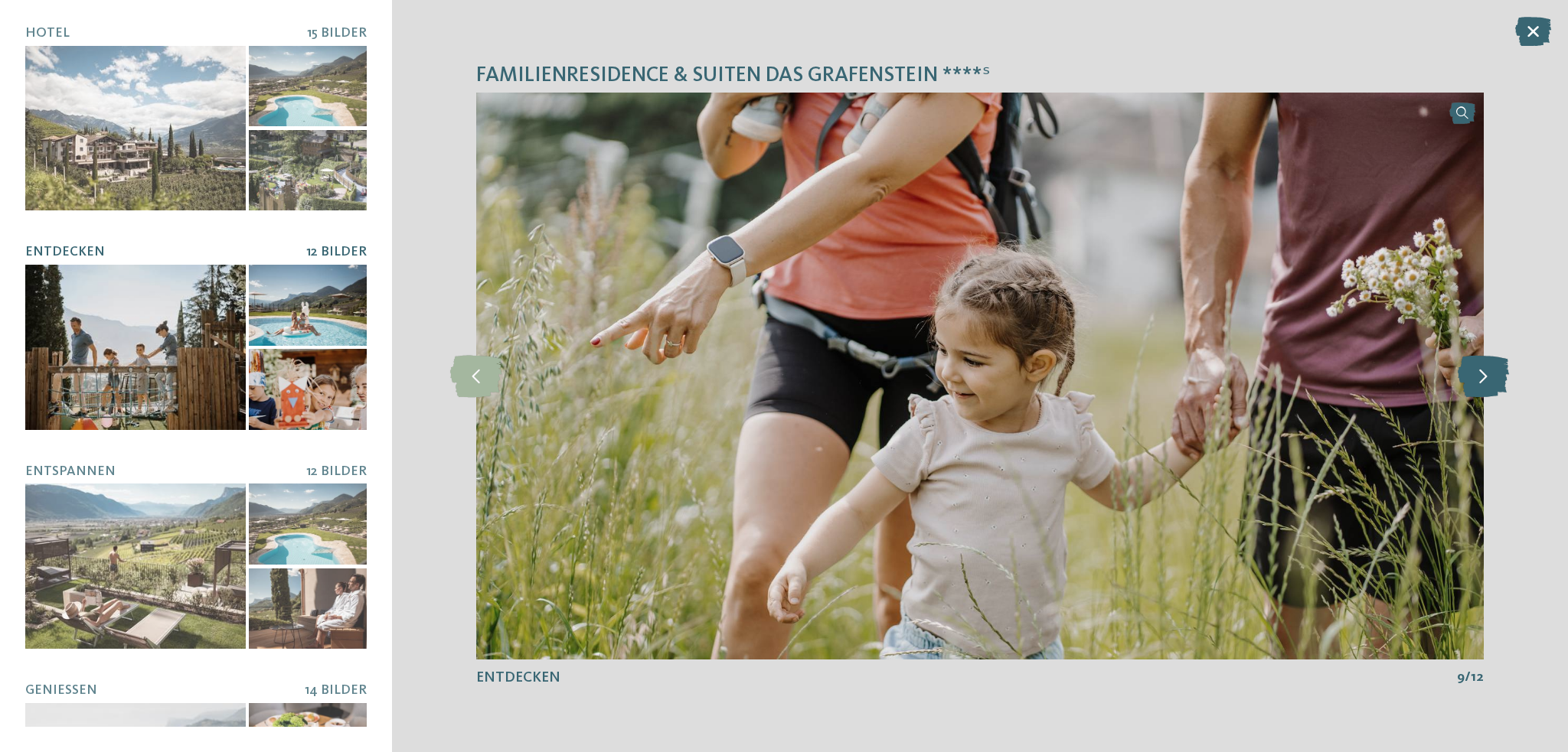
click at [1486, 377] on icon at bounding box center [1483, 376] width 51 height 42
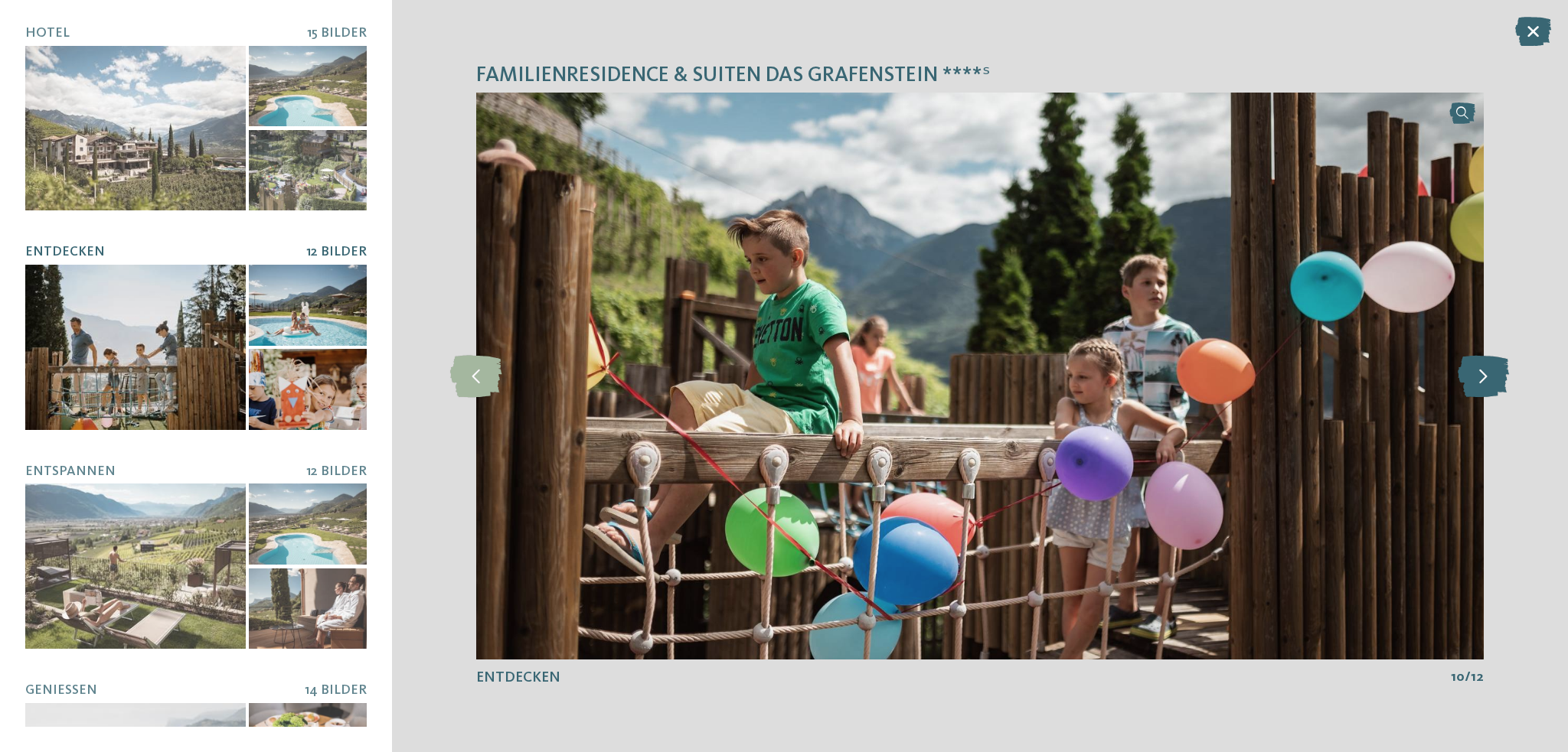
click at [1486, 377] on icon at bounding box center [1483, 376] width 51 height 42
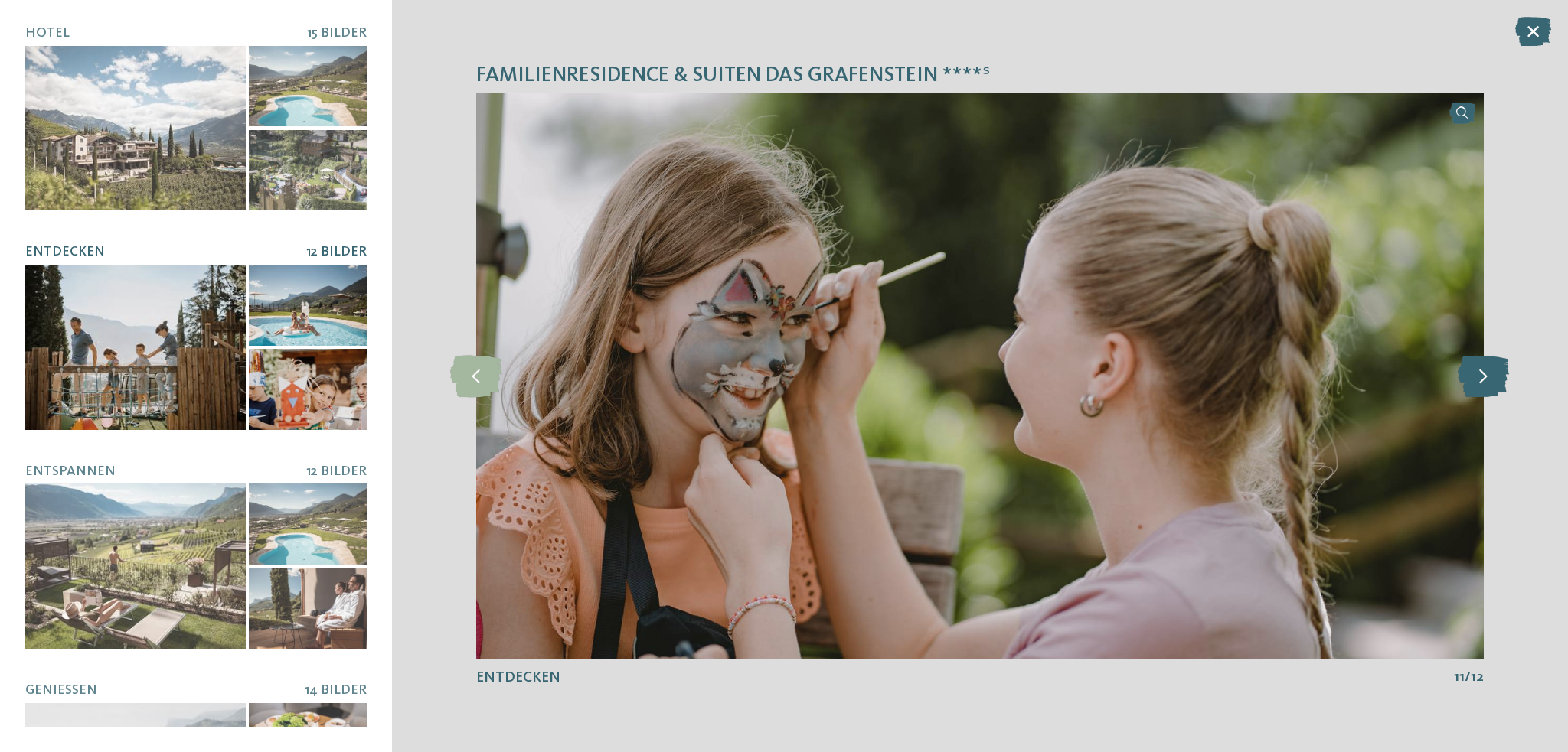
click at [1486, 377] on icon at bounding box center [1483, 376] width 51 height 42
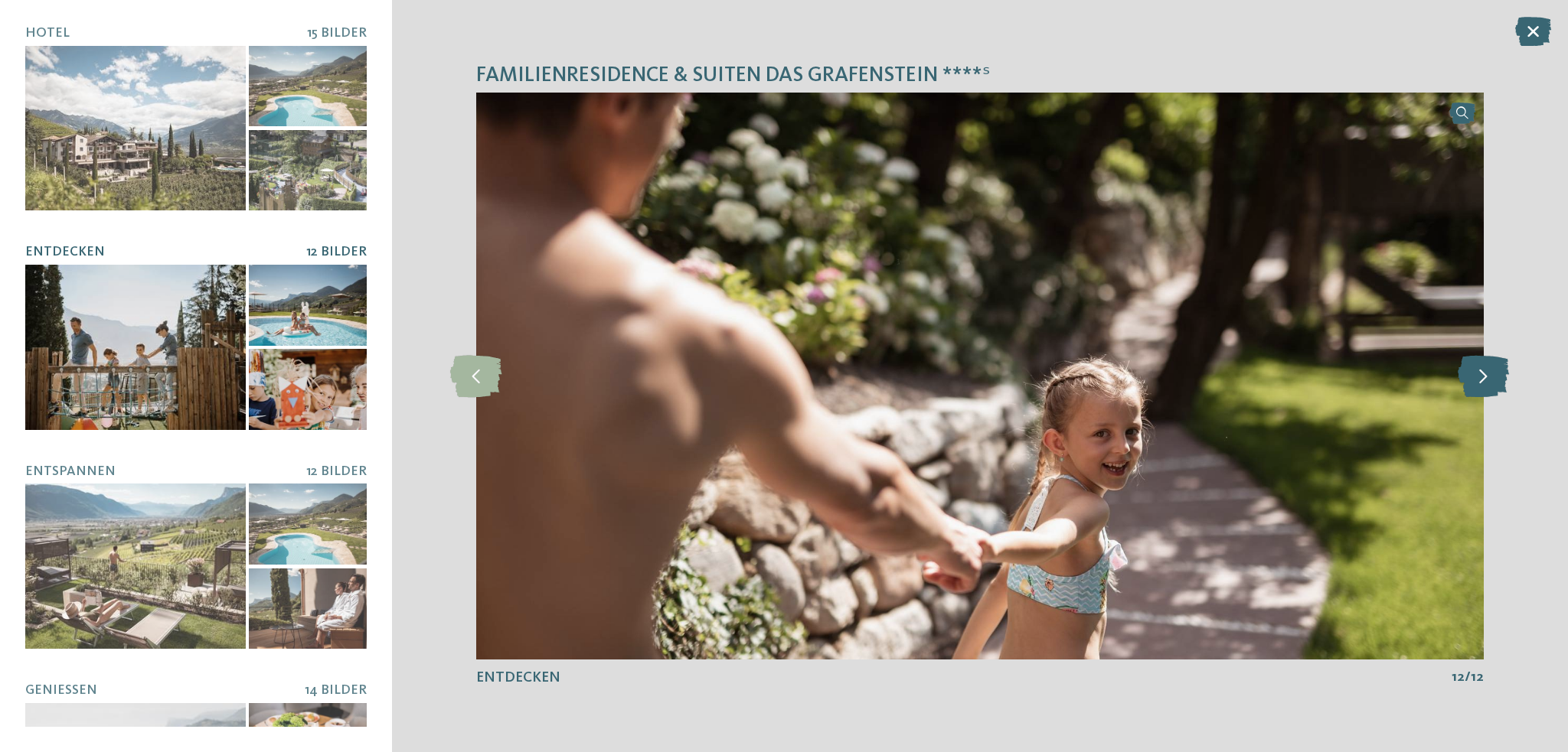
click at [1486, 377] on icon at bounding box center [1483, 376] width 51 height 42
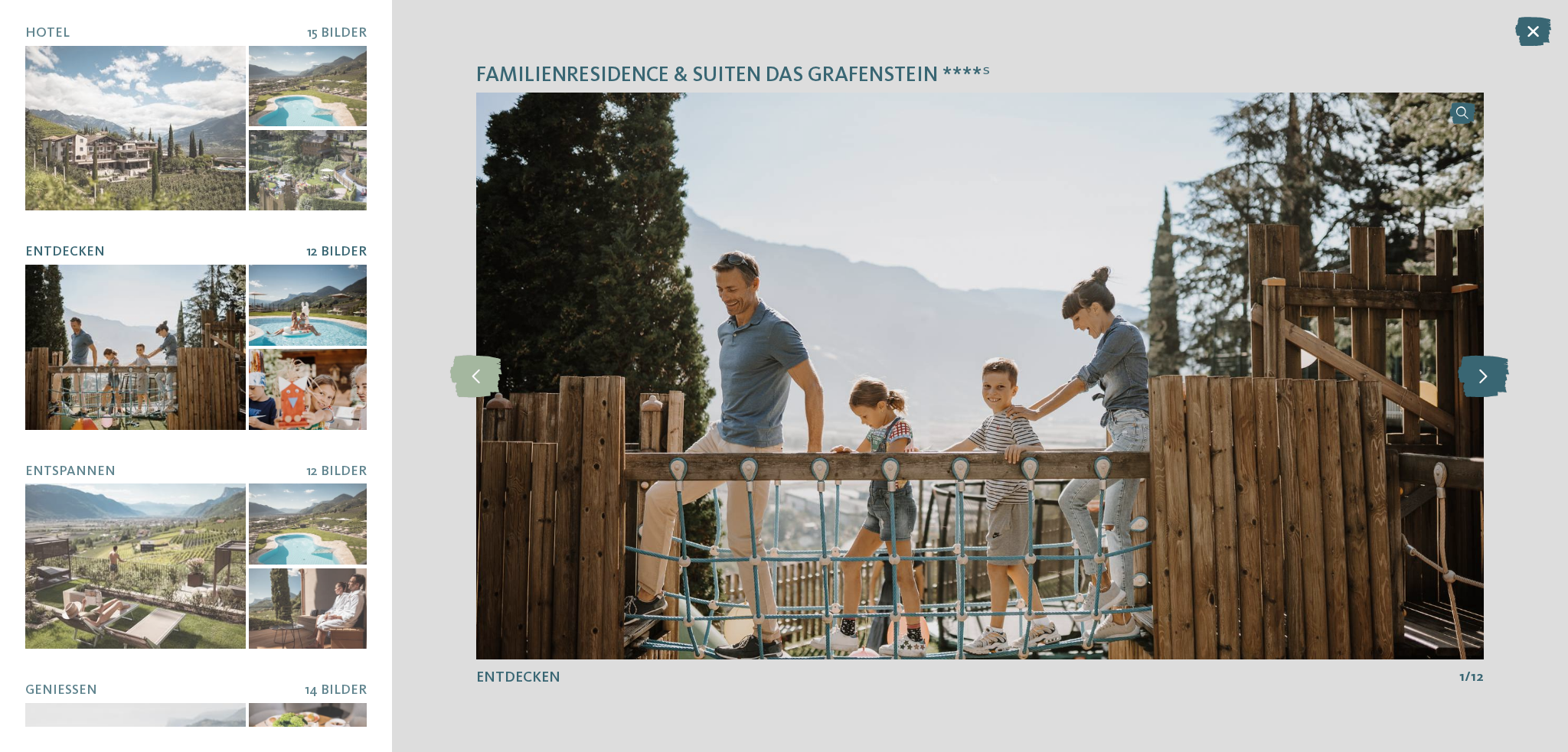
click at [1486, 377] on icon at bounding box center [1483, 376] width 51 height 42
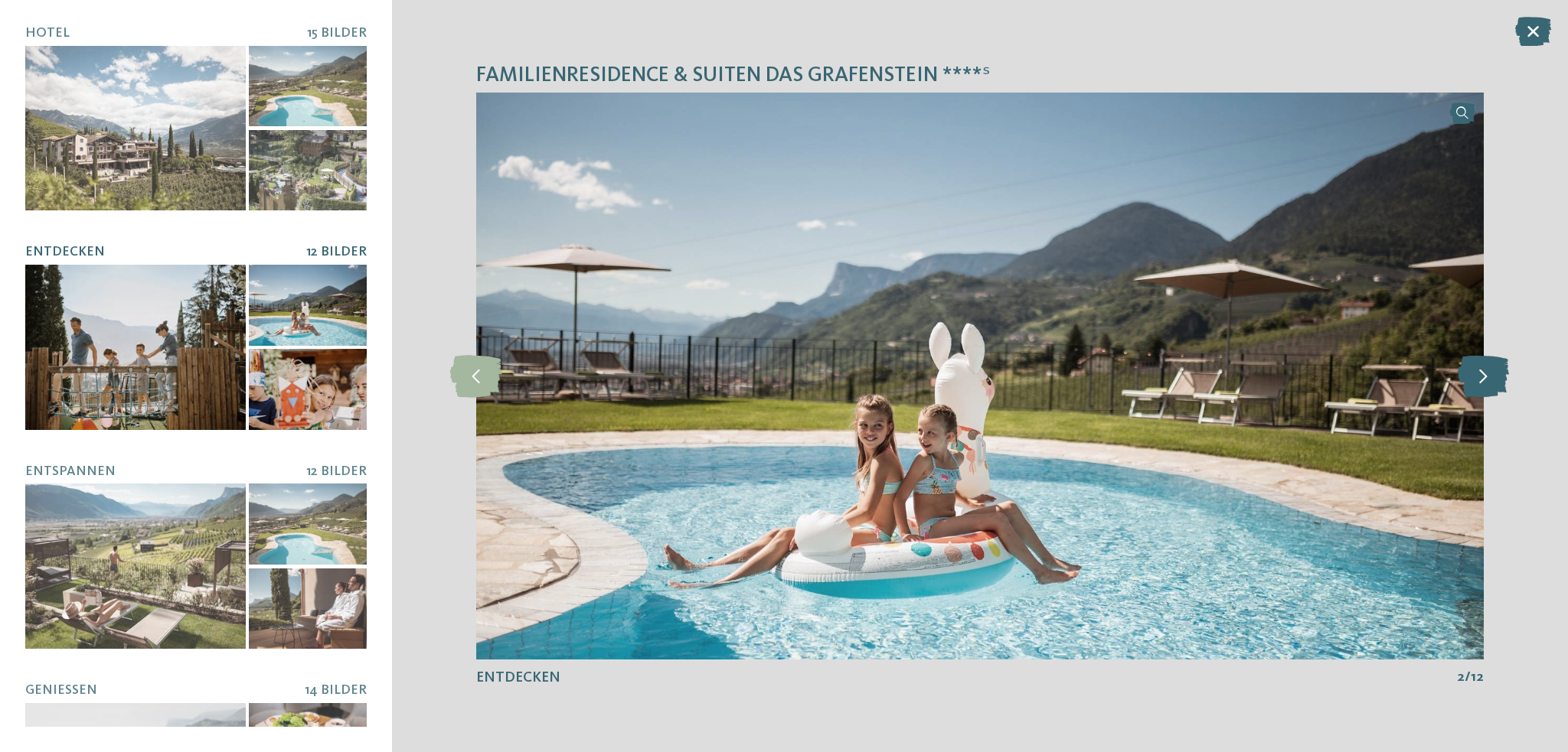
click at [1486, 377] on icon at bounding box center [1483, 376] width 51 height 42
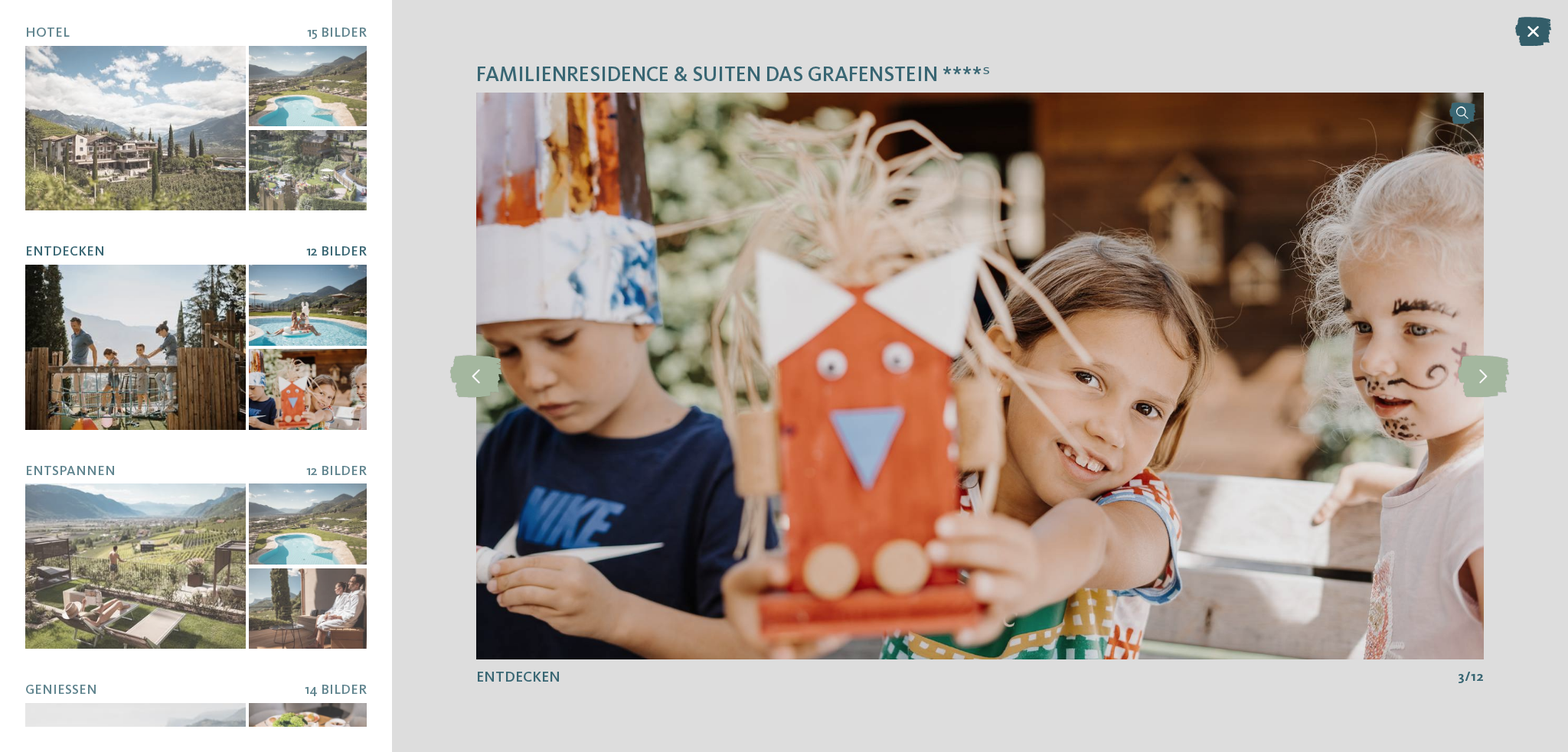
click at [1530, 29] on icon at bounding box center [1533, 31] width 36 height 29
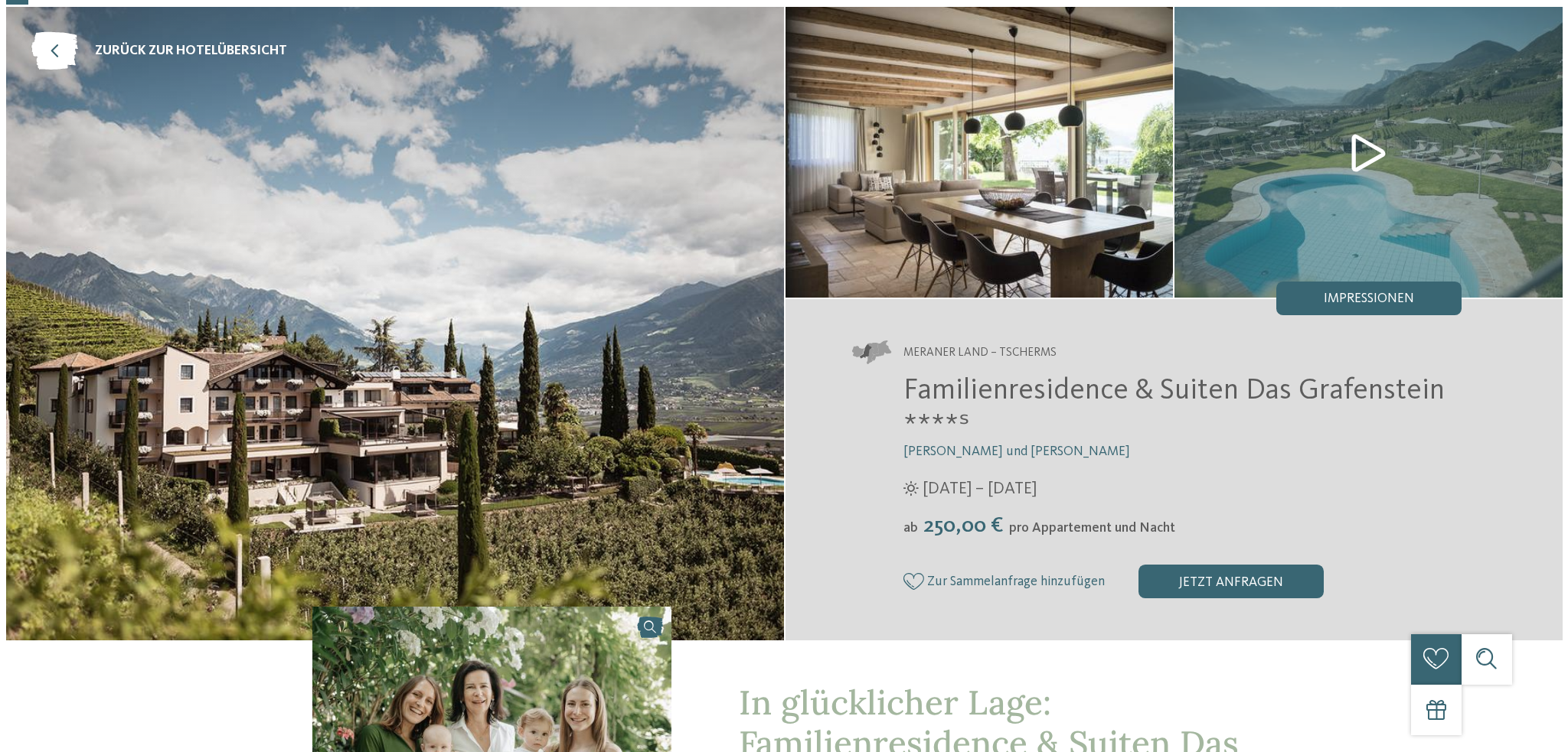
scroll to position [77, 0]
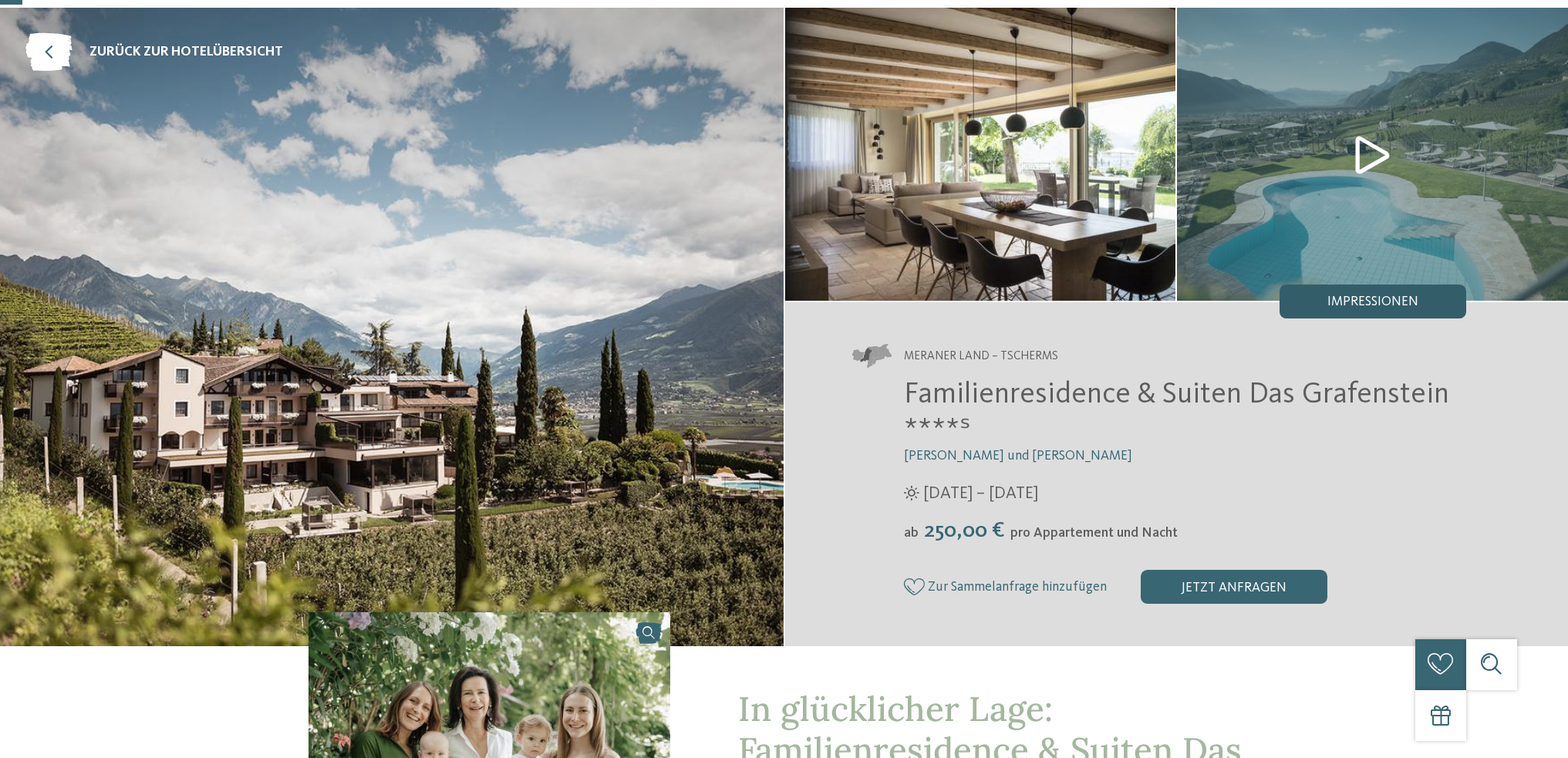
click at [1394, 295] on div "Impressionen" at bounding box center [1372, 302] width 186 height 34
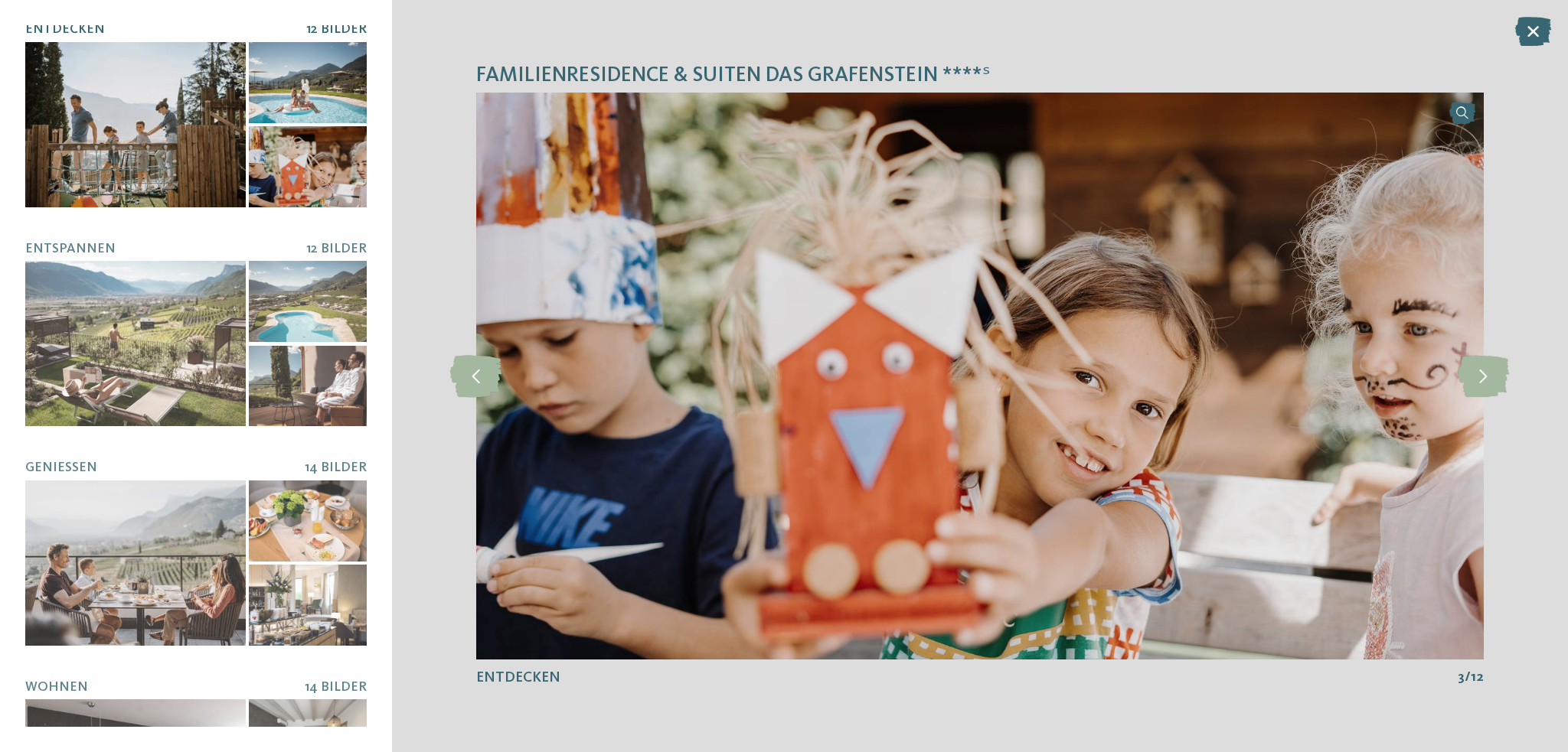
scroll to position [306, 0]
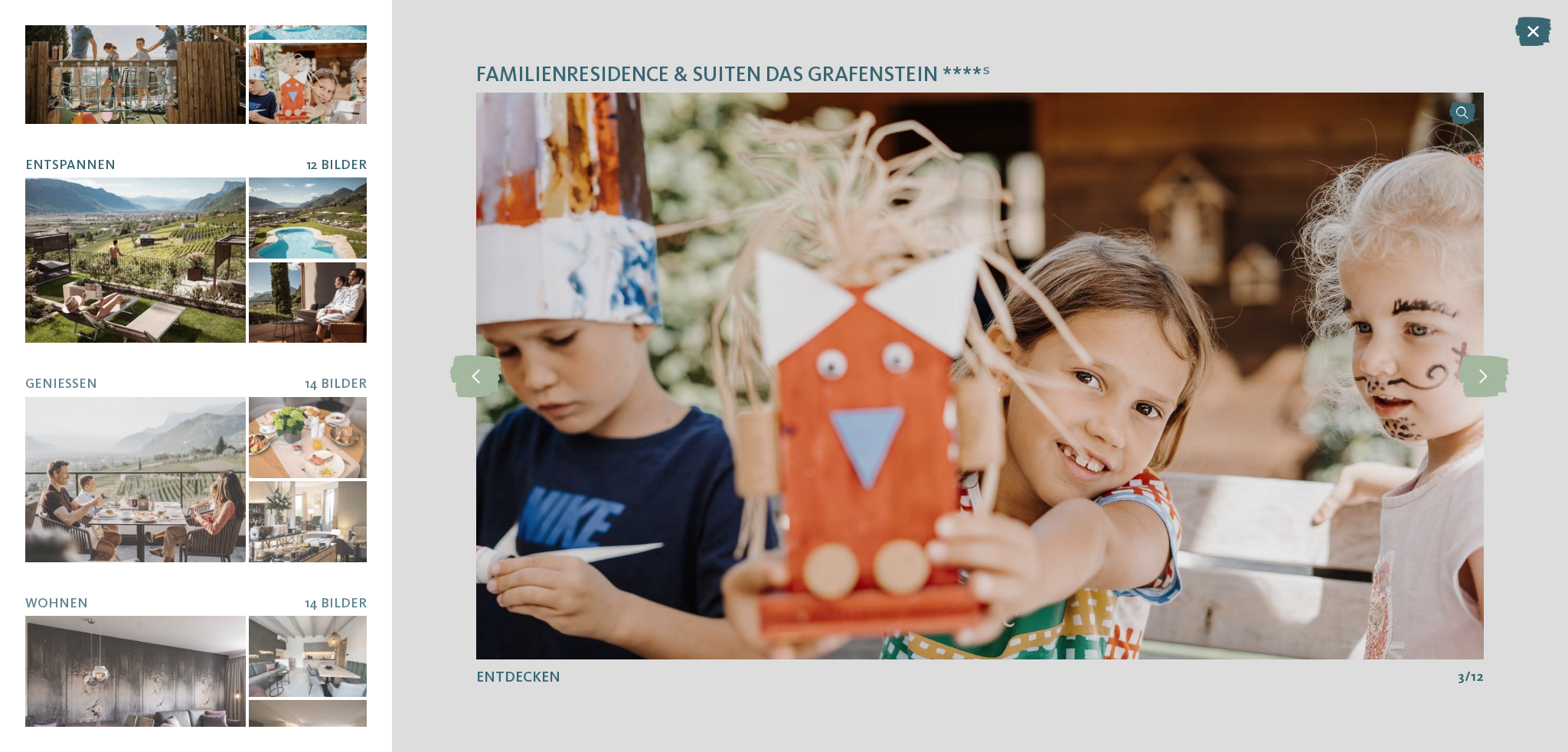
click at [167, 225] on div at bounding box center [135, 260] width 220 height 165
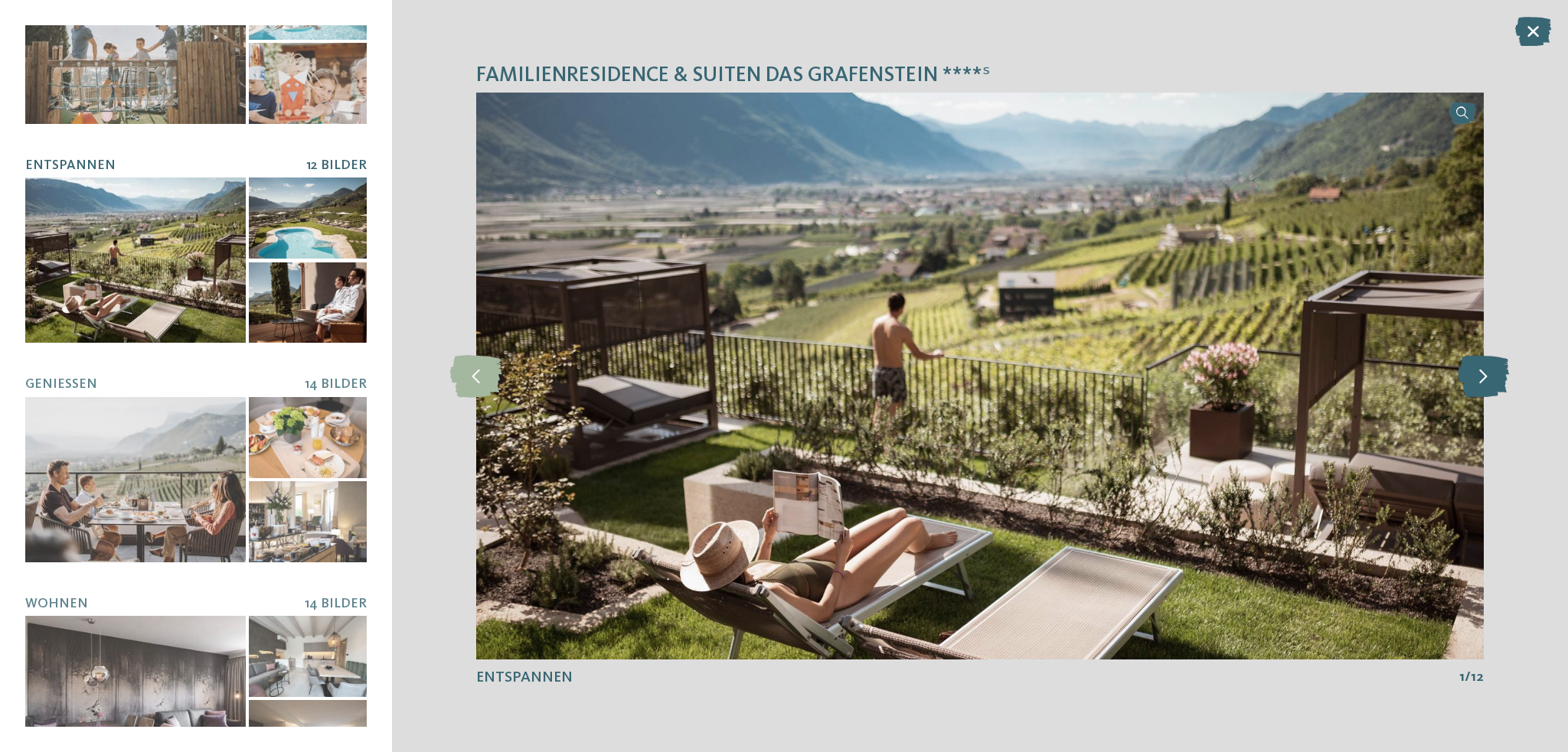
click at [1506, 380] on icon at bounding box center [1483, 376] width 51 height 42
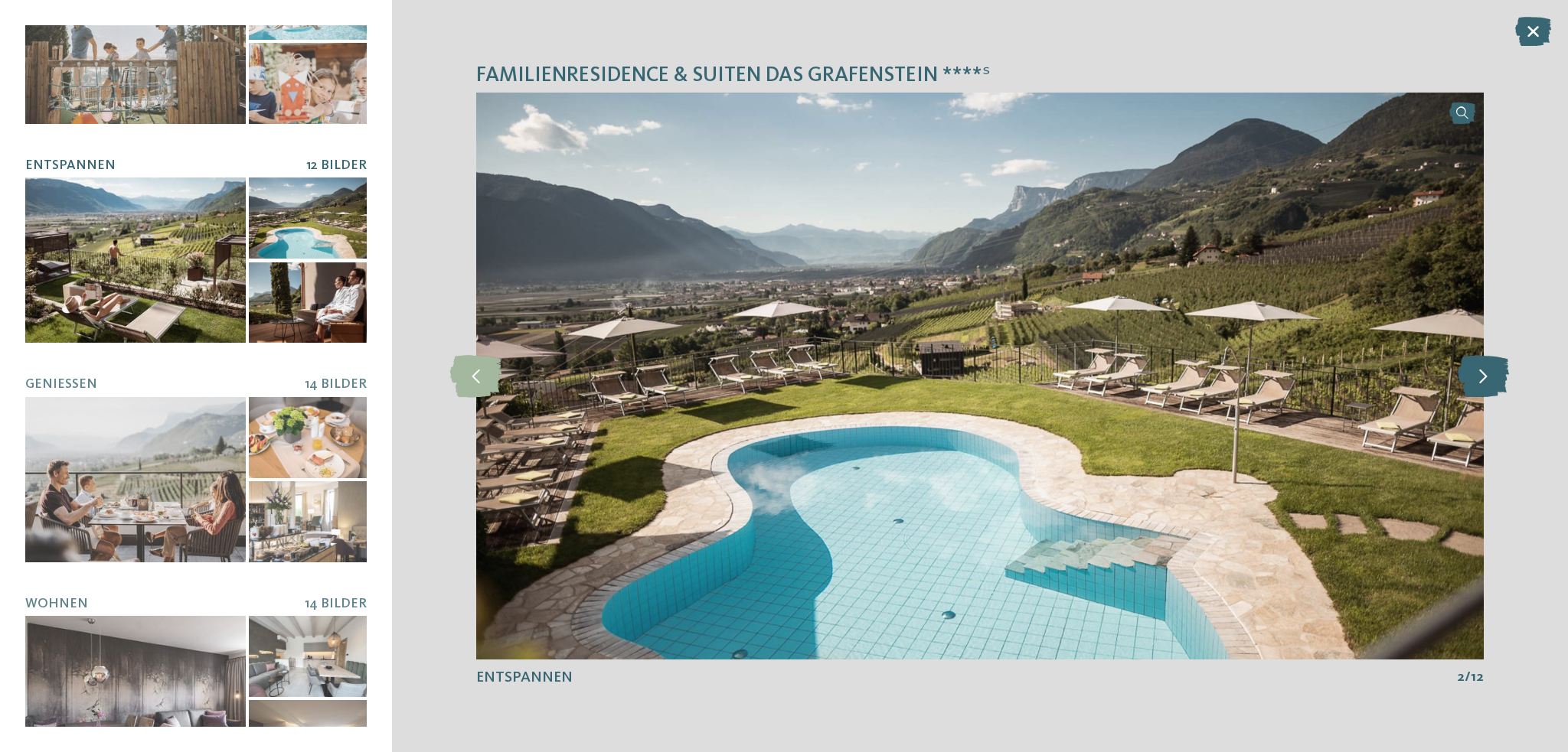
click at [1506, 380] on icon at bounding box center [1483, 376] width 51 height 42
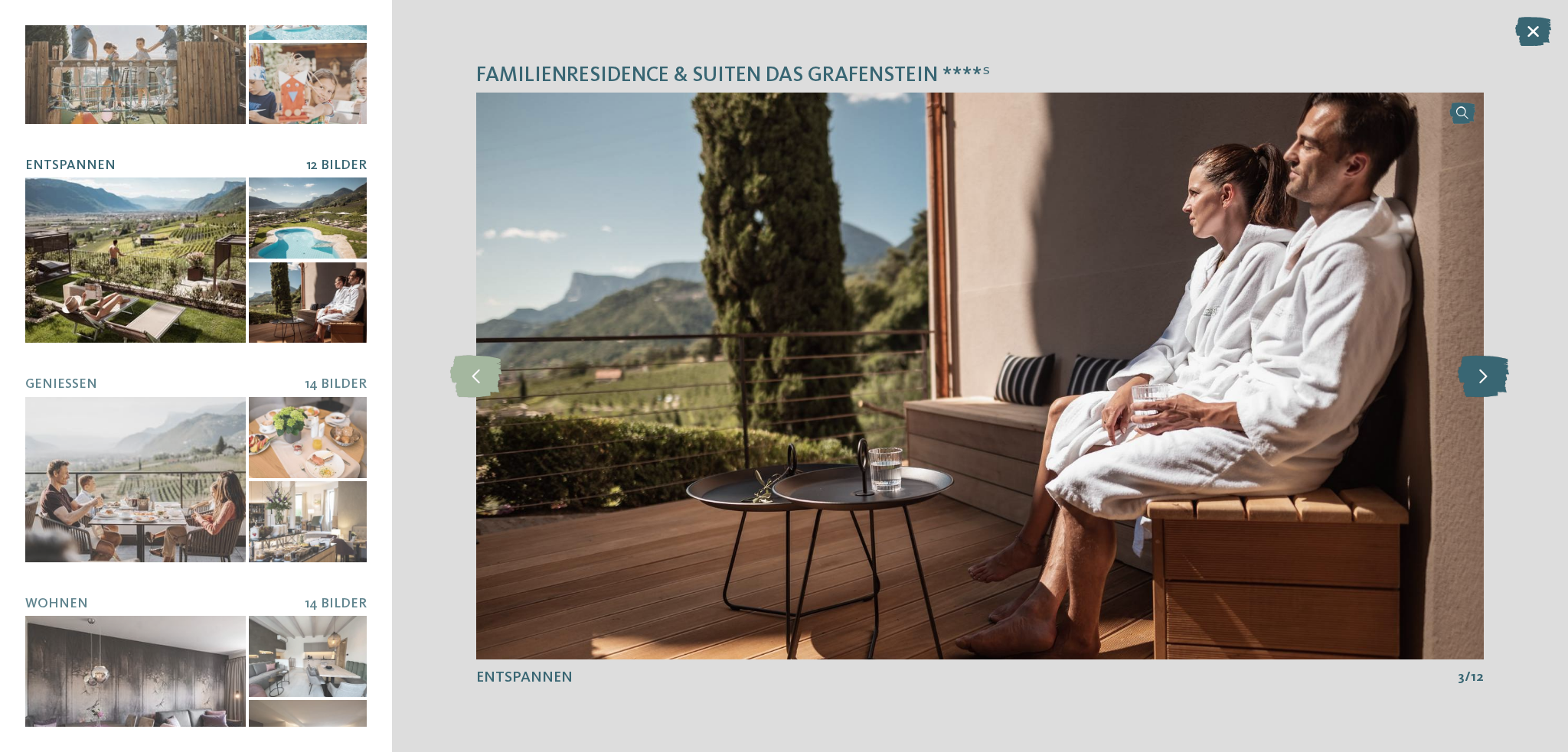
click at [1506, 380] on icon at bounding box center [1483, 376] width 51 height 42
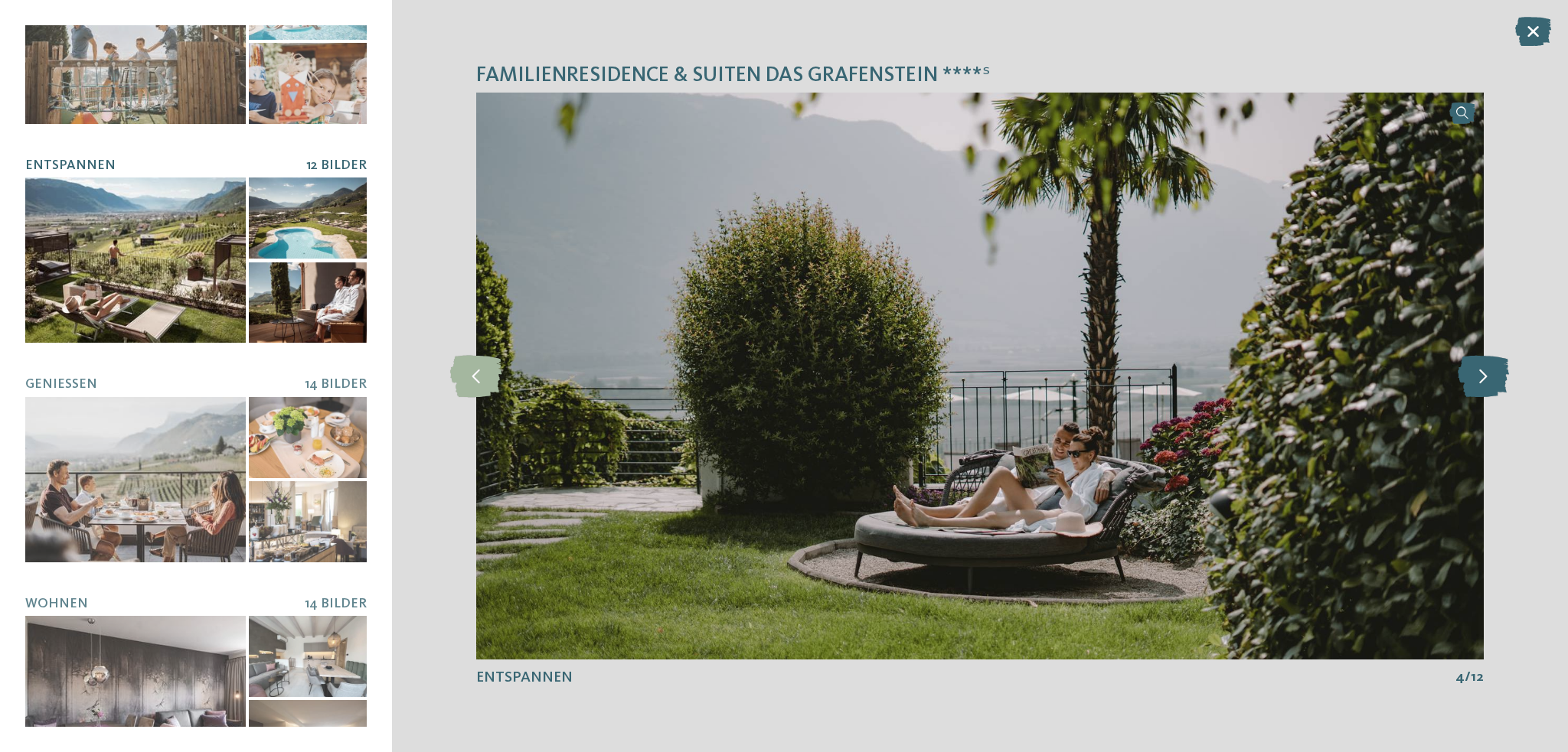
click at [1506, 380] on icon at bounding box center [1483, 376] width 51 height 42
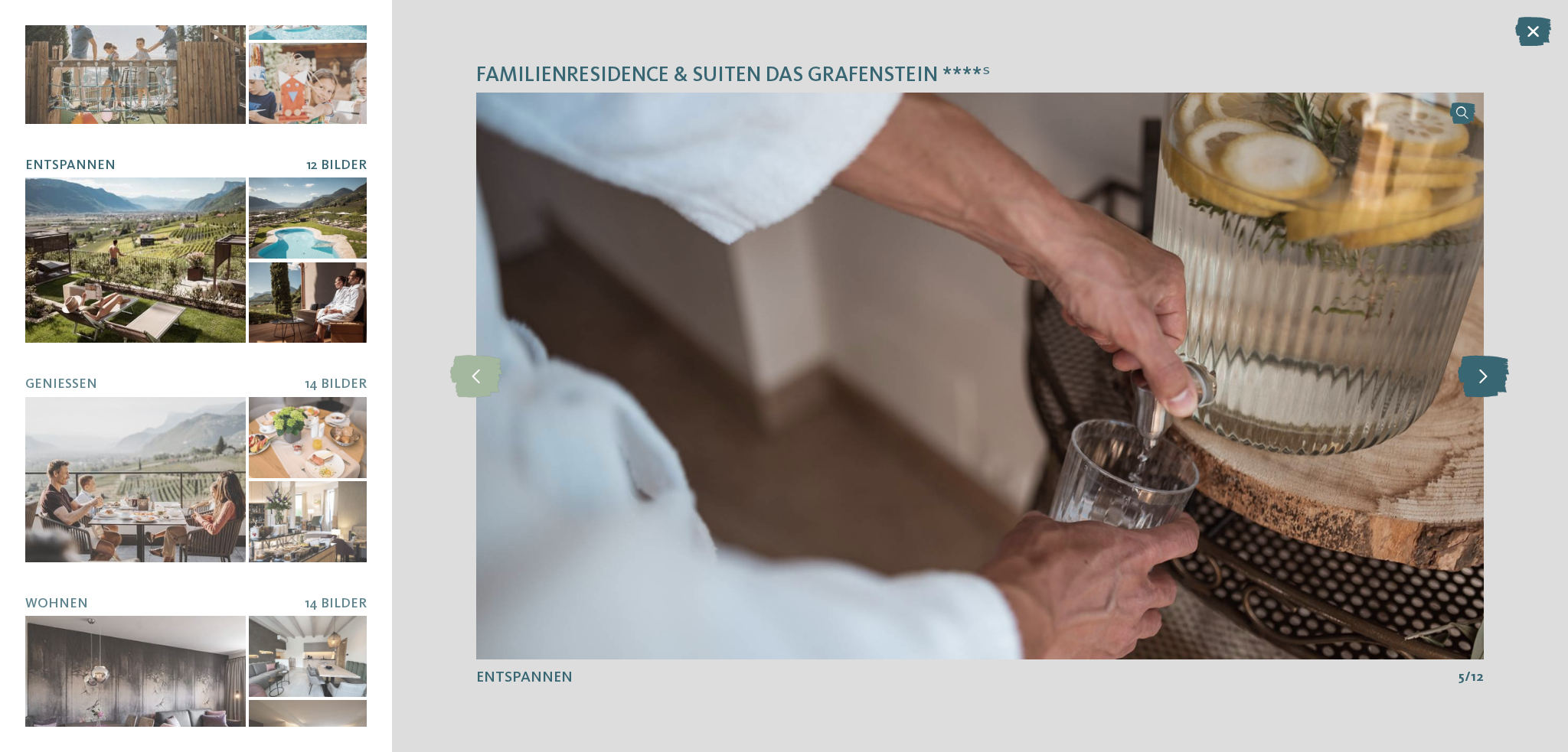
click at [1506, 380] on icon at bounding box center [1483, 376] width 51 height 42
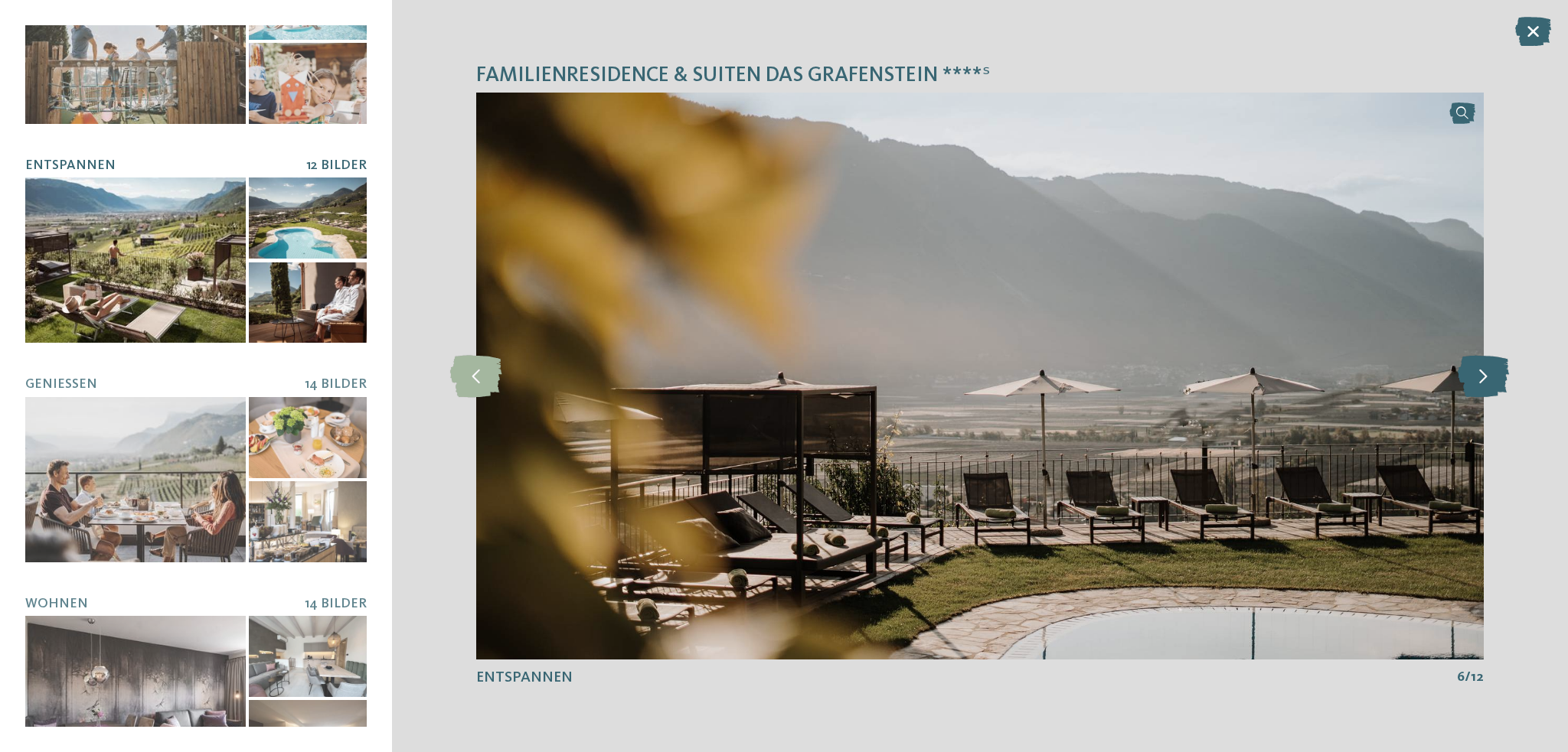
click at [1506, 380] on icon at bounding box center [1483, 376] width 51 height 42
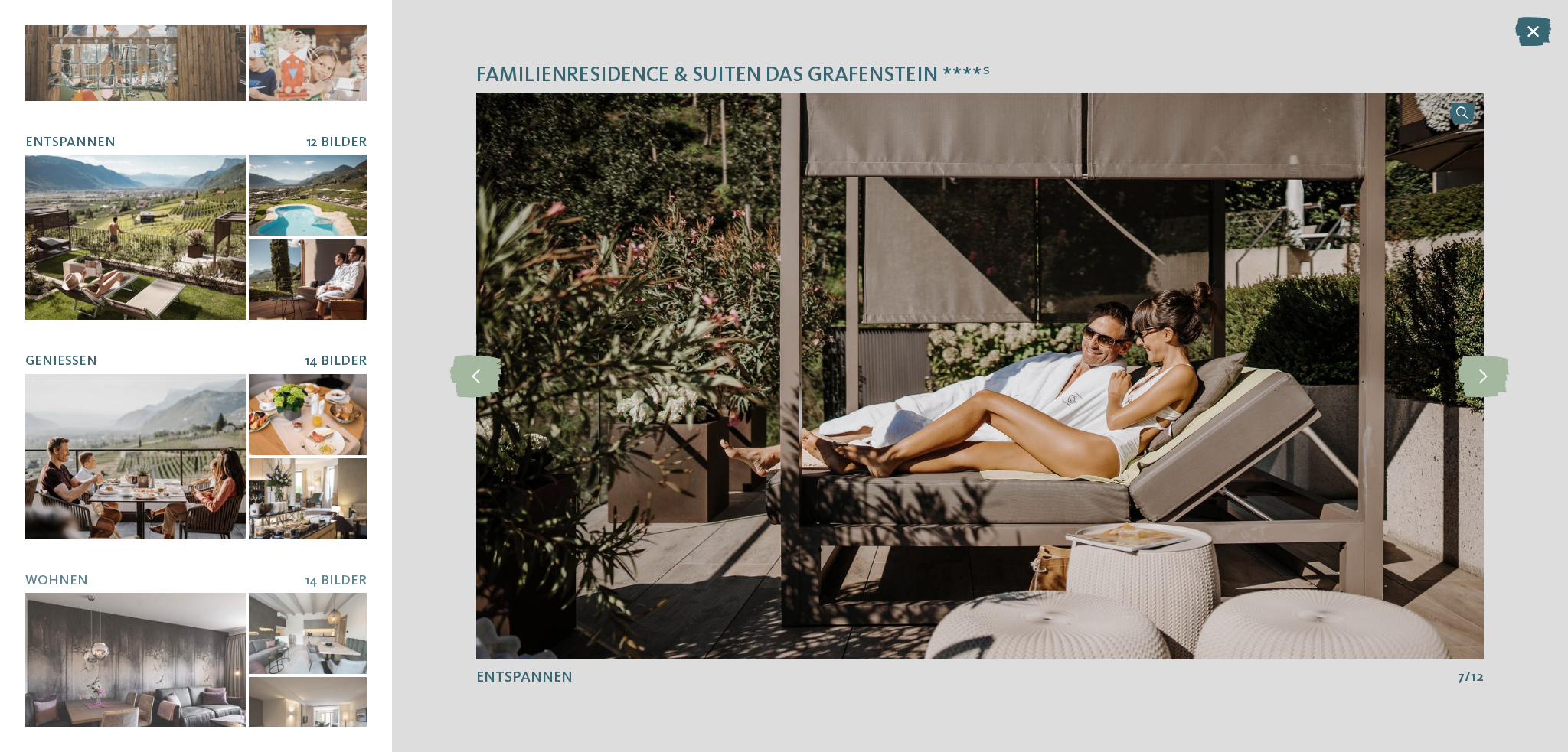
scroll to position [342, 0]
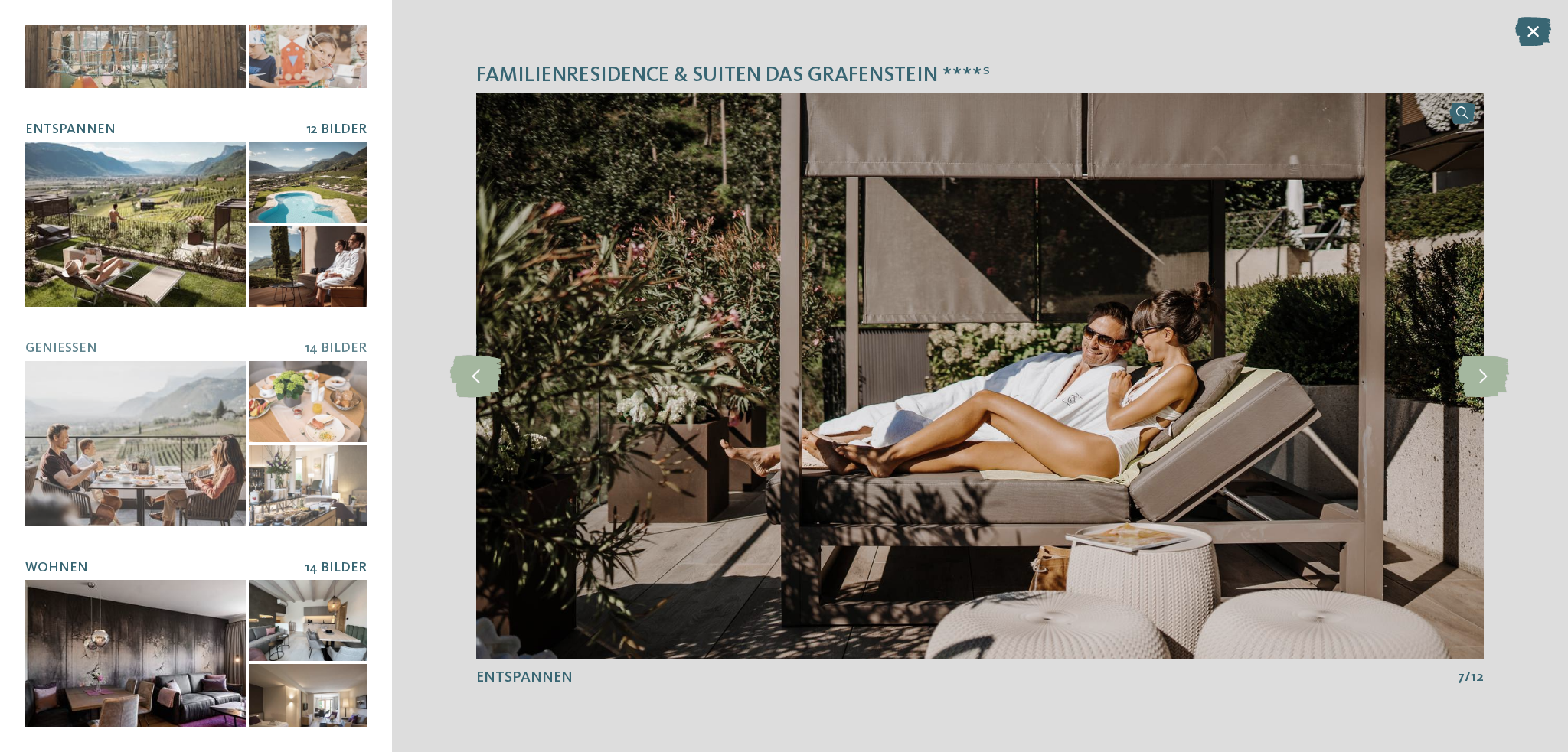
click at [304, 580] on div at bounding box center [308, 620] width 118 height 81
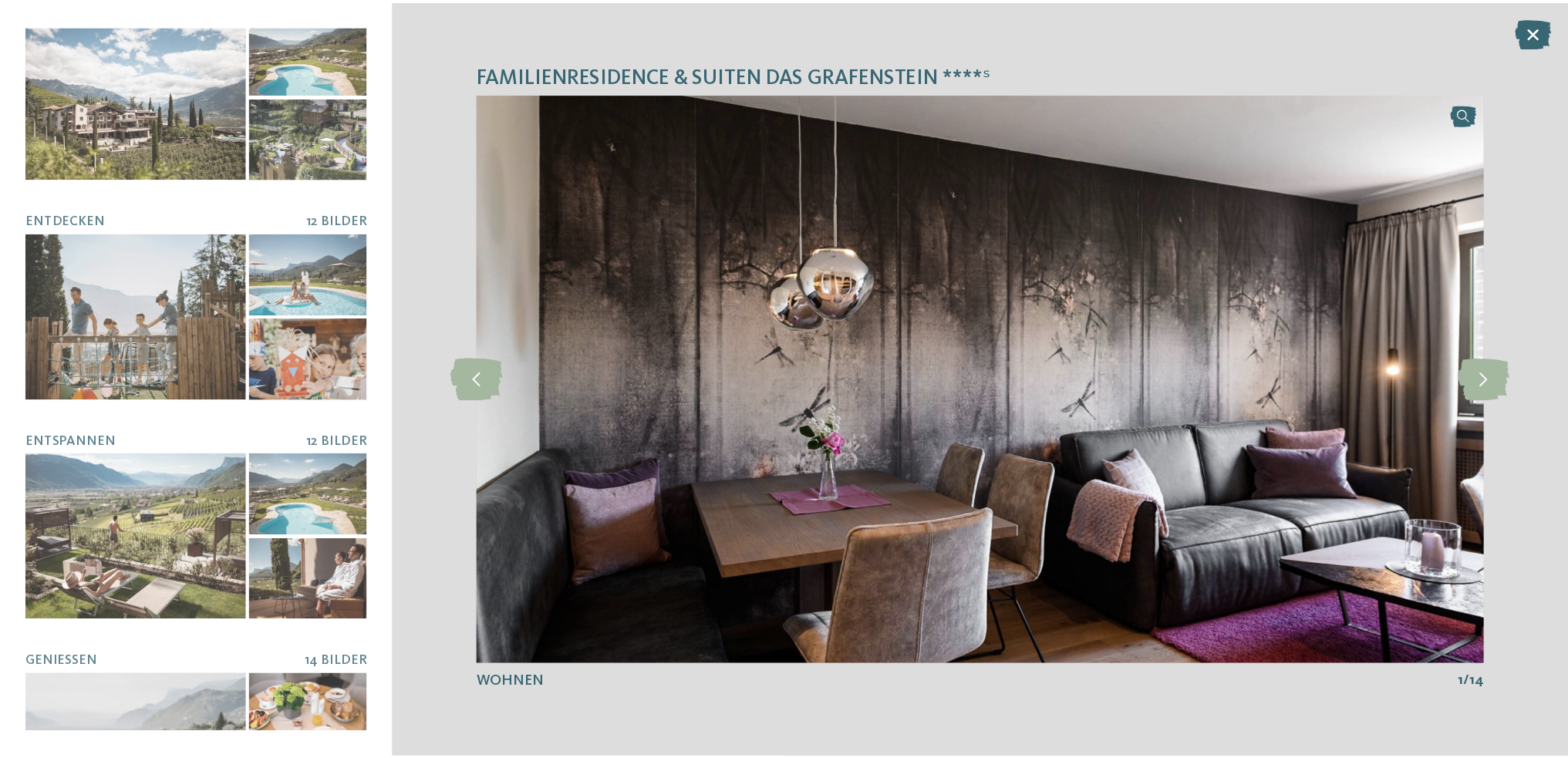
scroll to position [0, 0]
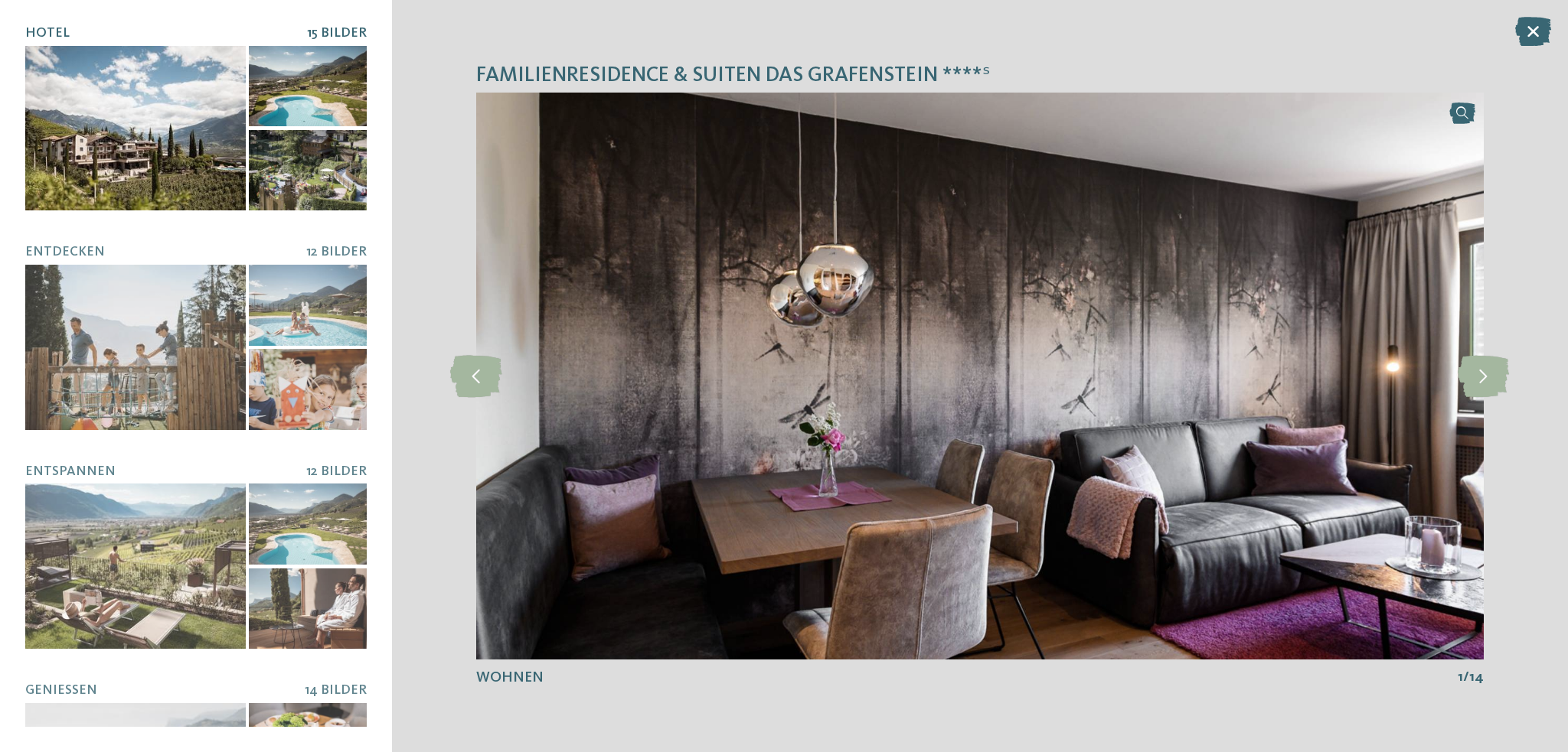
click at [301, 103] on div at bounding box center [308, 86] width 118 height 81
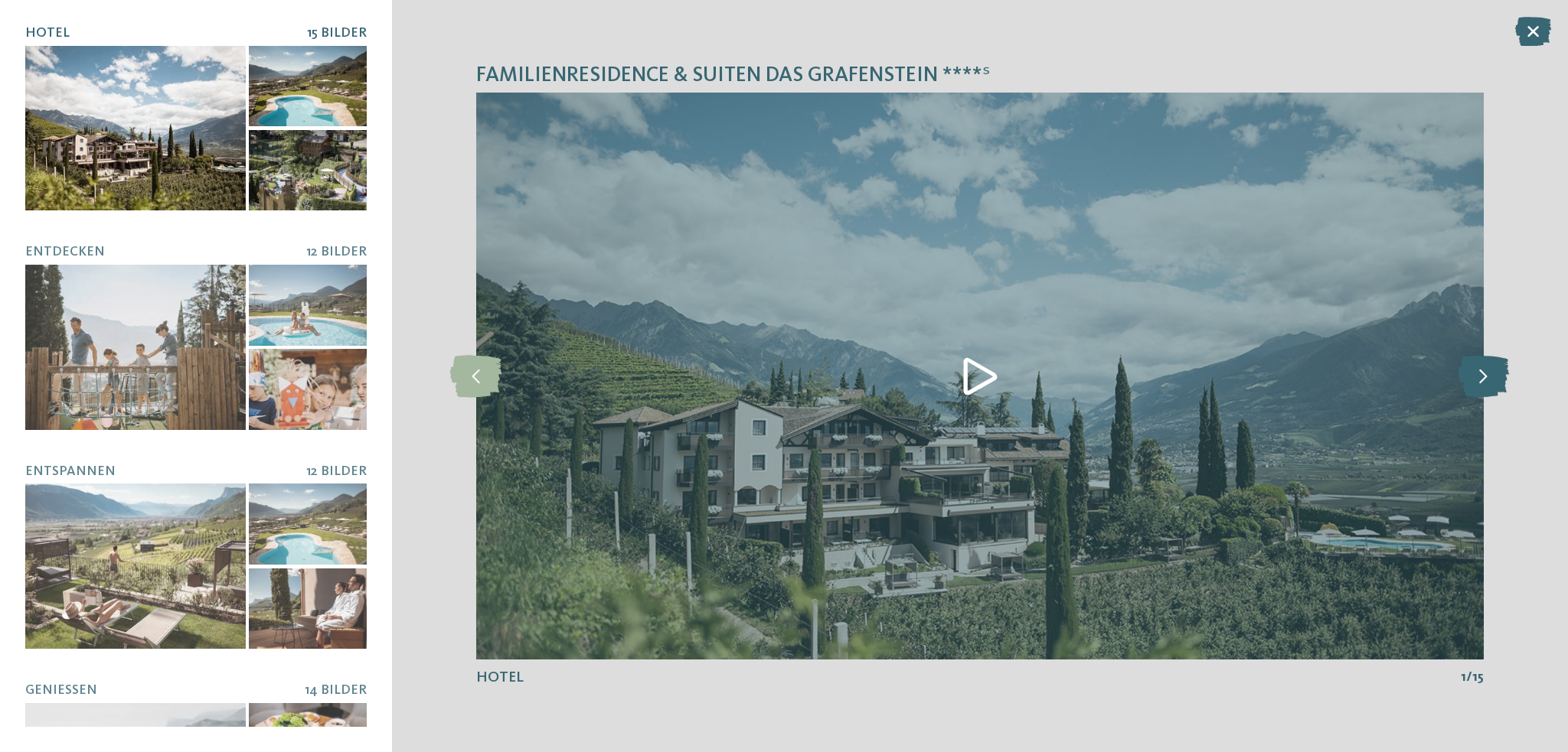
click at [1480, 363] on icon at bounding box center [1483, 376] width 51 height 42
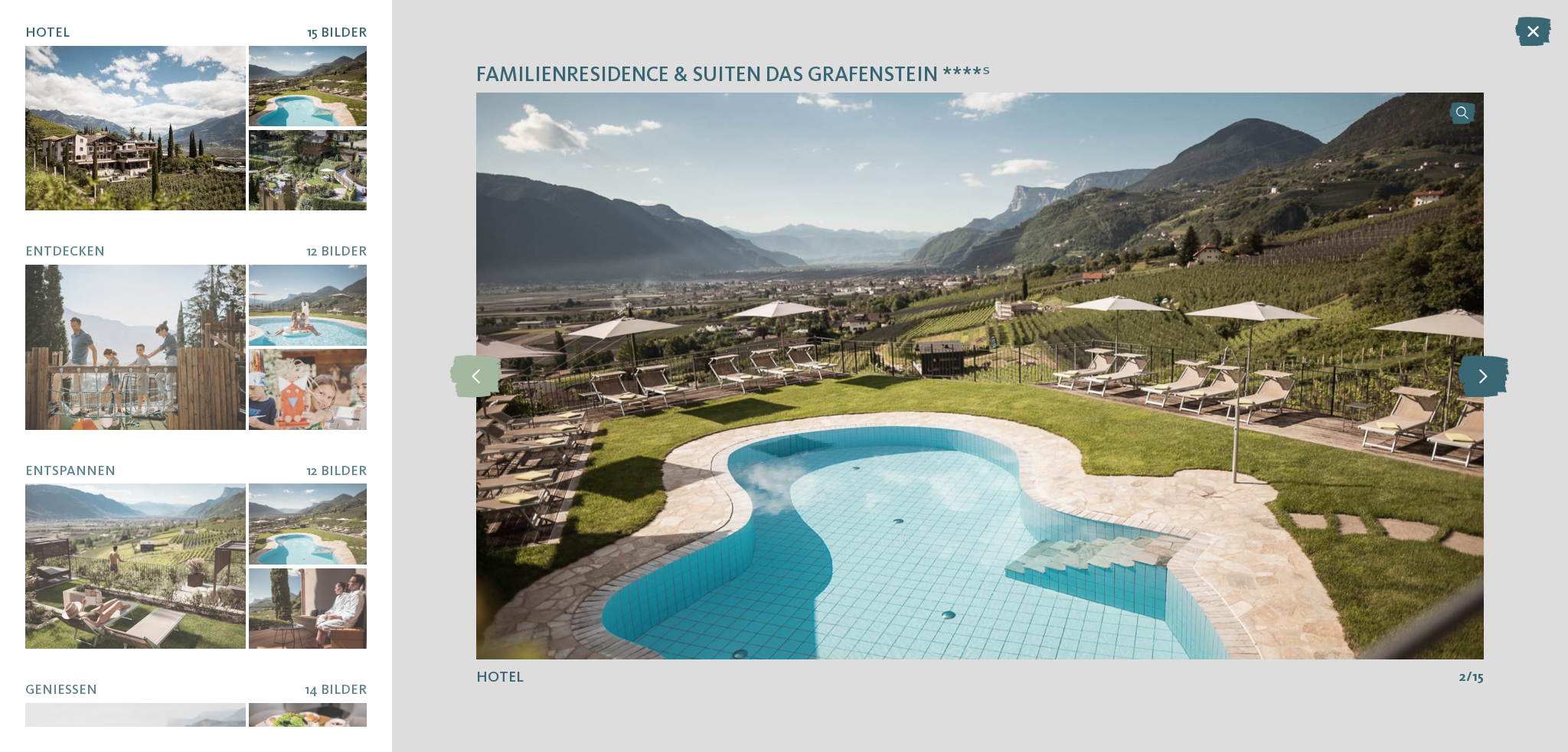
click at [1480, 363] on icon at bounding box center [1483, 376] width 51 height 42
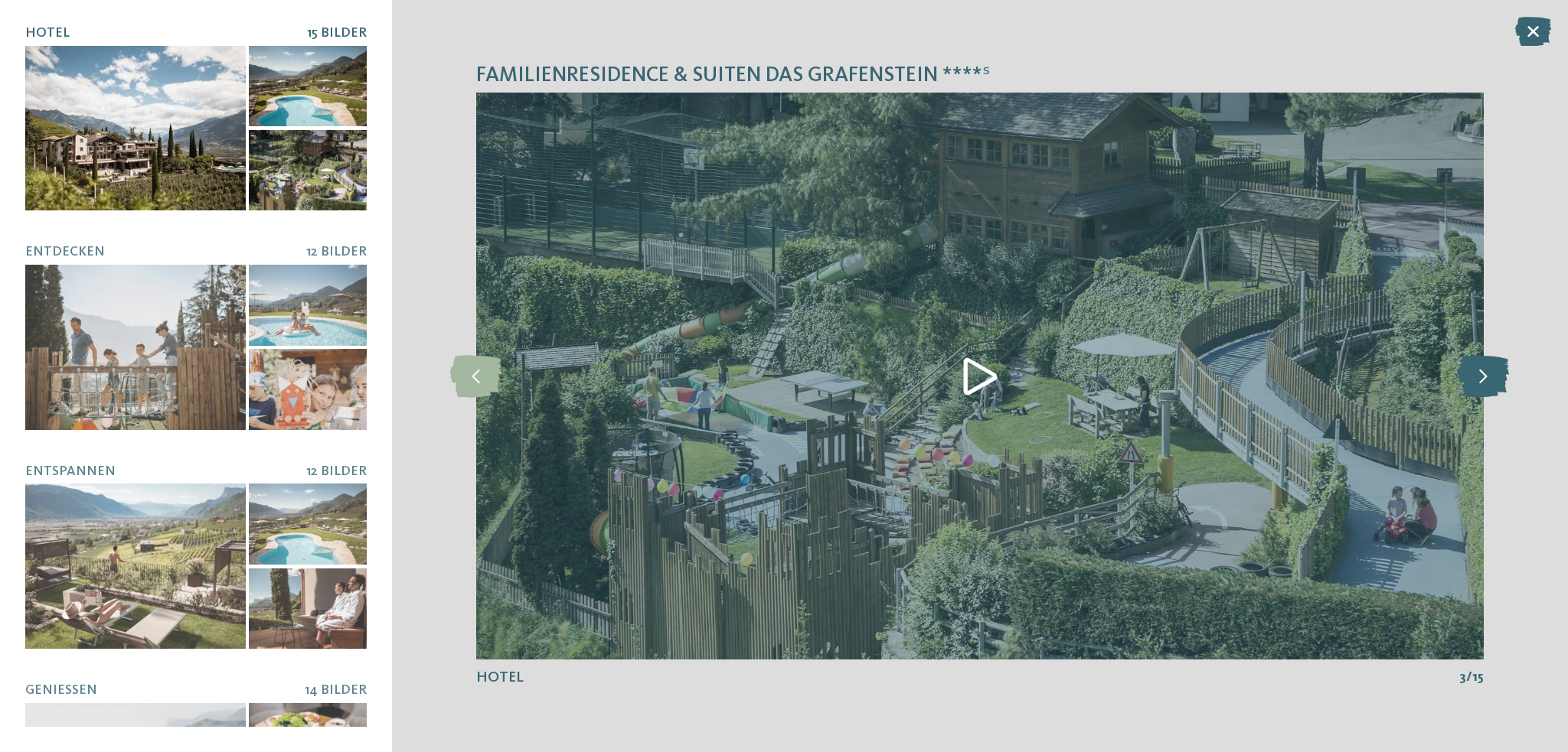
click at [1480, 363] on icon at bounding box center [1483, 376] width 51 height 42
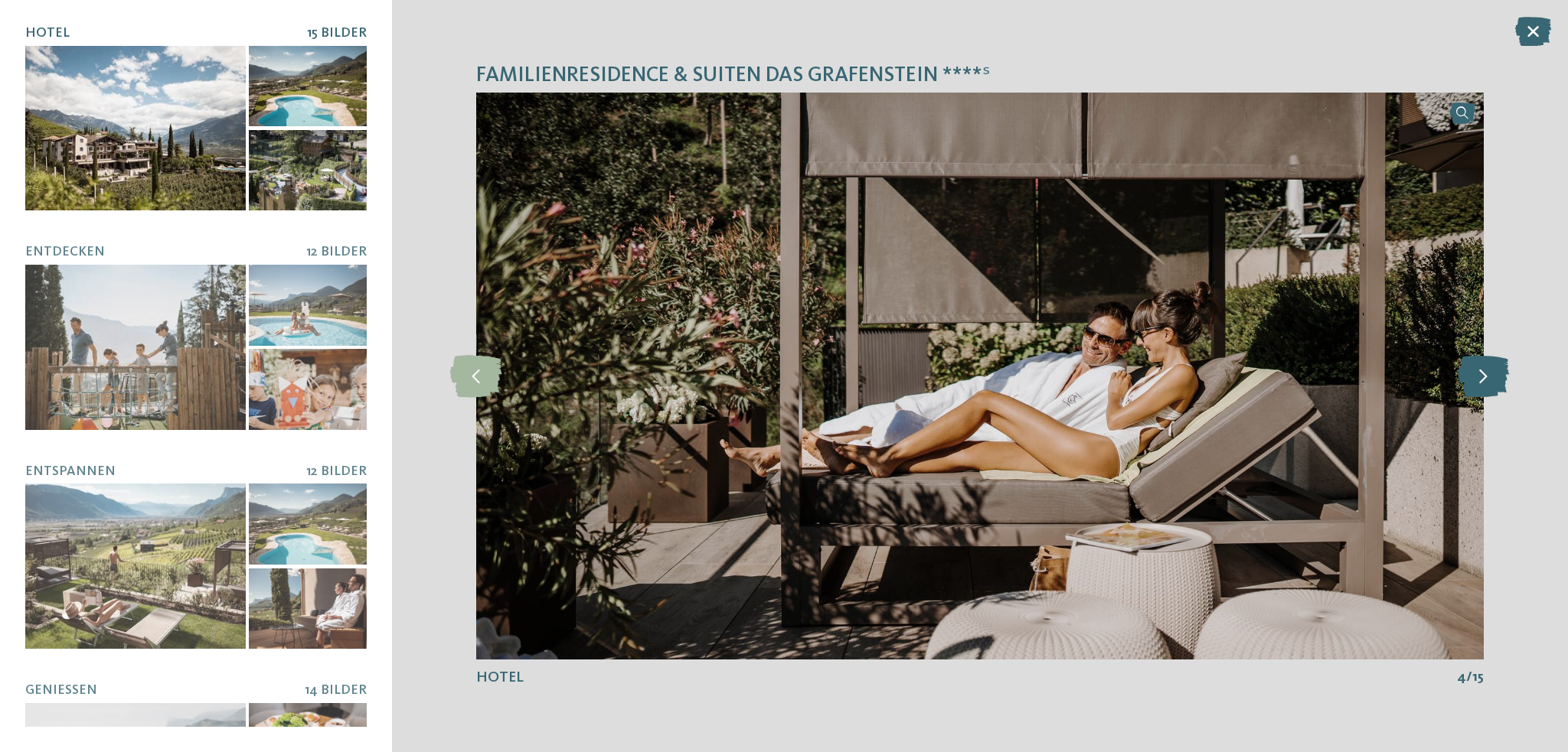
click at [1480, 363] on icon at bounding box center [1483, 376] width 51 height 42
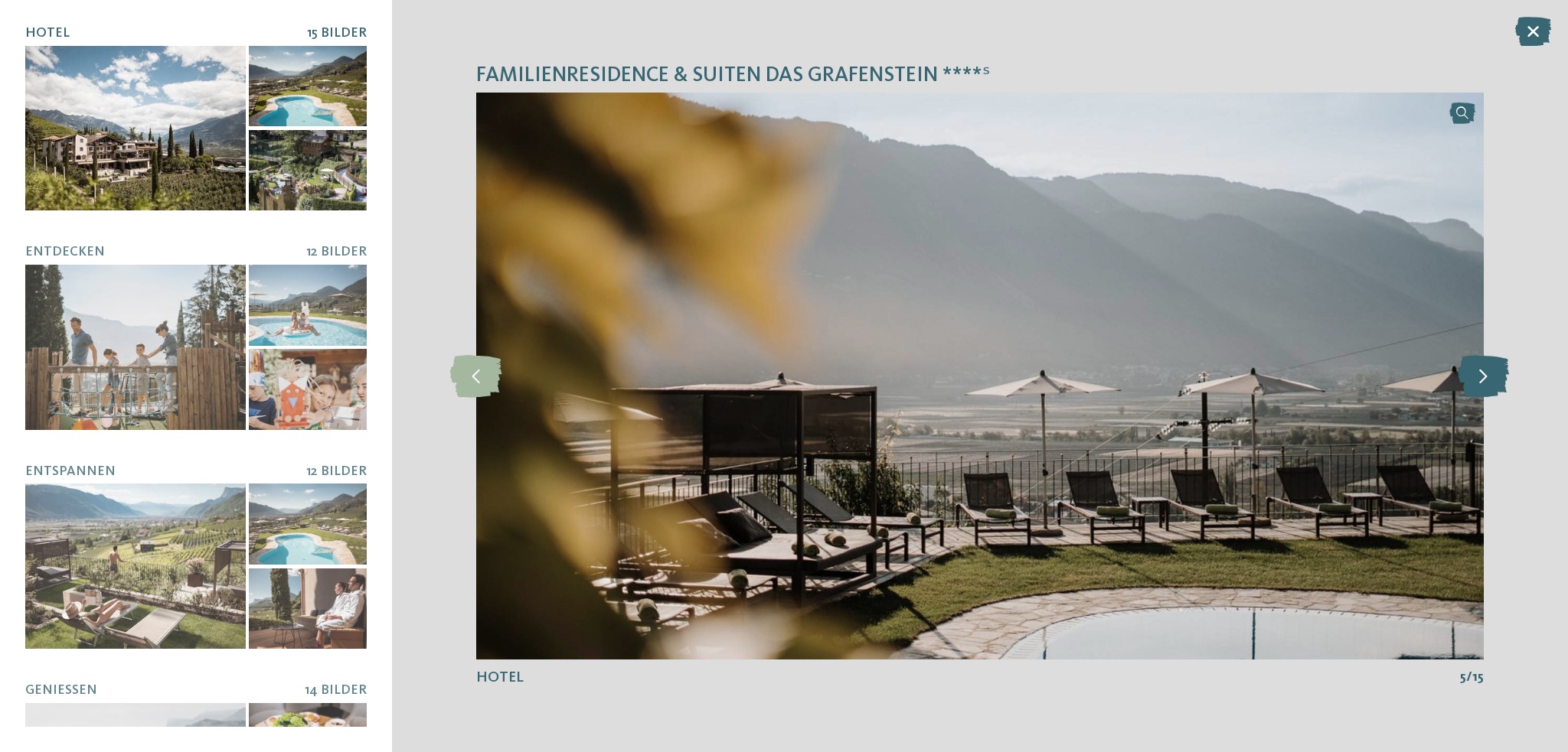
click at [1480, 363] on icon at bounding box center [1483, 376] width 51 height 42
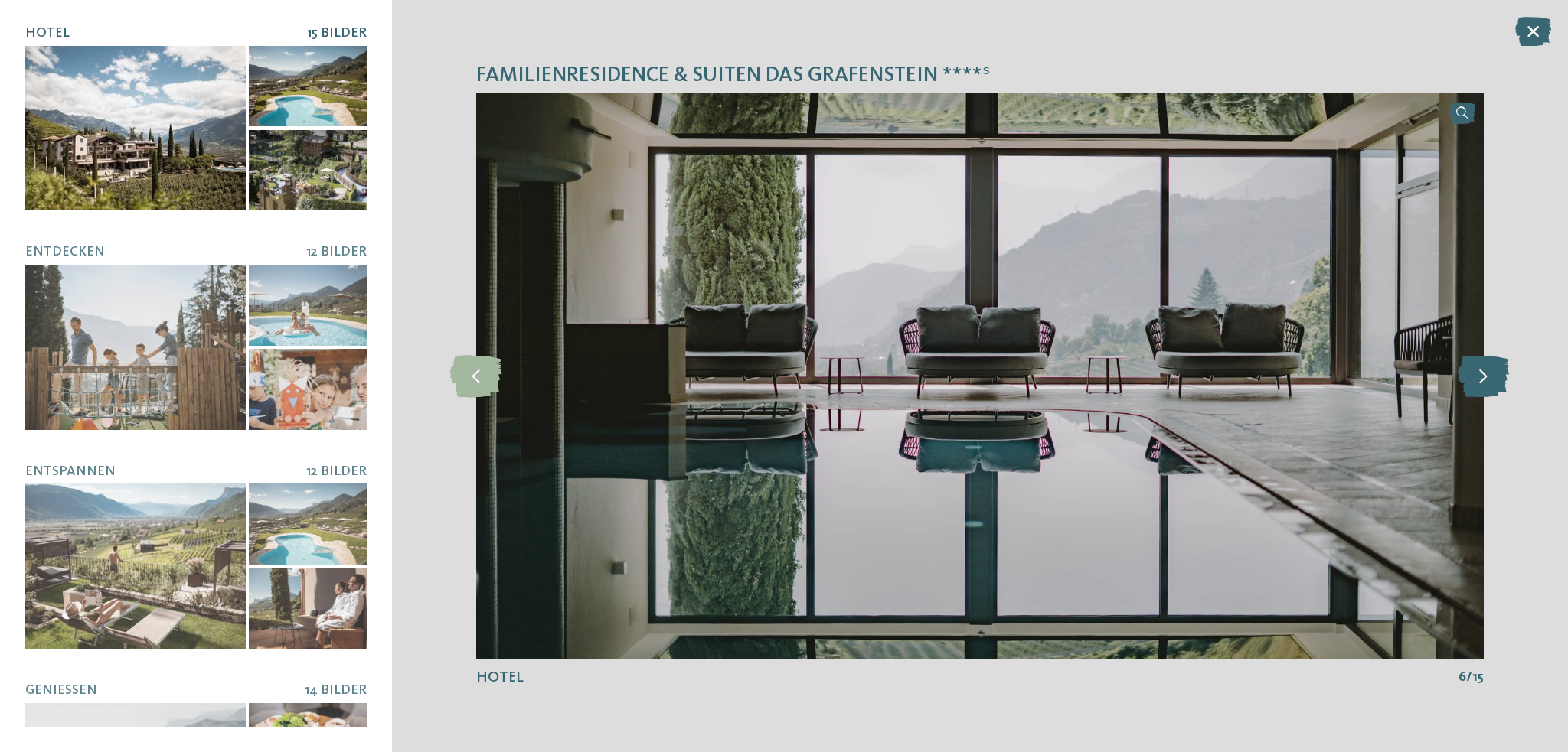
click at [1480, 363] on icon at bounding box center [1483, 376] width 51 height 42
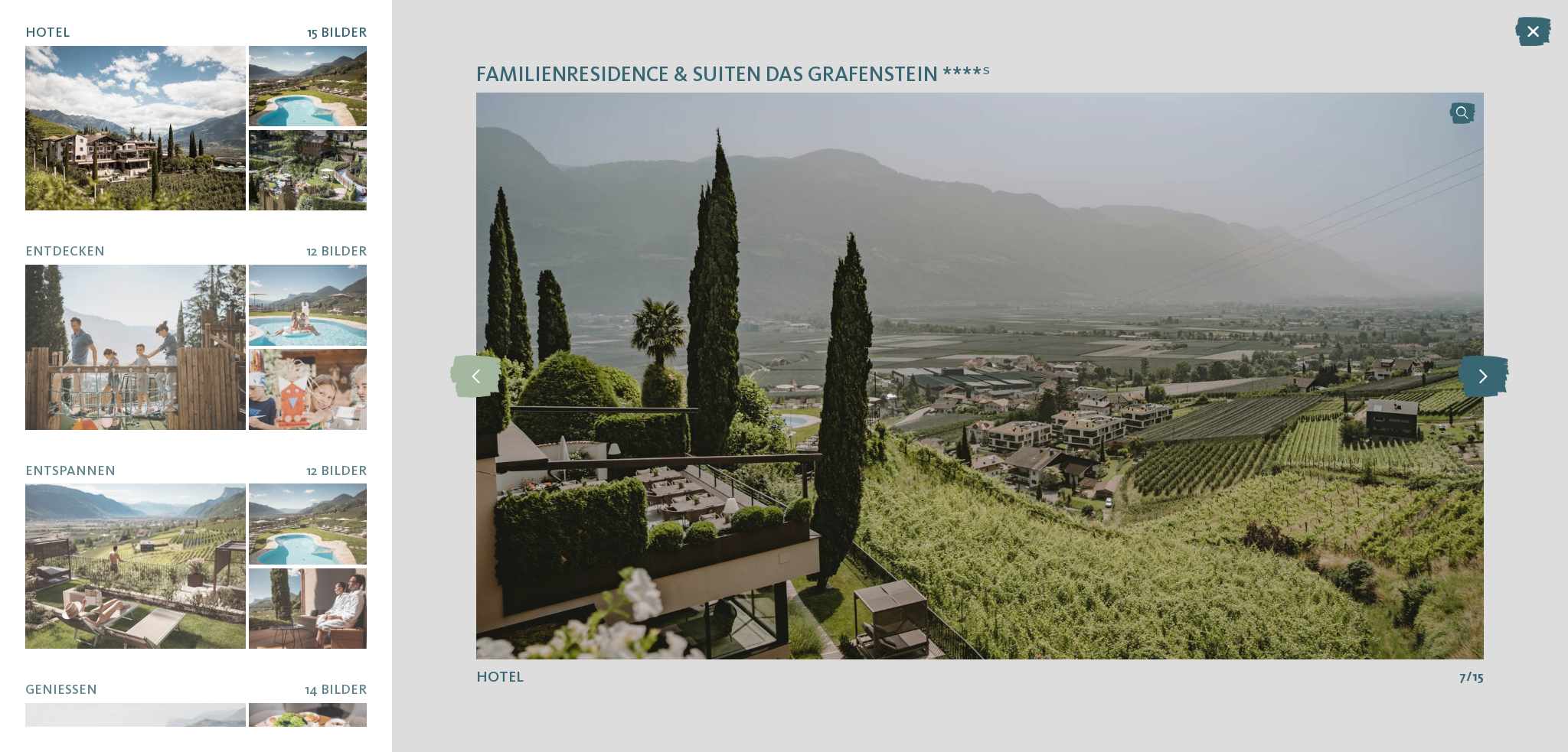
click at [1480, 363] on icon at bounding box center [1483, 376] width 51 height 42
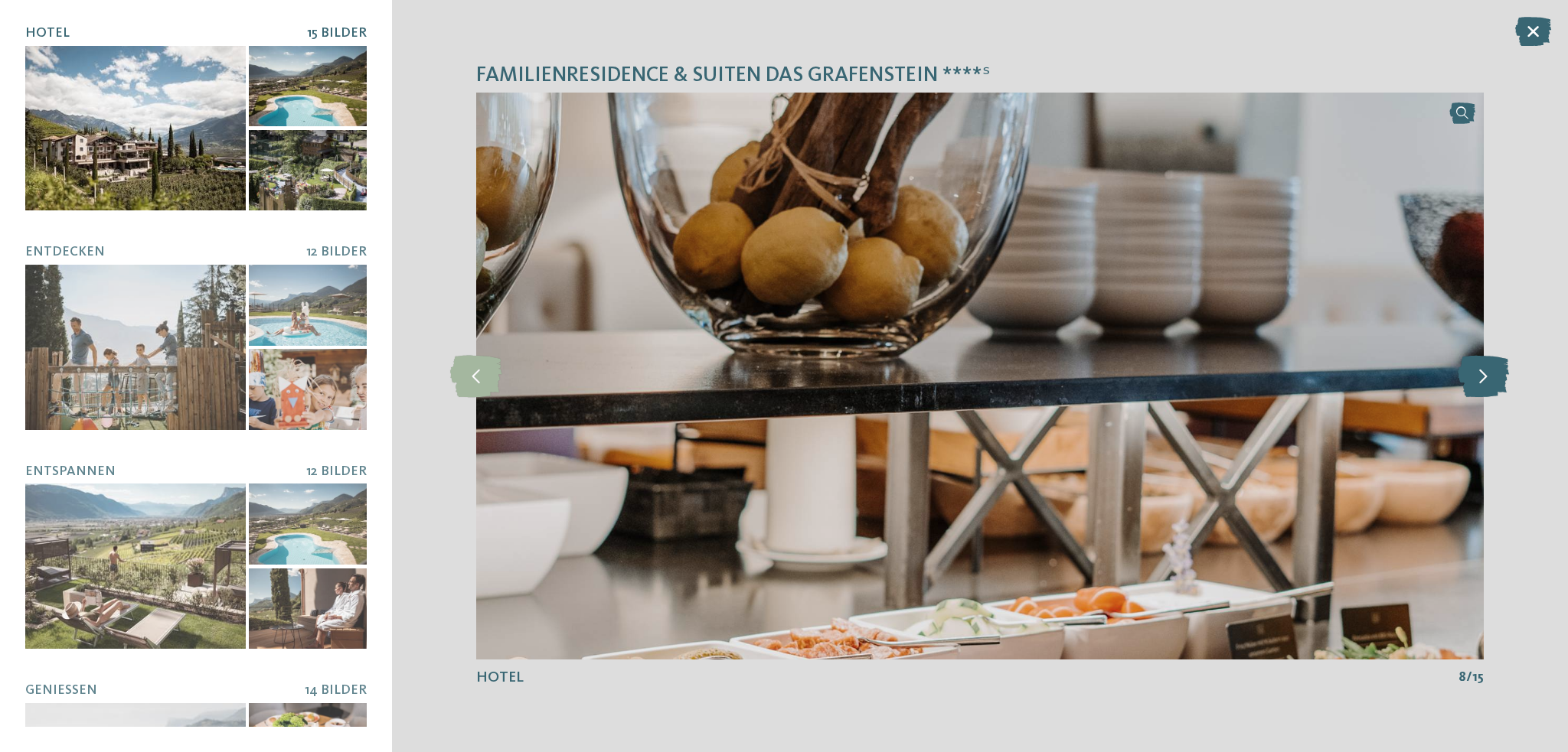
click at [1480, 363] on icon at bounding box center [1483, 376] width 51 height 42
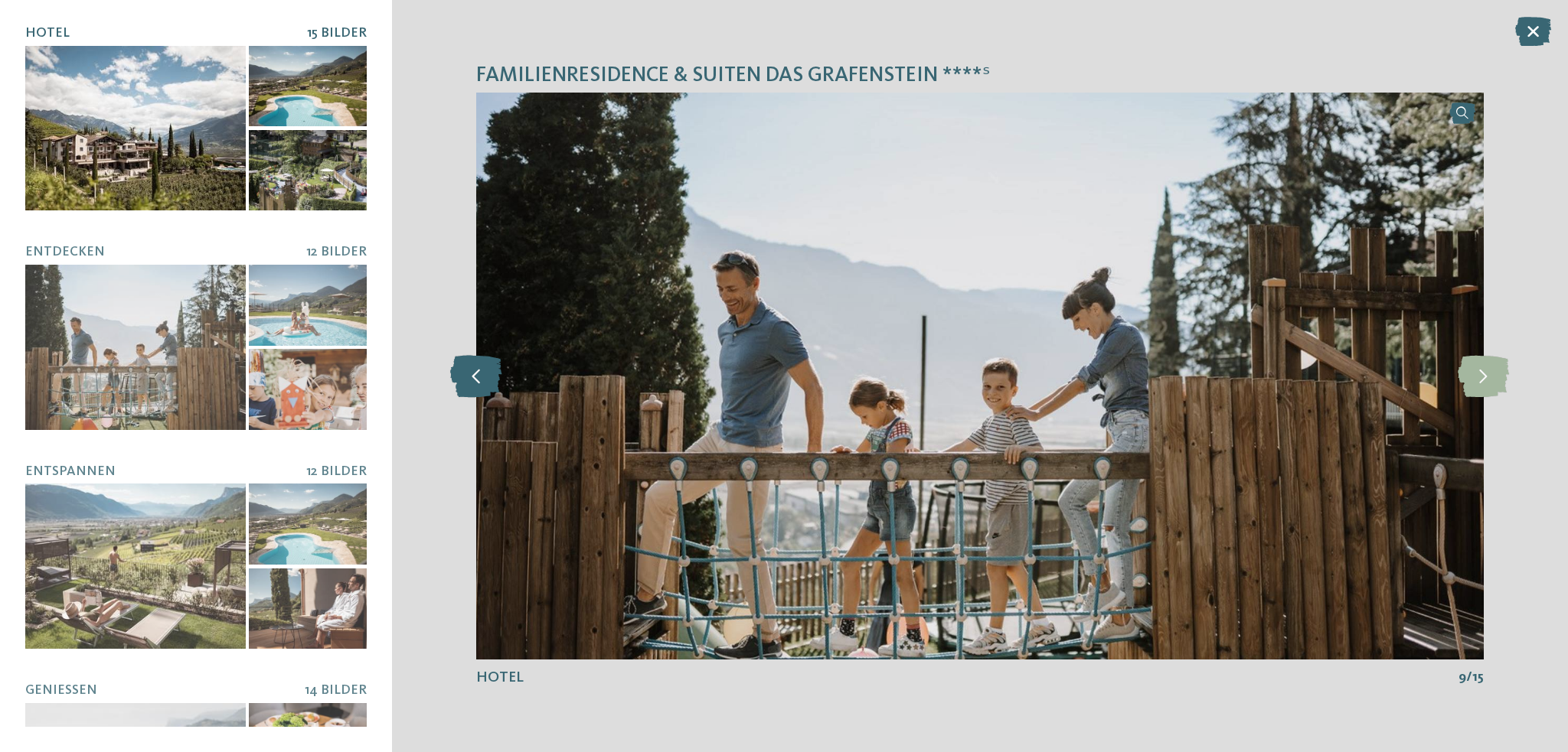
click at [482, 383] on icon at bounding box center [476, 376] width 52 height 42
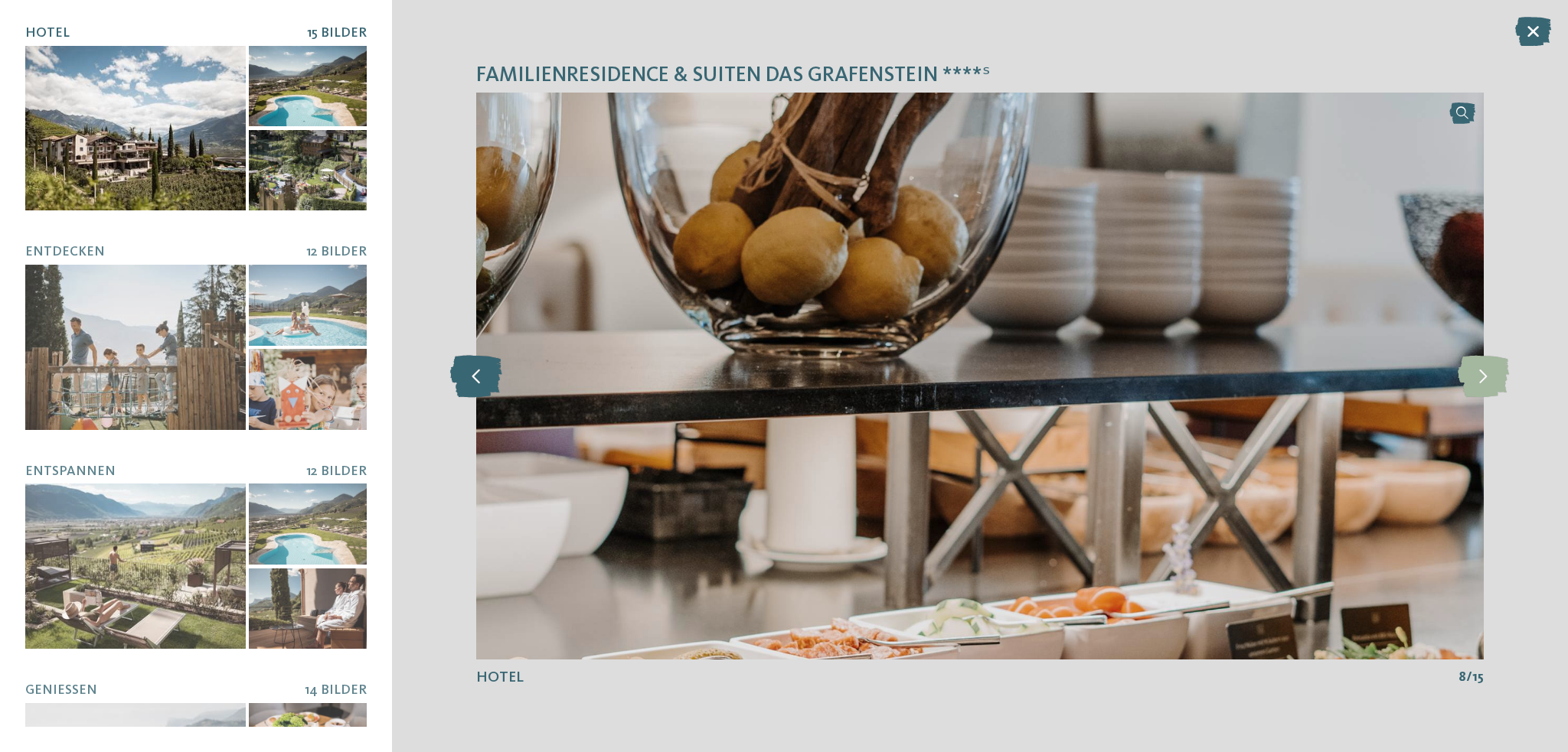
click at [482, 383] on icon at bounding box center [476, 376] width 52 height 42
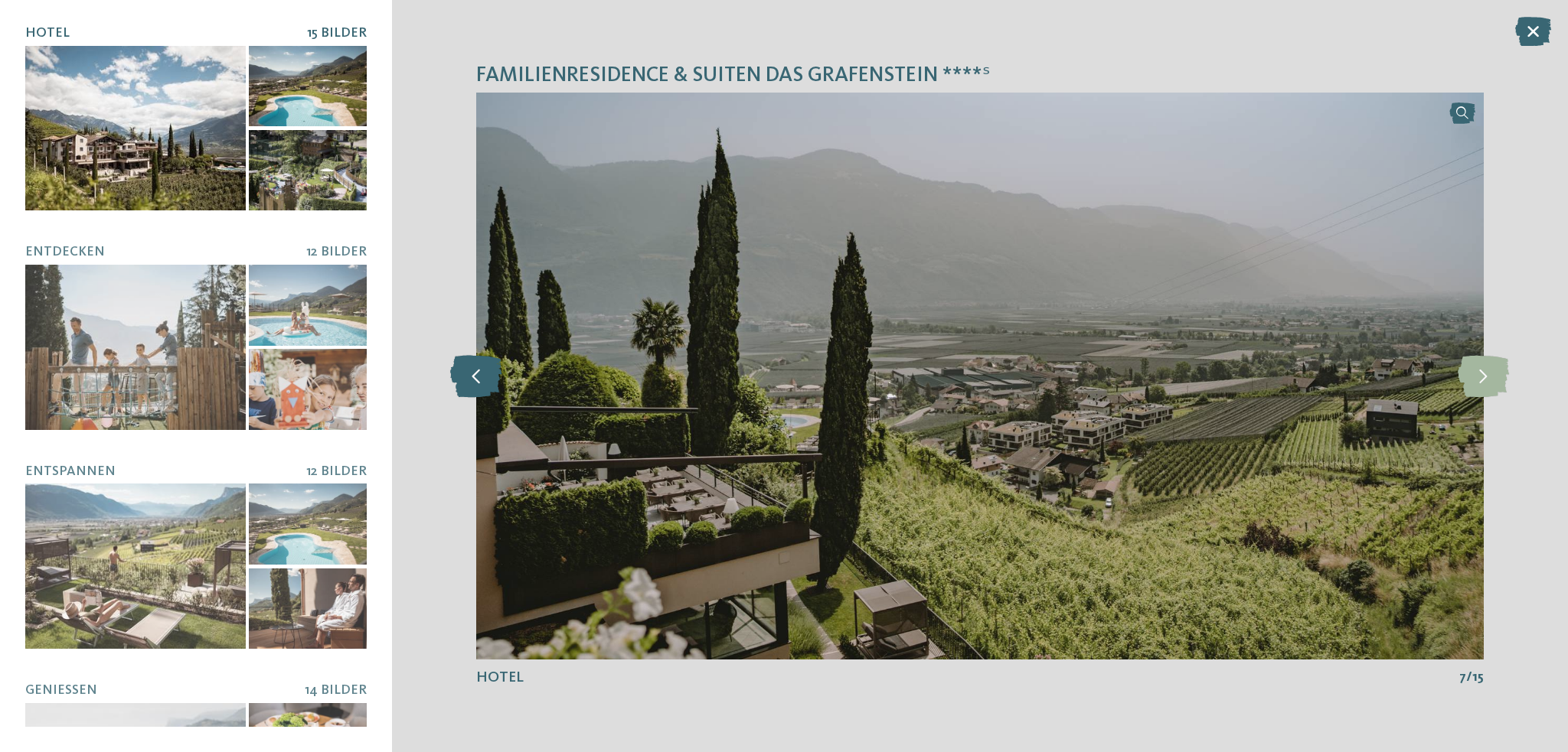
click at [482, 383] on icon at bounding box center [476, 376] width 52 height 42
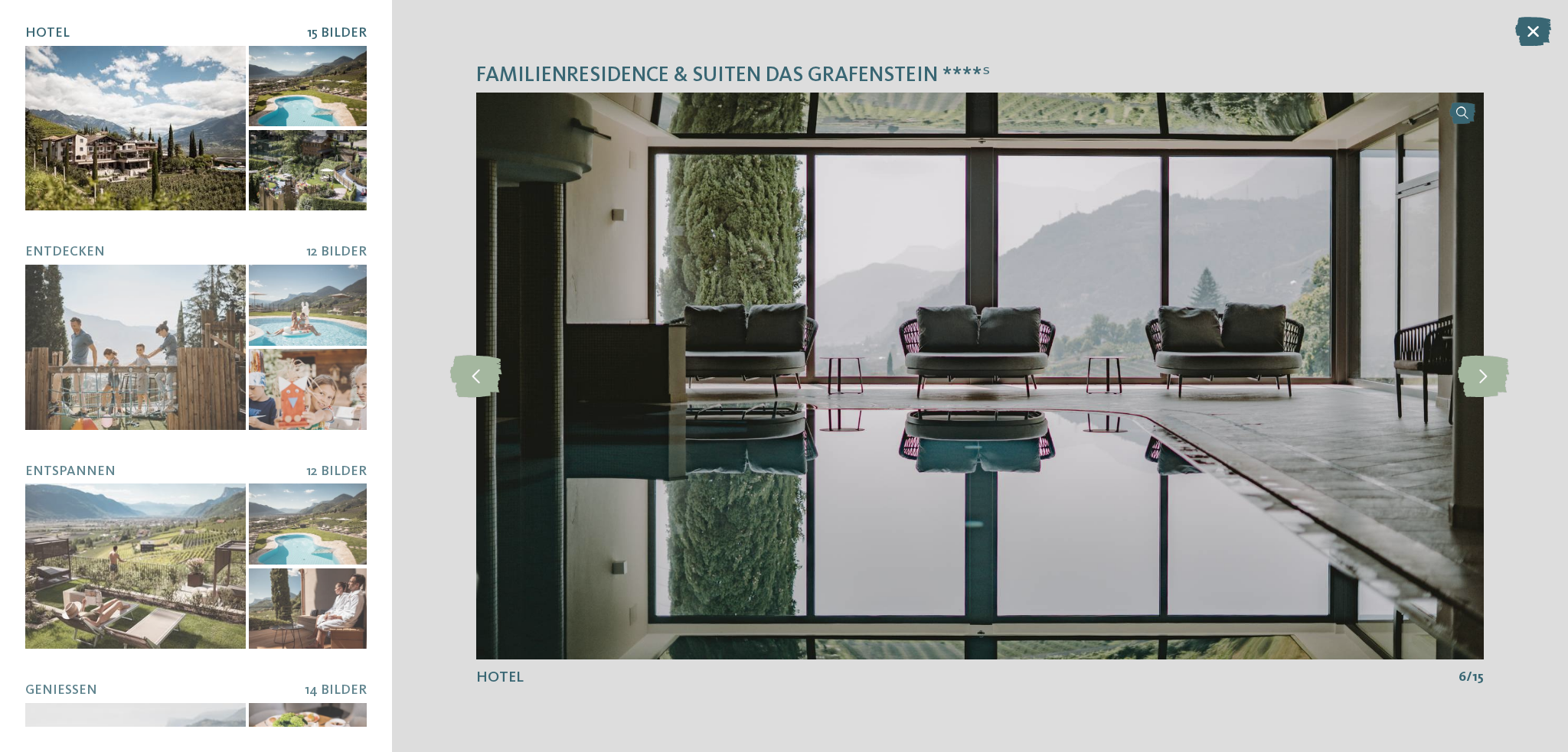
click at [1025, 510] on img at bounding box center [979, 376] width 1007 height 567
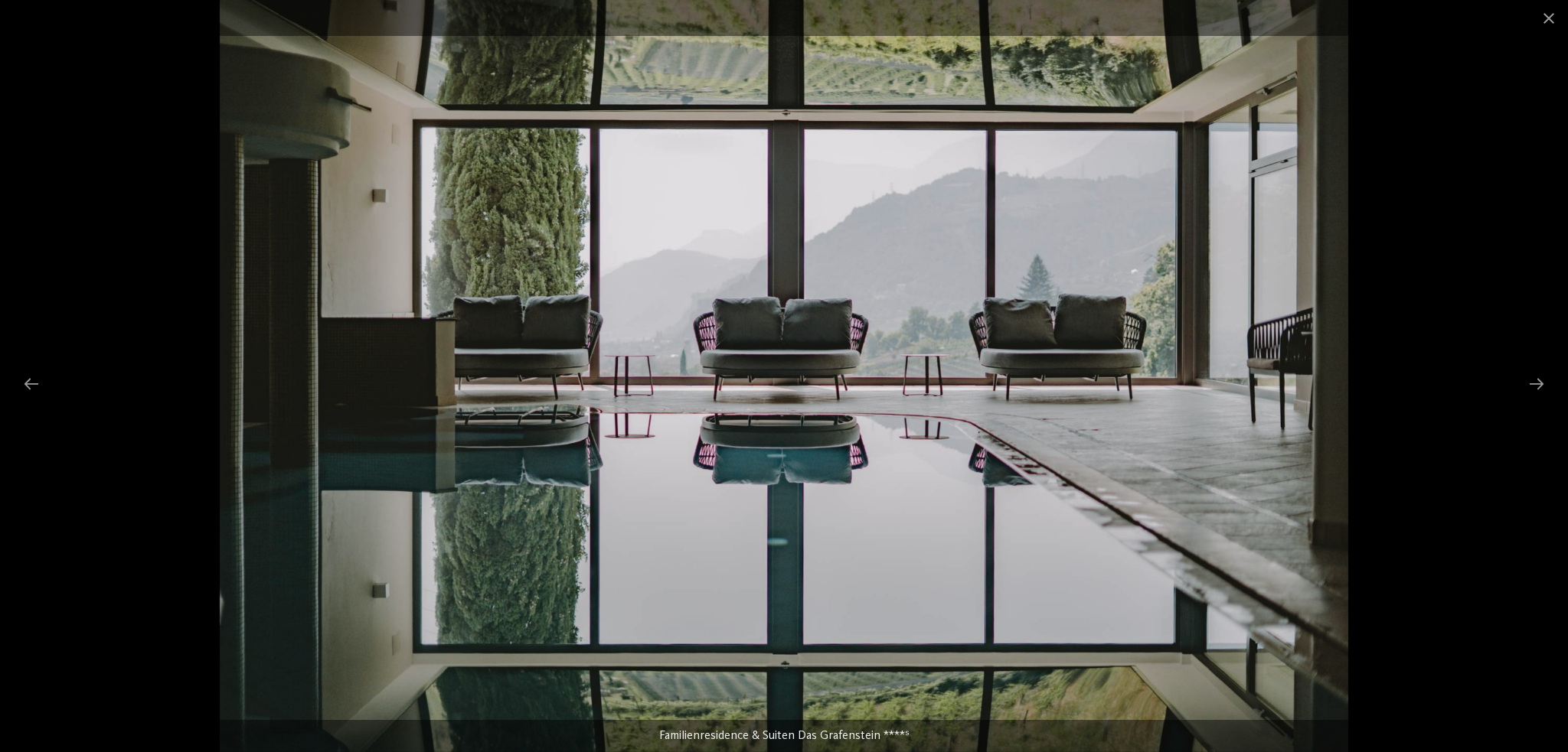
drag, startPoint x: 1551, startPoint y: 16, endPoint x: 1553, endPoint y: 38, distance: 22.1
click at [1552, 17] on span at bounding box center [1549, 18] width 38 height 36
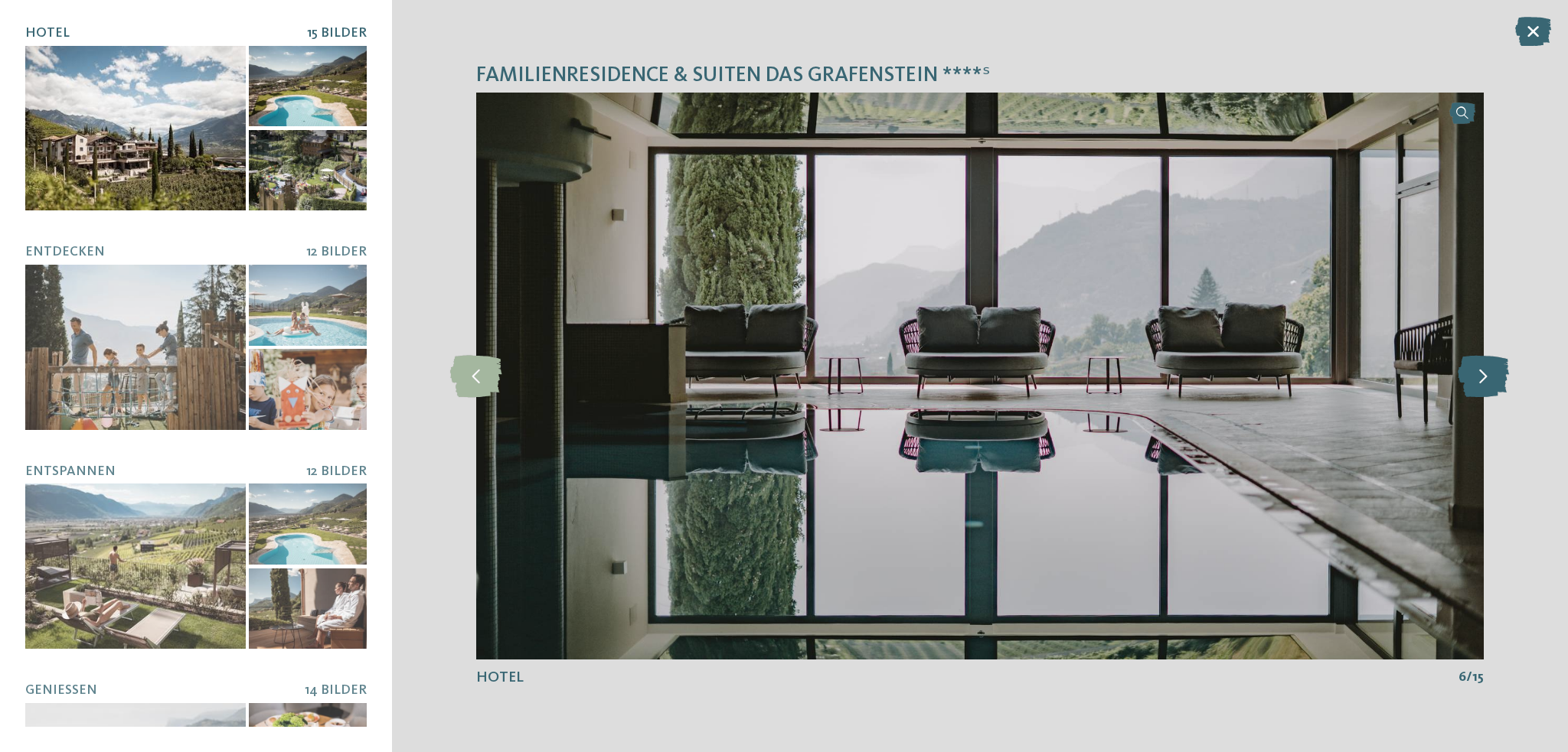
click at [1466, 387] on icon at bounding box center [1483, 376] width 51 height 42
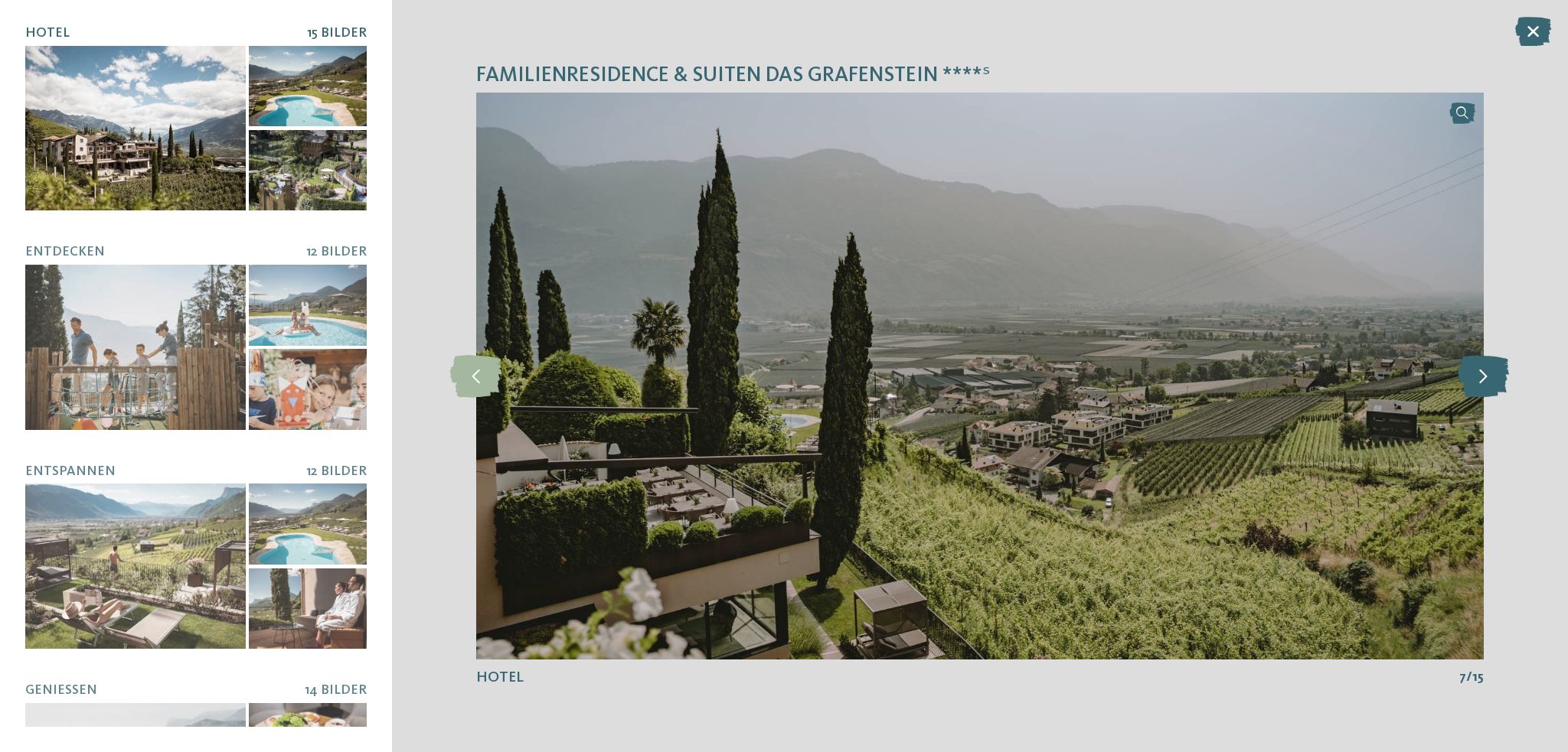
click at [1466, 387] on icon at bounding box center [1483, 376] width 51 height 42
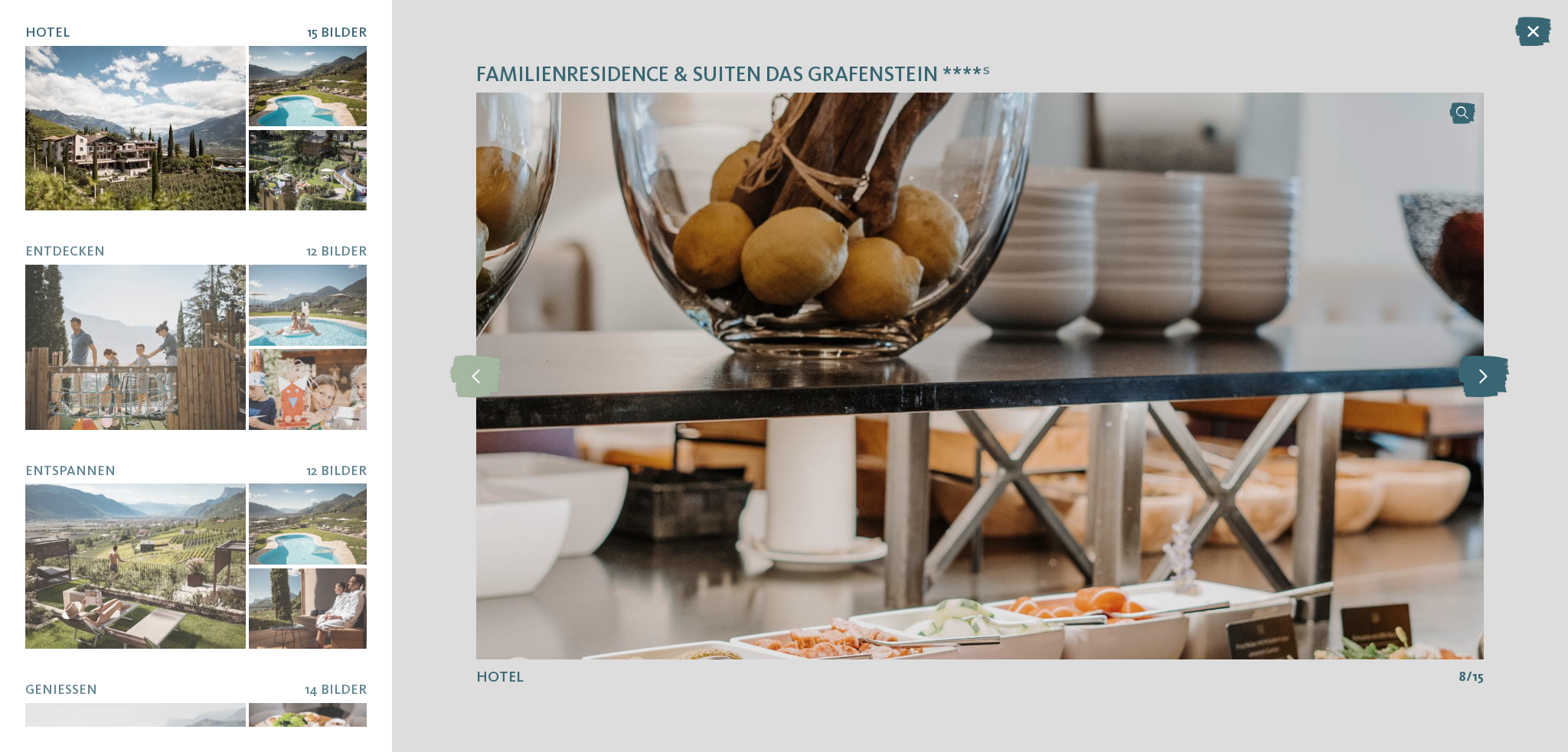
click at [1466, 387] on icon at bounding box center [1483, 376] width 51 height 42
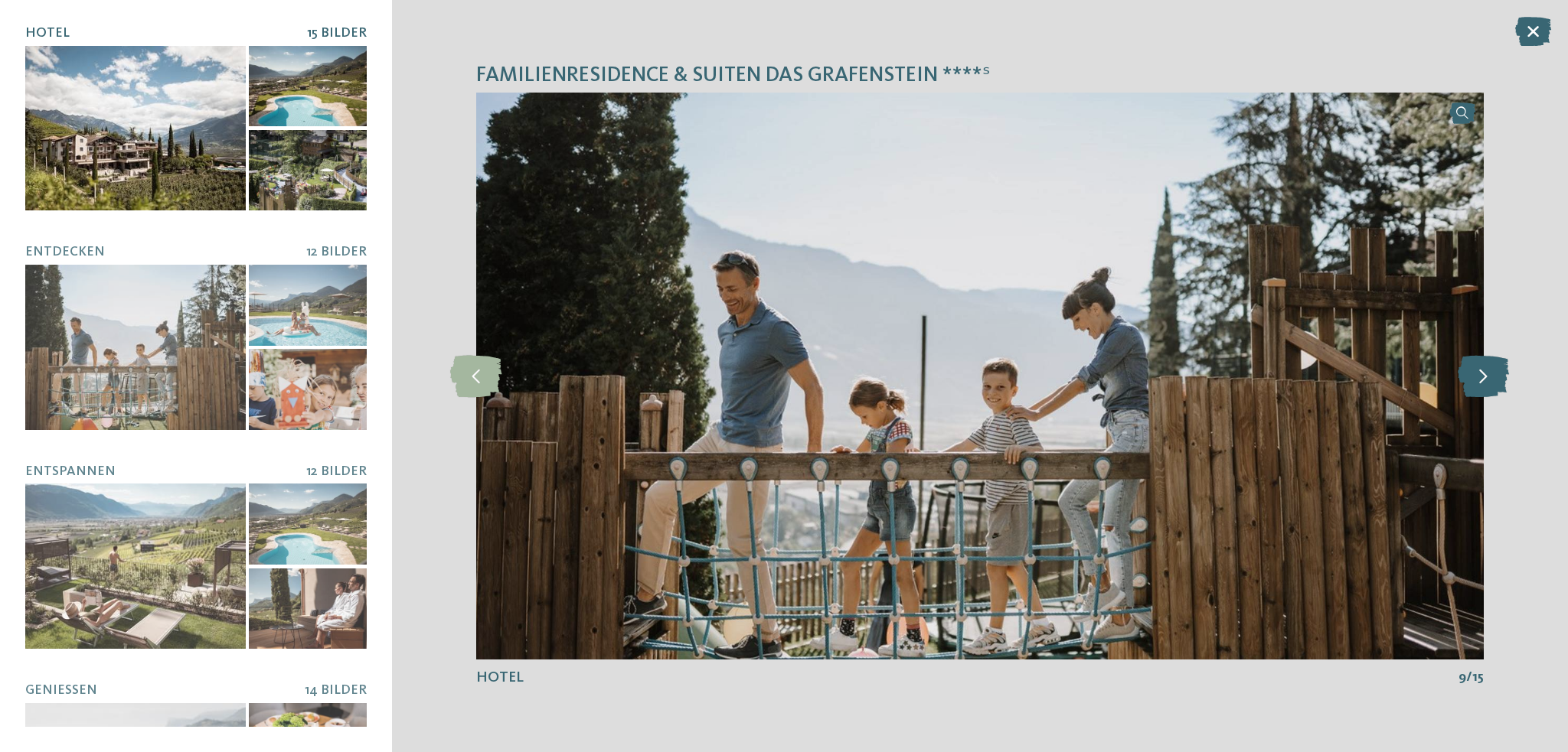
click at [1466, 387] on icon at bounding box center [1483, 376] width 51 height 42
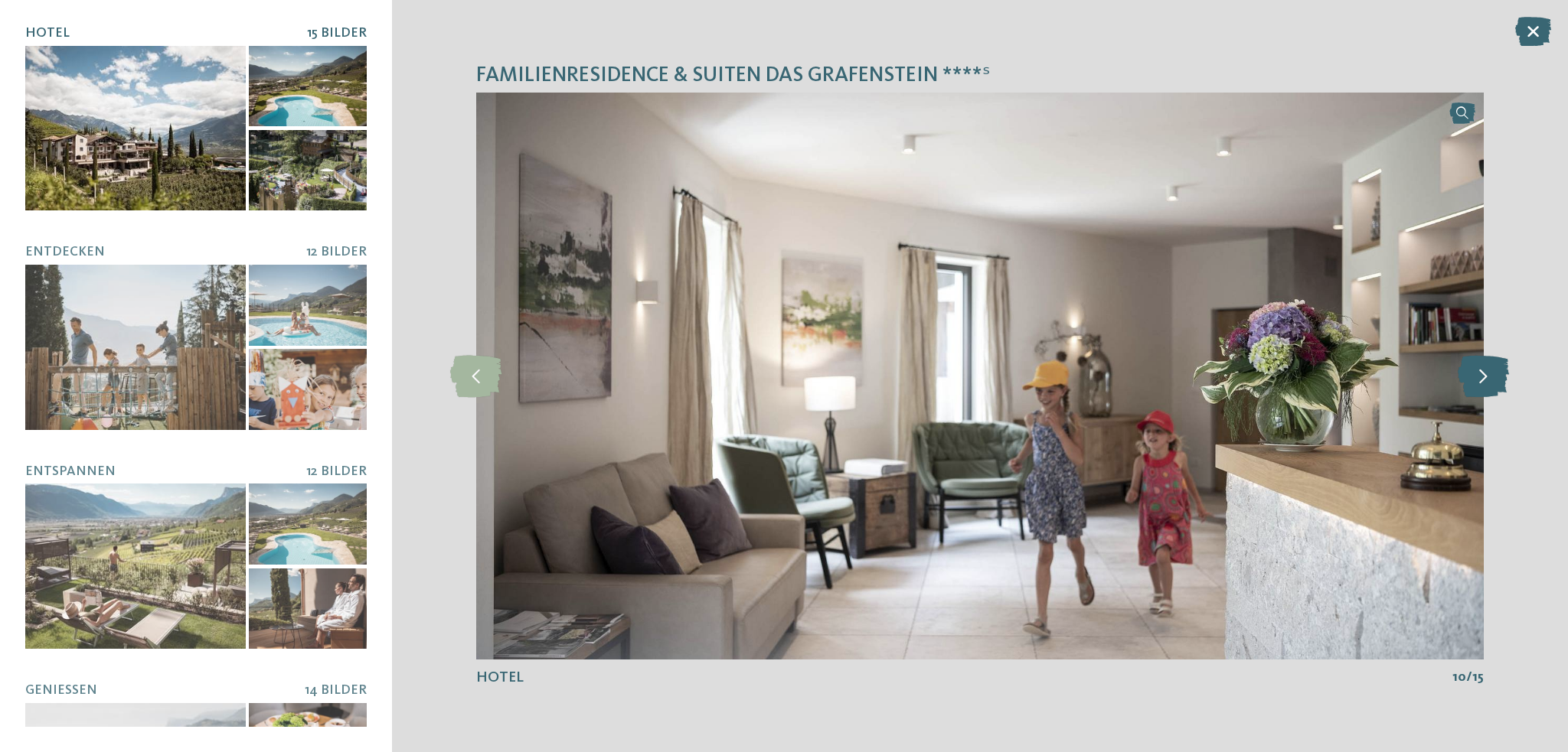
click at [1466, 387] on icon at bounding box center [1483, 376] width 51 height 42
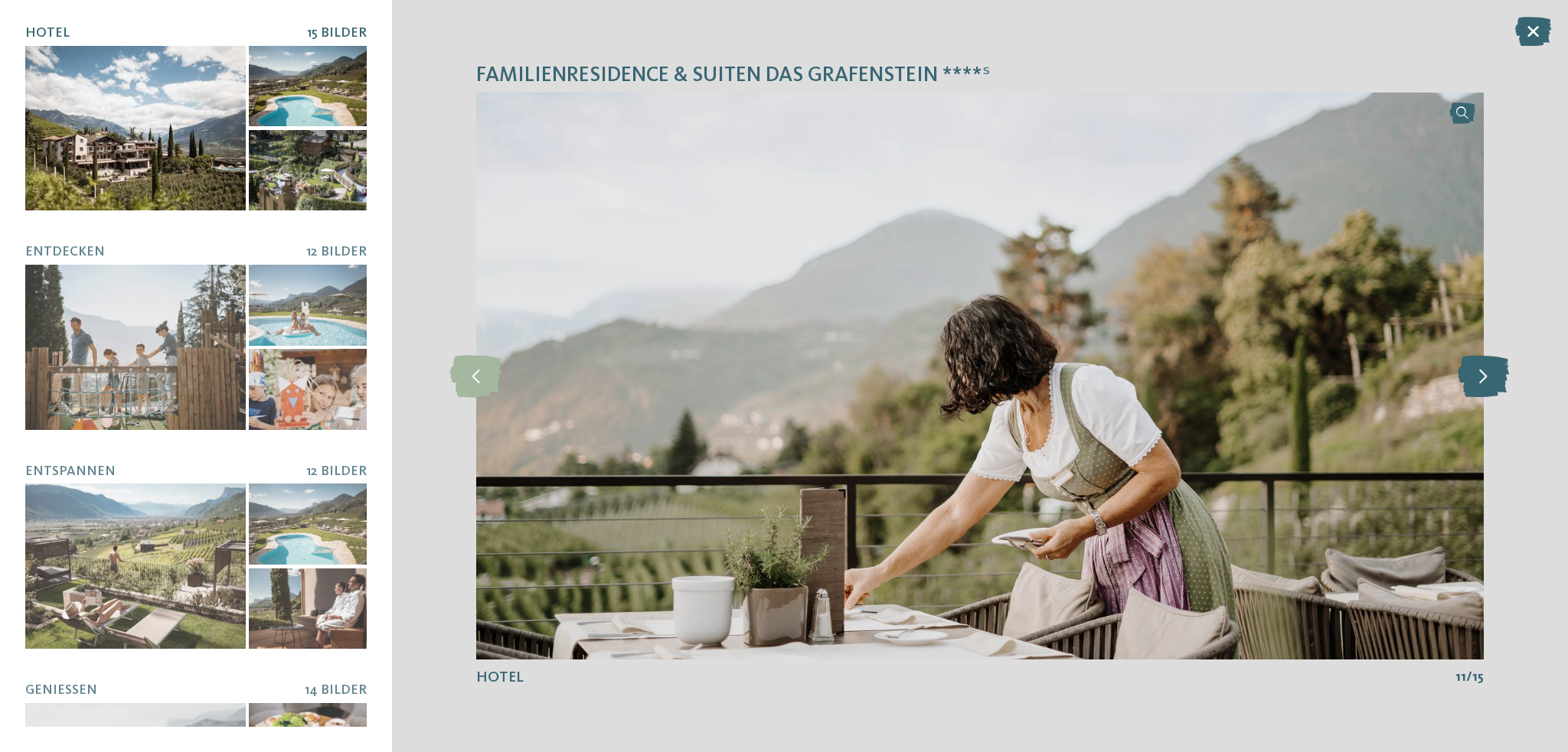
click at [1466, 387] on icon at bounding box center [1483, 376] width 51 height 42
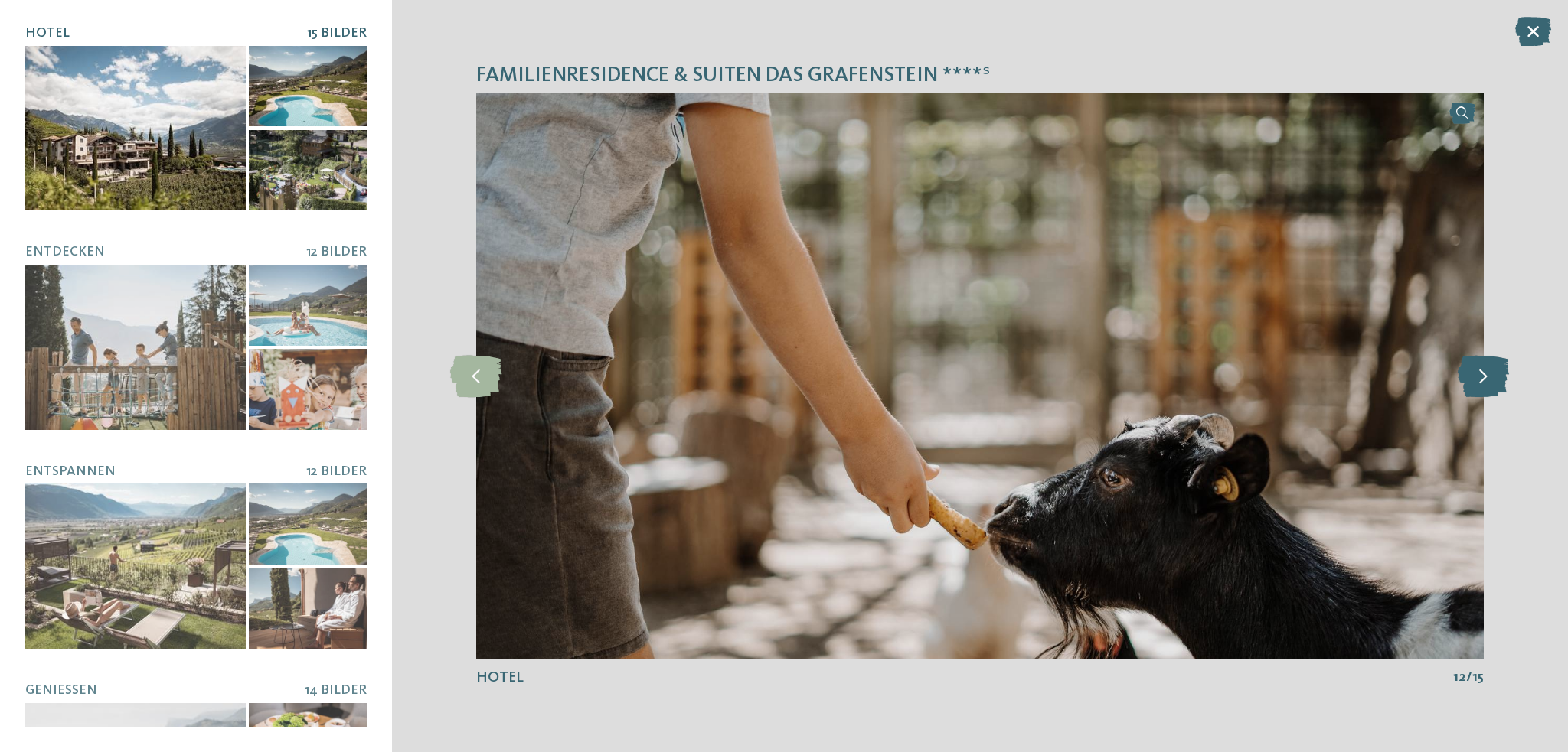
click at [1466, 387] on icon at bounding box center [1483, 376] width 51 height 42
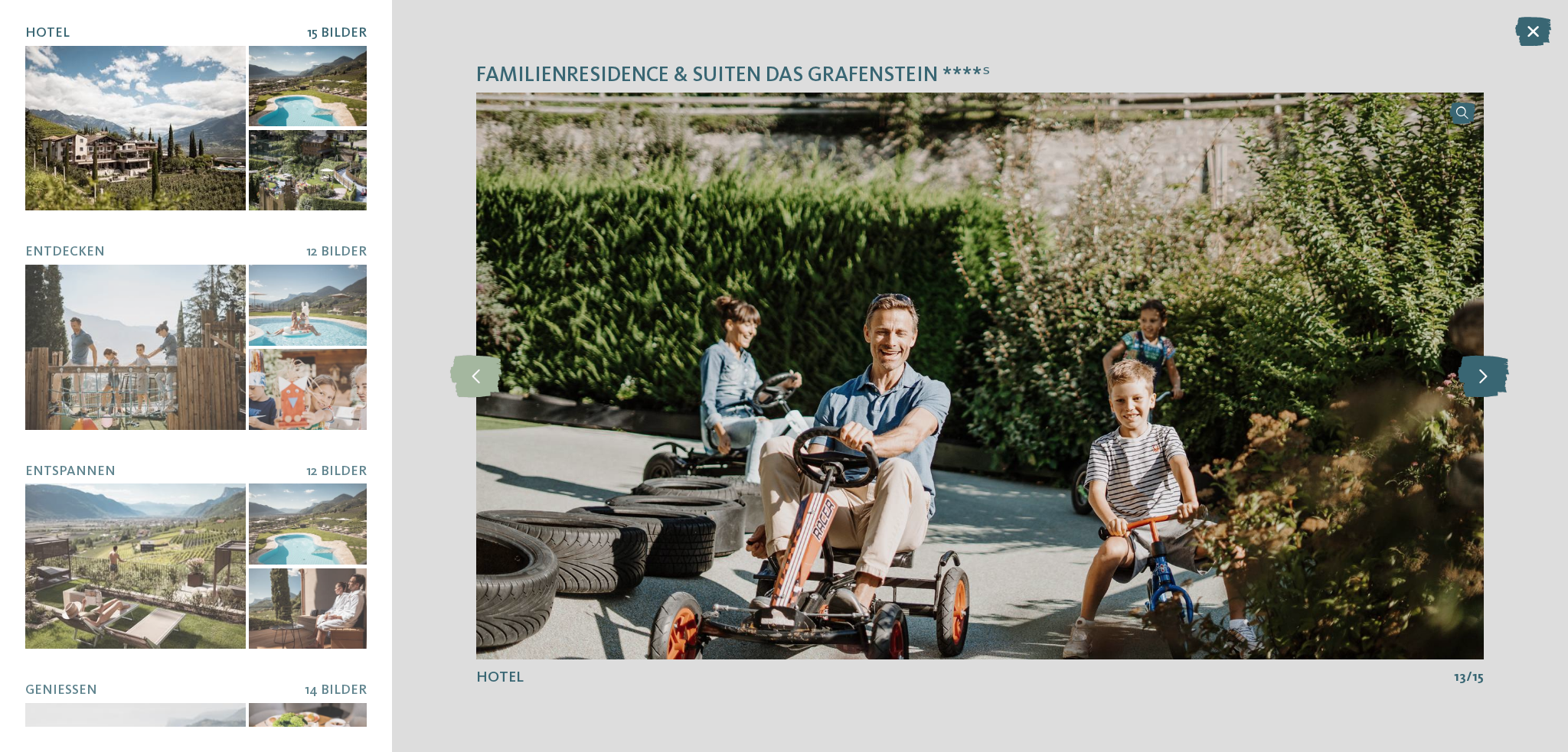
click at [1466, 387] on icon at bounding box center [1483, 376] width 51 height 42
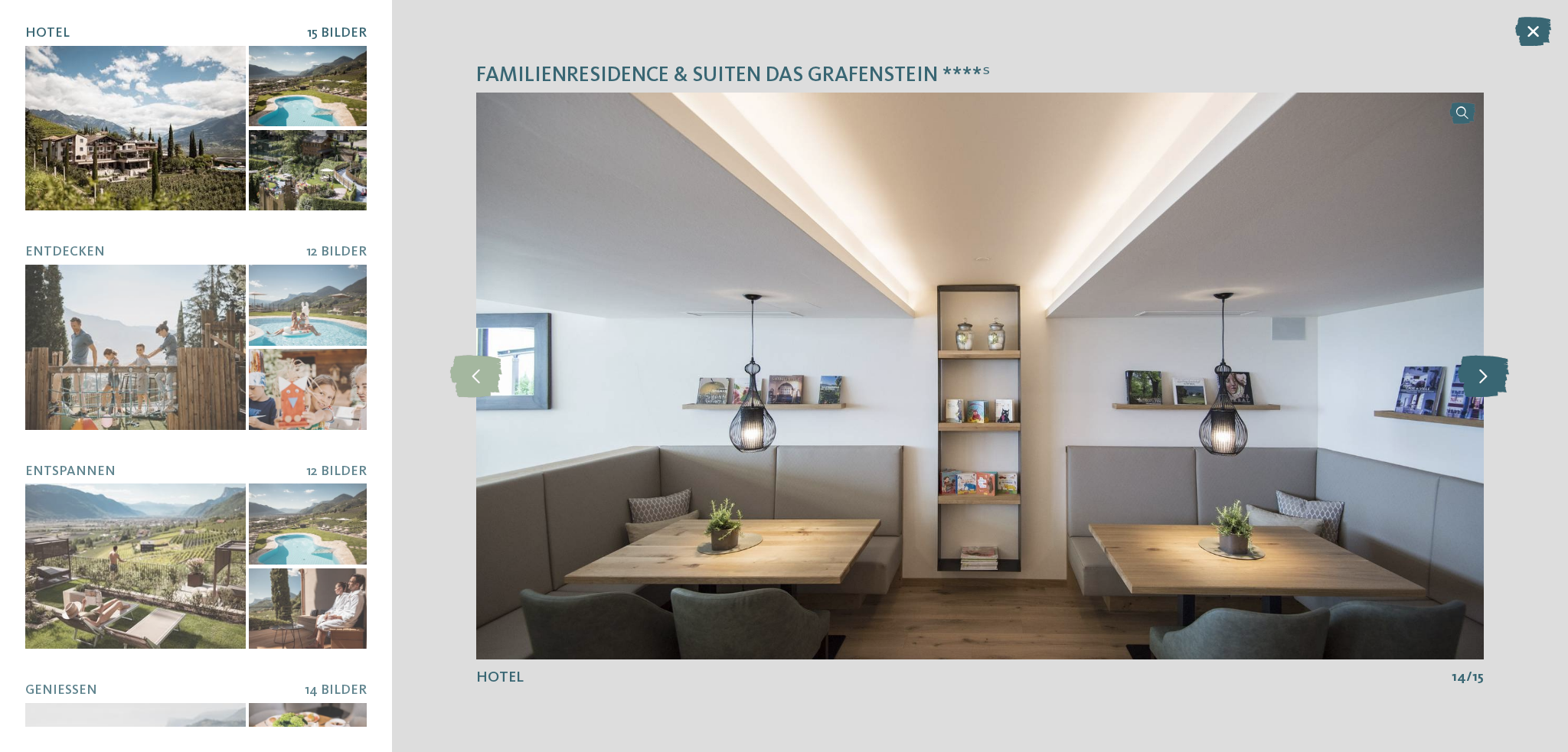
click at [1466, 387] on icon at bounding box center [1483, 376] width 51 height 42
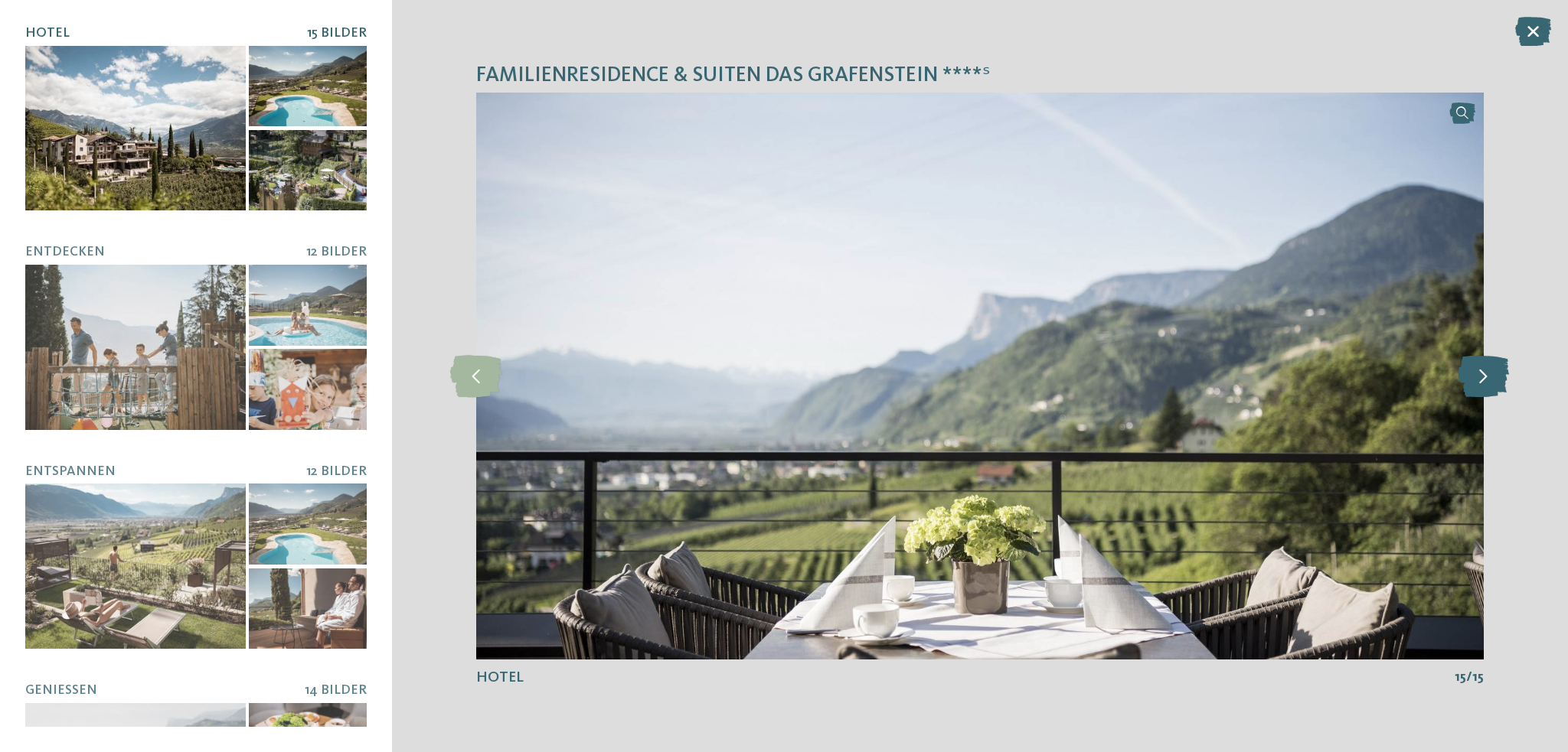
click at [1466, 387] on icon at bounding box center [1483, 376] width 51 height 42
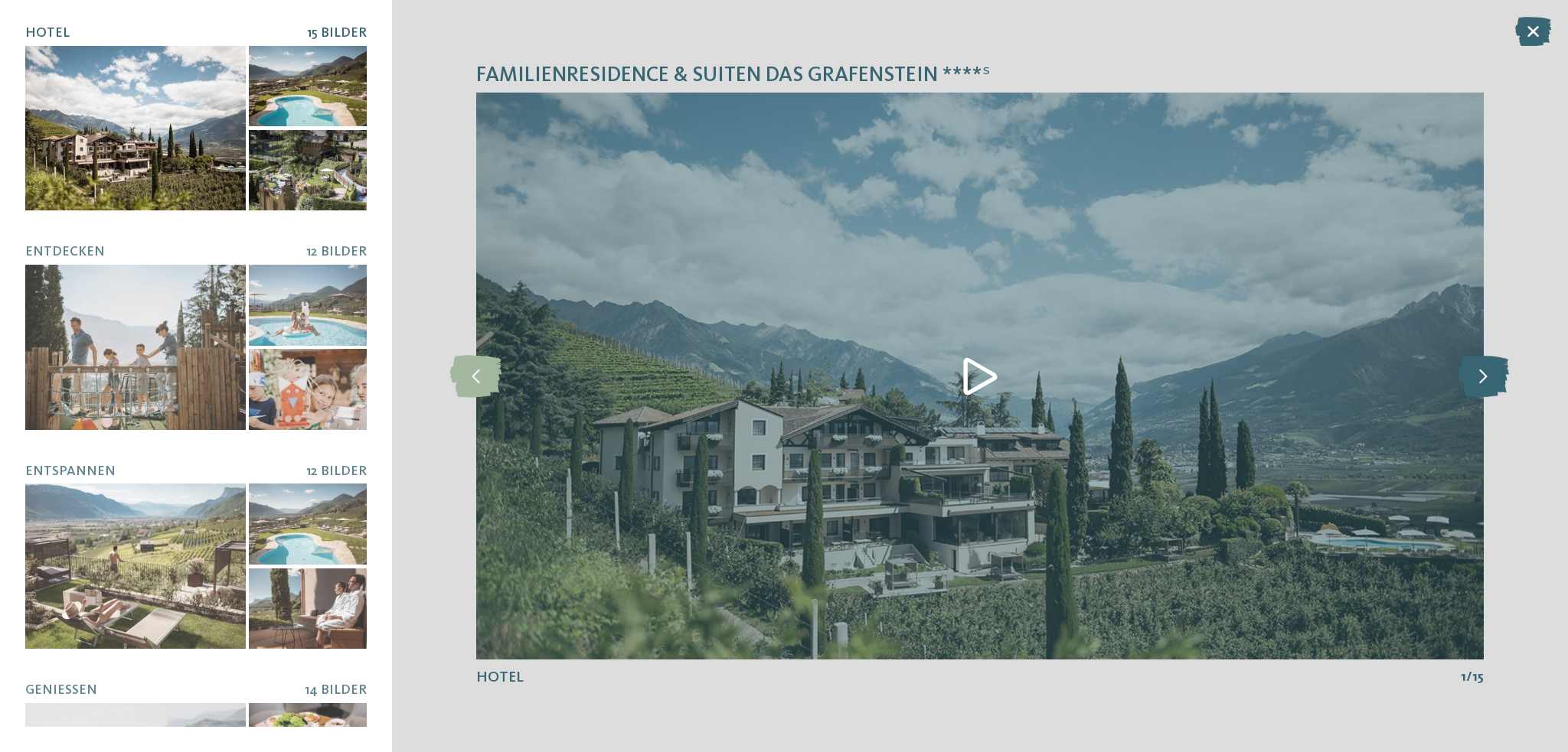
click at [1466, 387] on icon at bounding box center [1483, 376] width 51 height 42
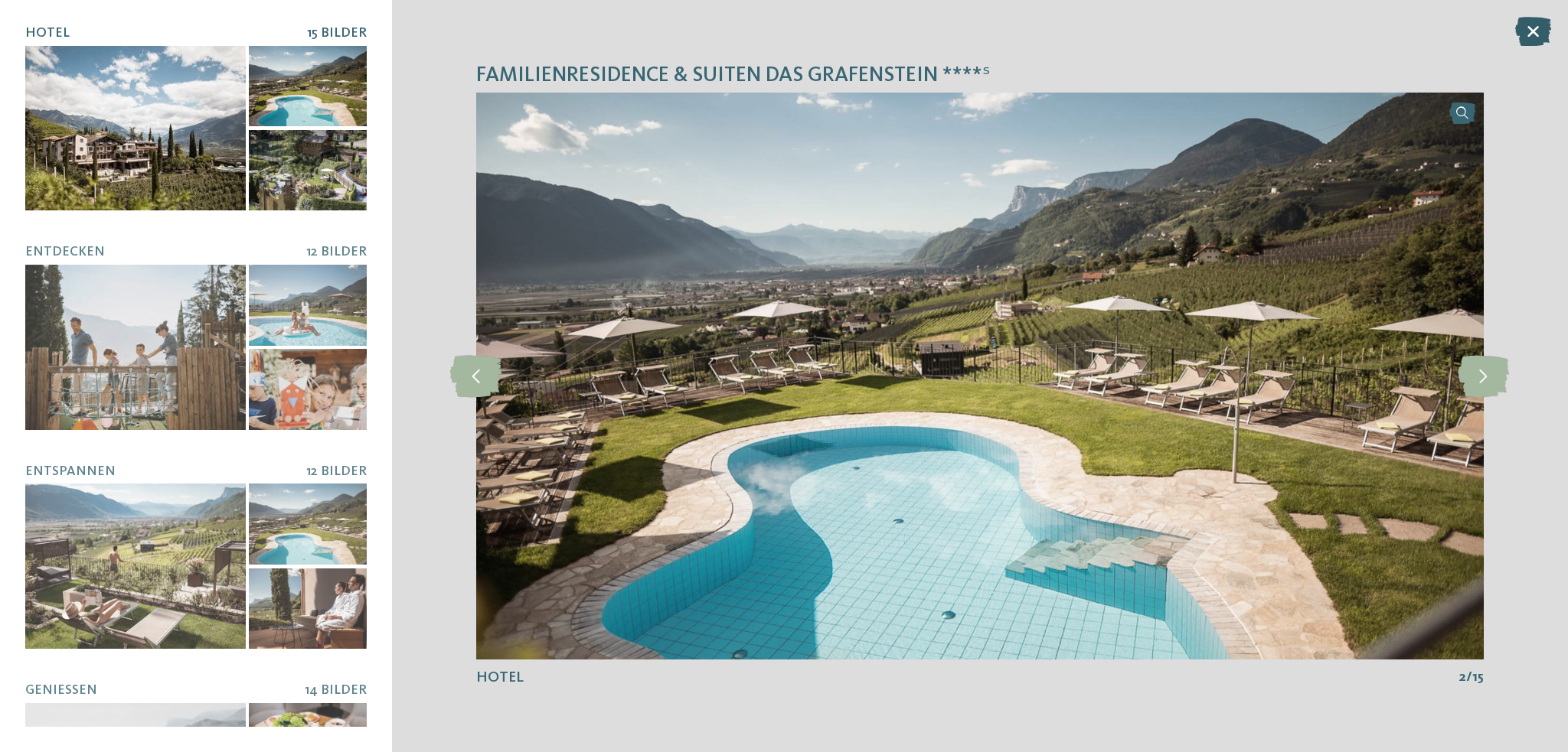
click at [1536, 25] on icon at bounding box center [1533, 31] width 36 height 29
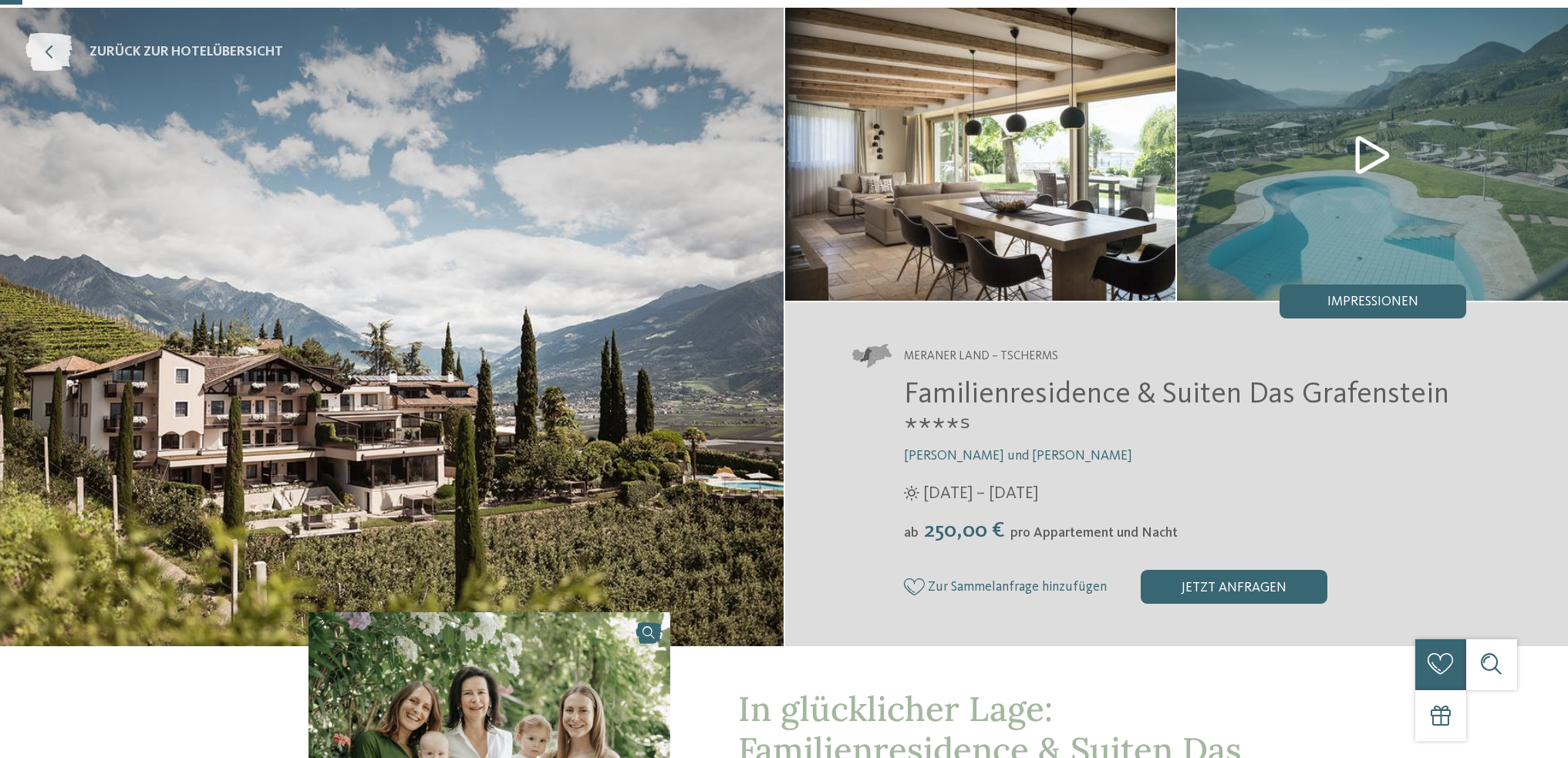
click at [229, 45] on span "zurück zur Hotelübersicht" at bounding box center [186, 53] width 194 height 19
